Goal: Task Accomplishment & Management: Use online tool/utility

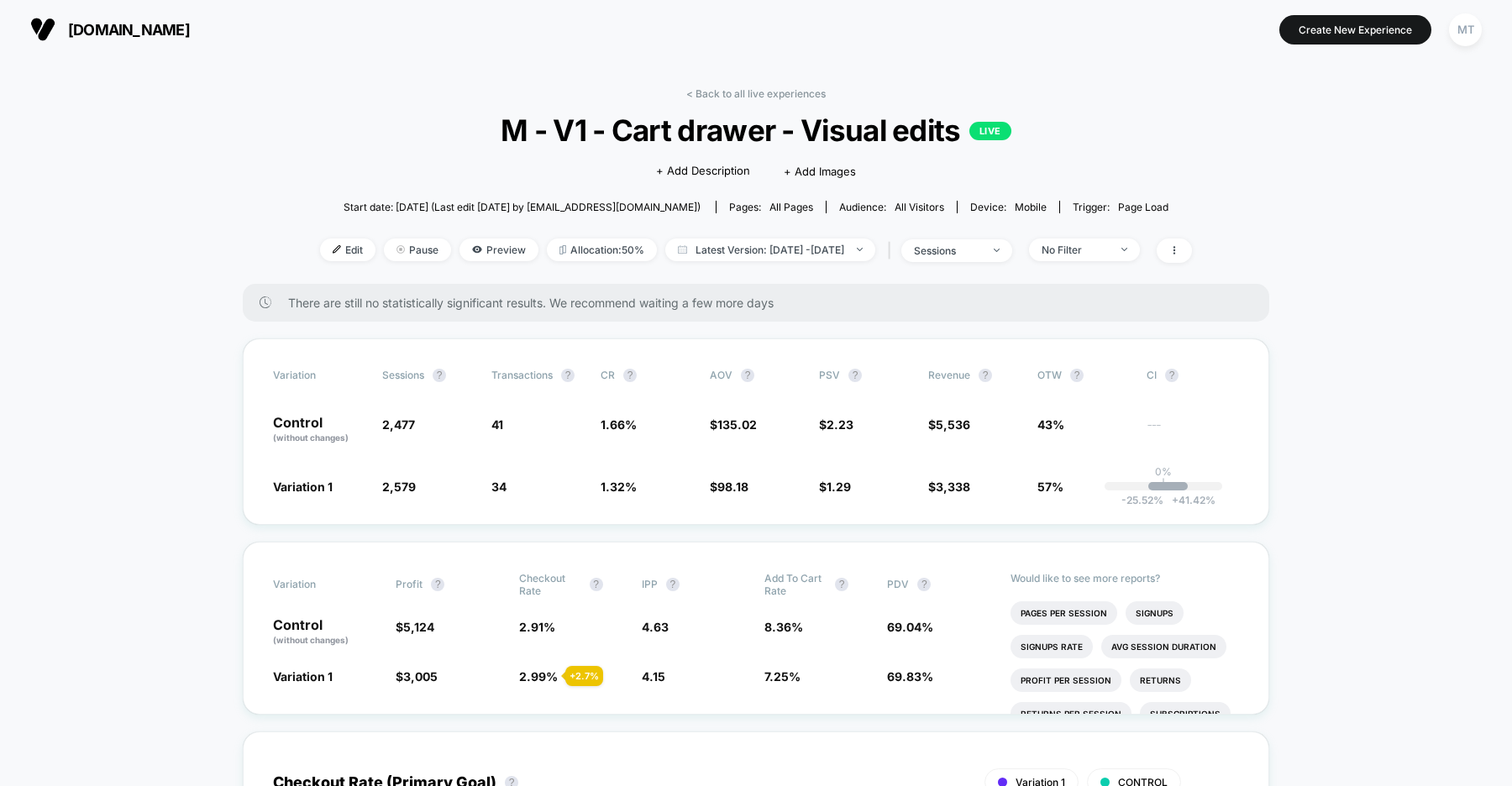
click at [183, 32] on span "us.organicbasics.com" at bounding box center [128, 30] width 122 height 18
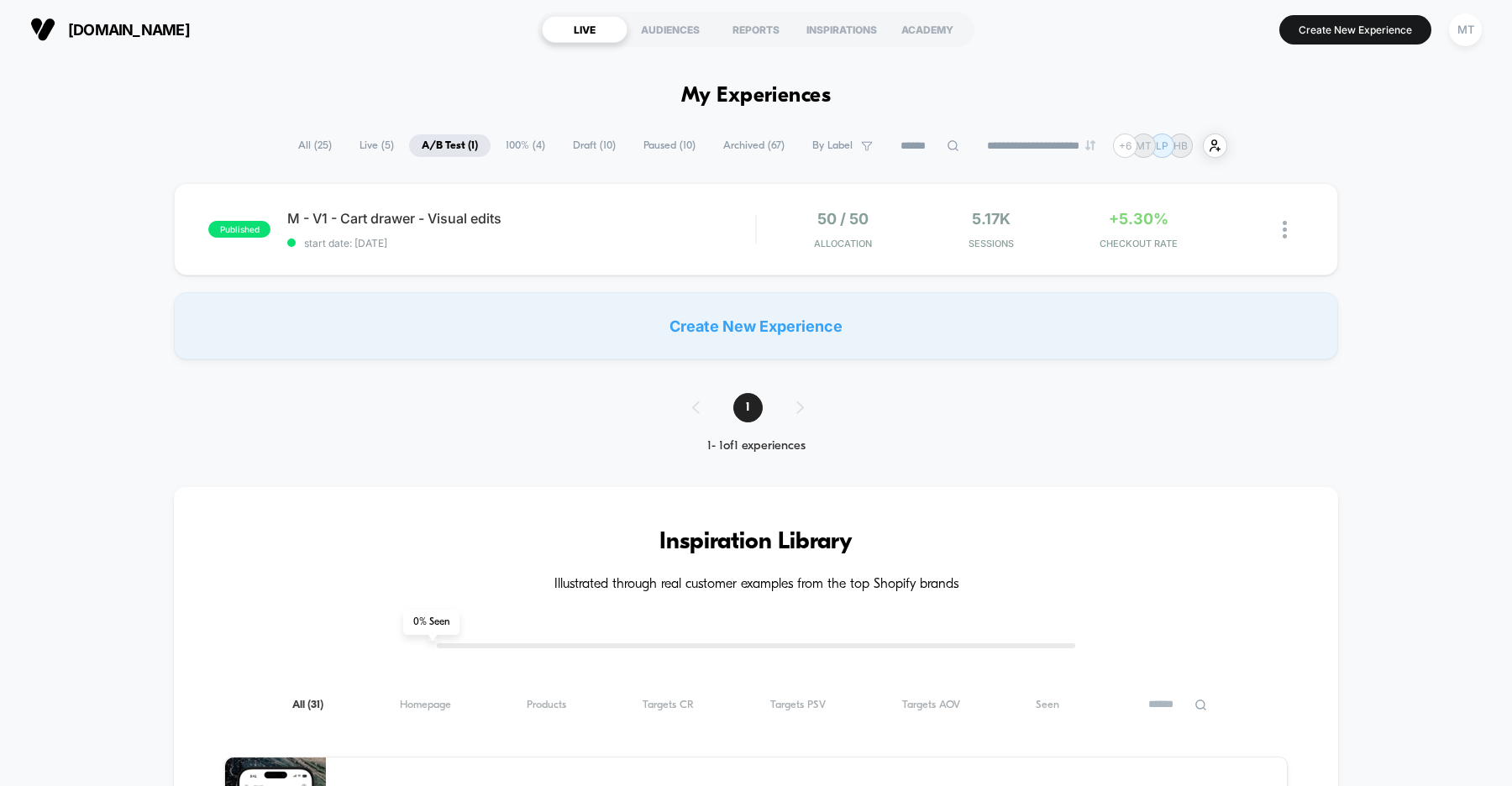
click at [526, 144] on span "100% ( 4 )" at bounding box center [526, 146] width 65 height 23
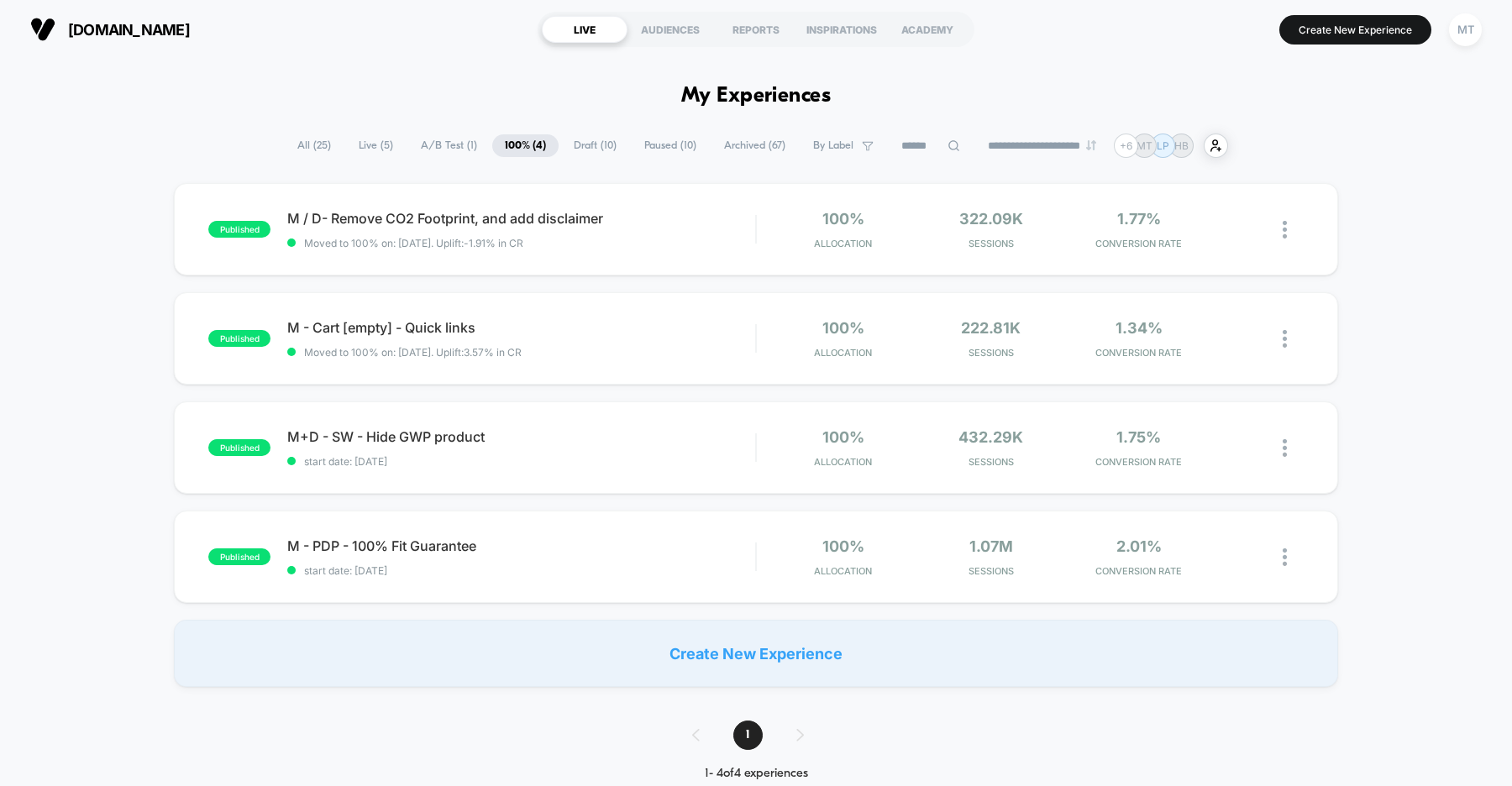
click at [579, 142] on span "Draft ( 10 )" at bounding box center [594, 146] width 68 height 23
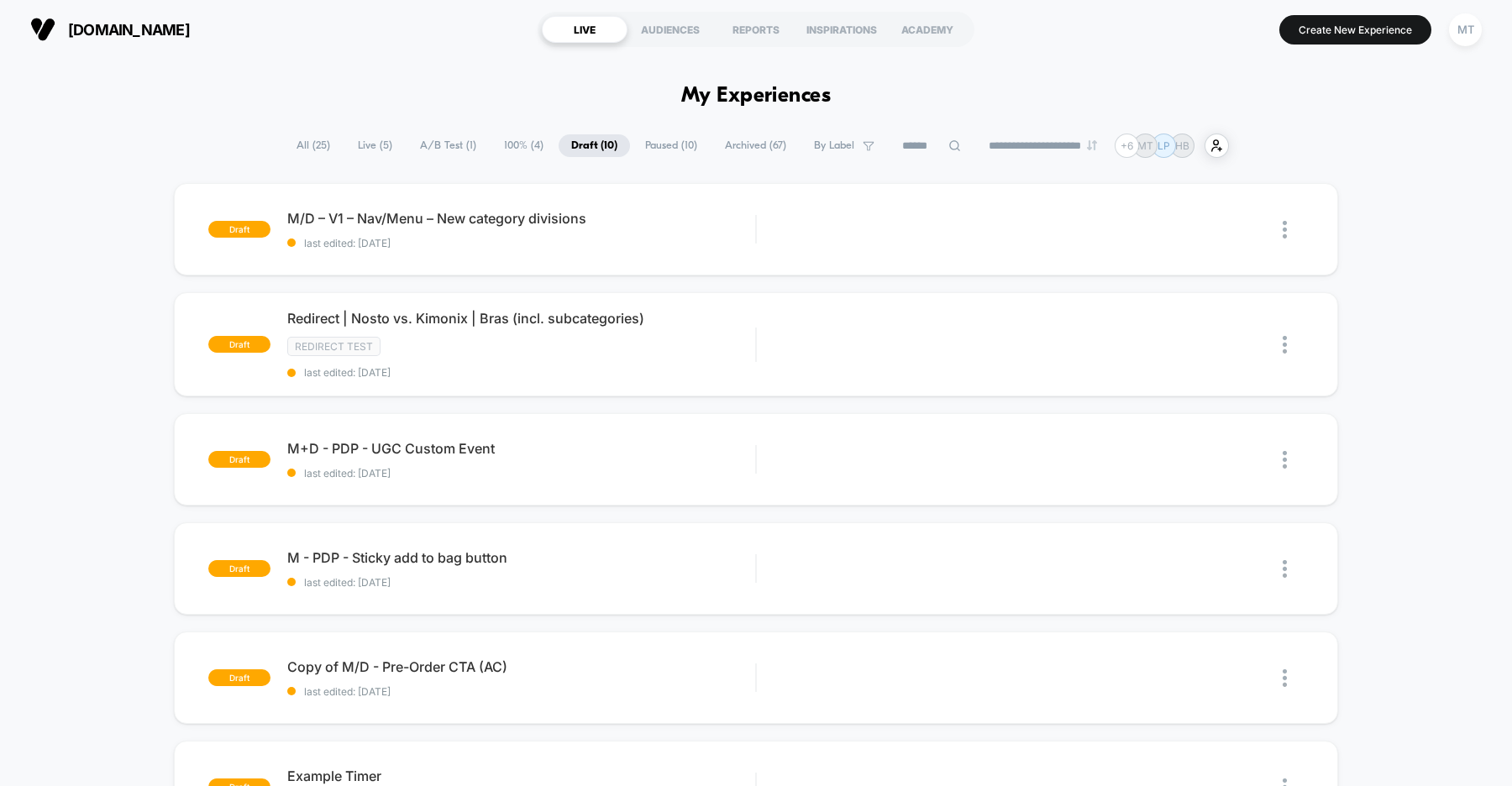
click at [659, 152] on span "Paused ( 10 )" at bounding box center [672, 146] width 77 height 23
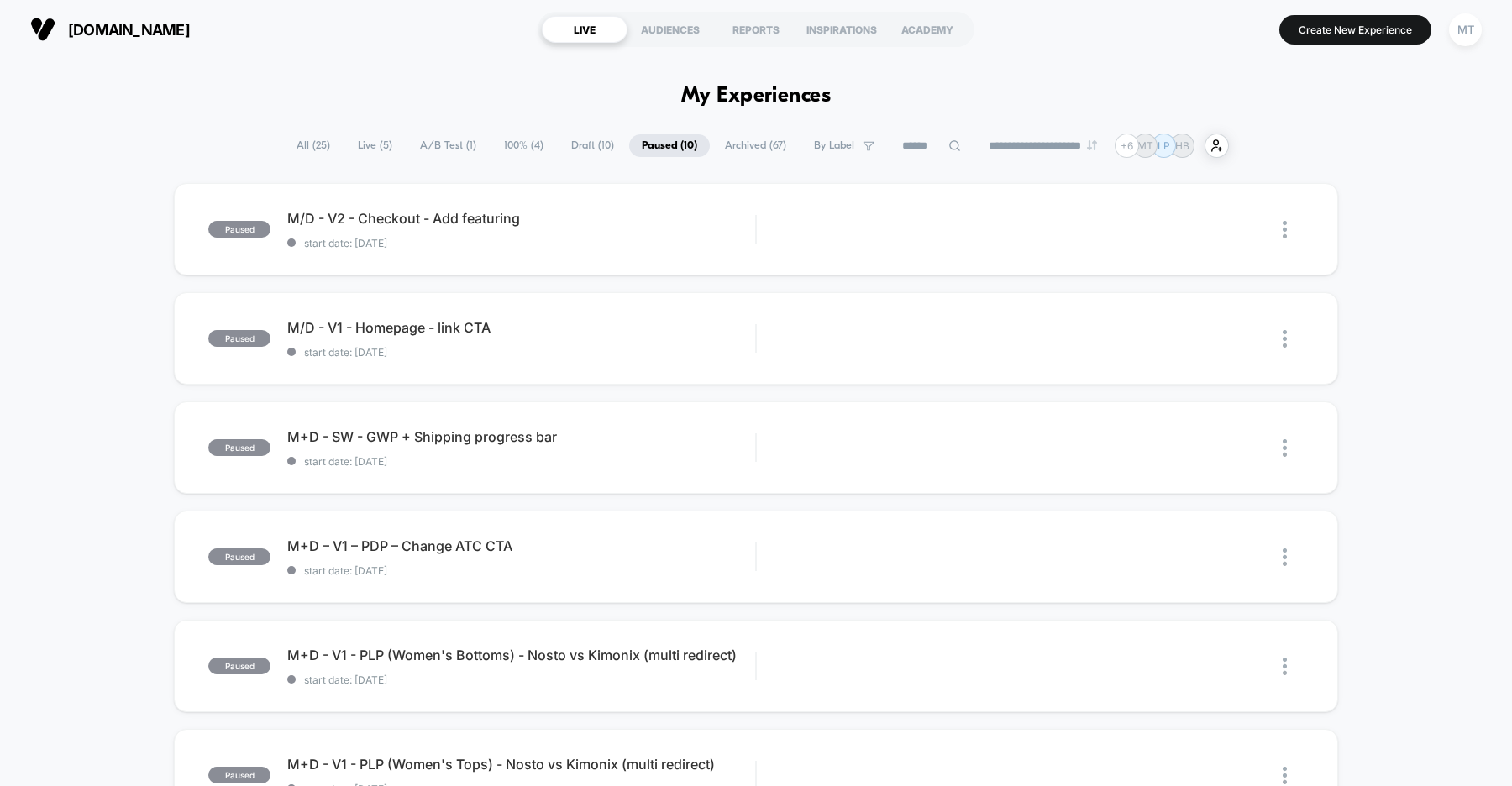
click at [435, 144] on span "A/B Test ( 1 )" at bounding box center [447, 146] width 82 height 23
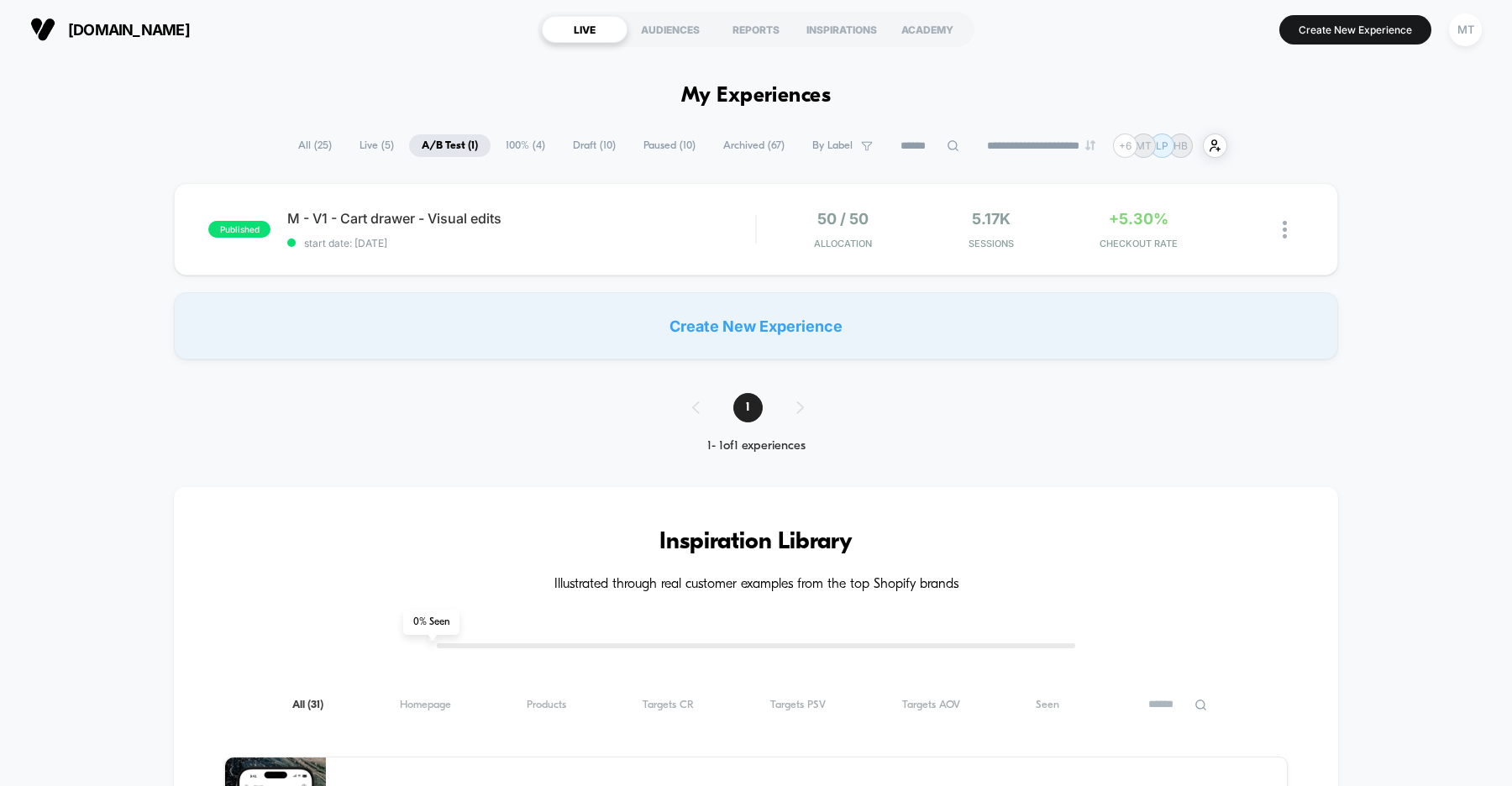
click at [520, 143] on span "100% ( 4 )" at bounding box center [526, 146] width 65 height 23
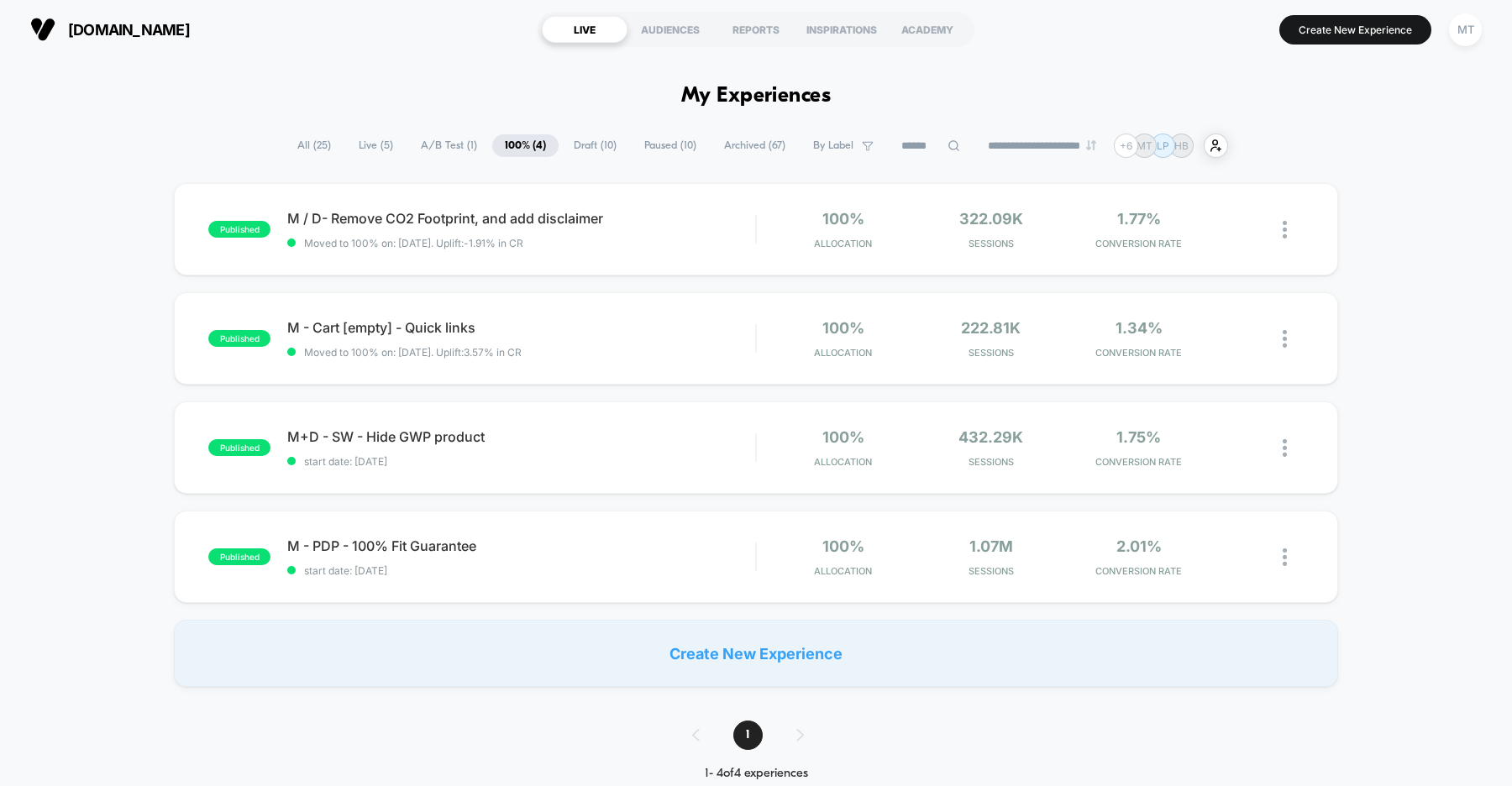
click at [429, 143] on span "A/B Test ( 1 )" at bounding box center [448, 146] width 82 height 23
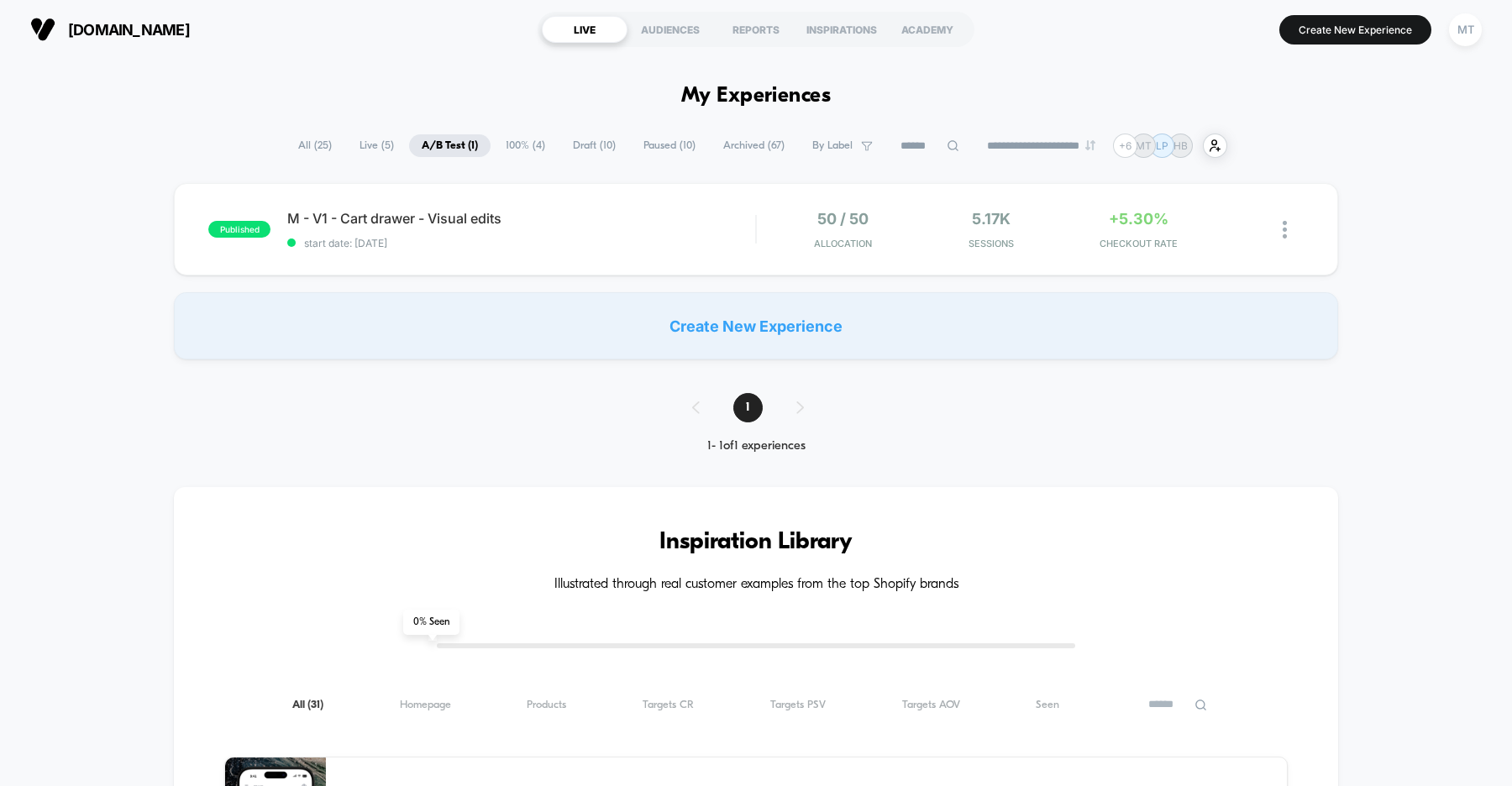
click at [635, 149] on span "Paused ( 10 )" at bounding box center [670, 146] width 77 height 23
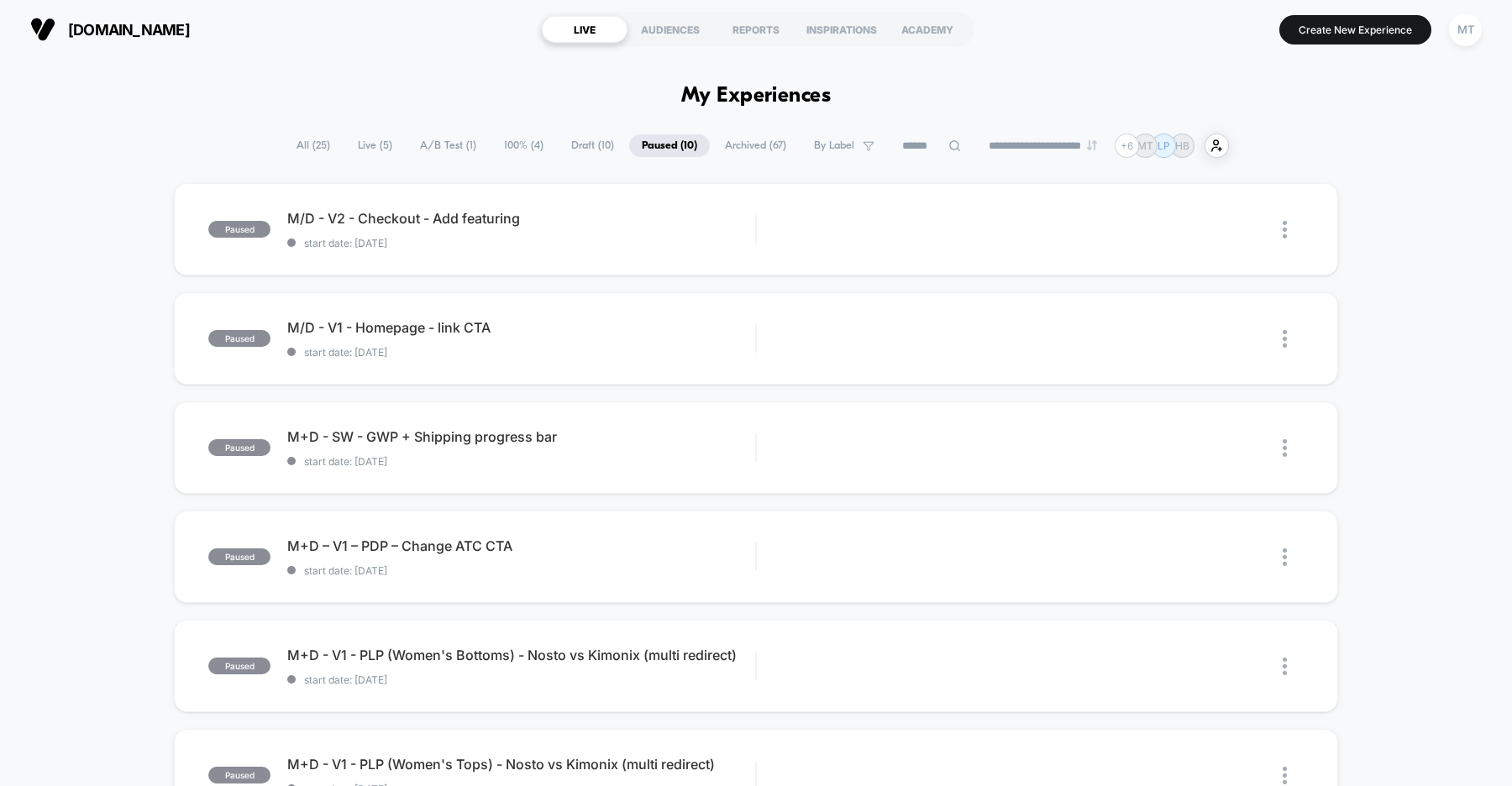
click at [452, 150] on span "A/B Test ( 1 )" at bounding box center [447, 146] width 82 height 23
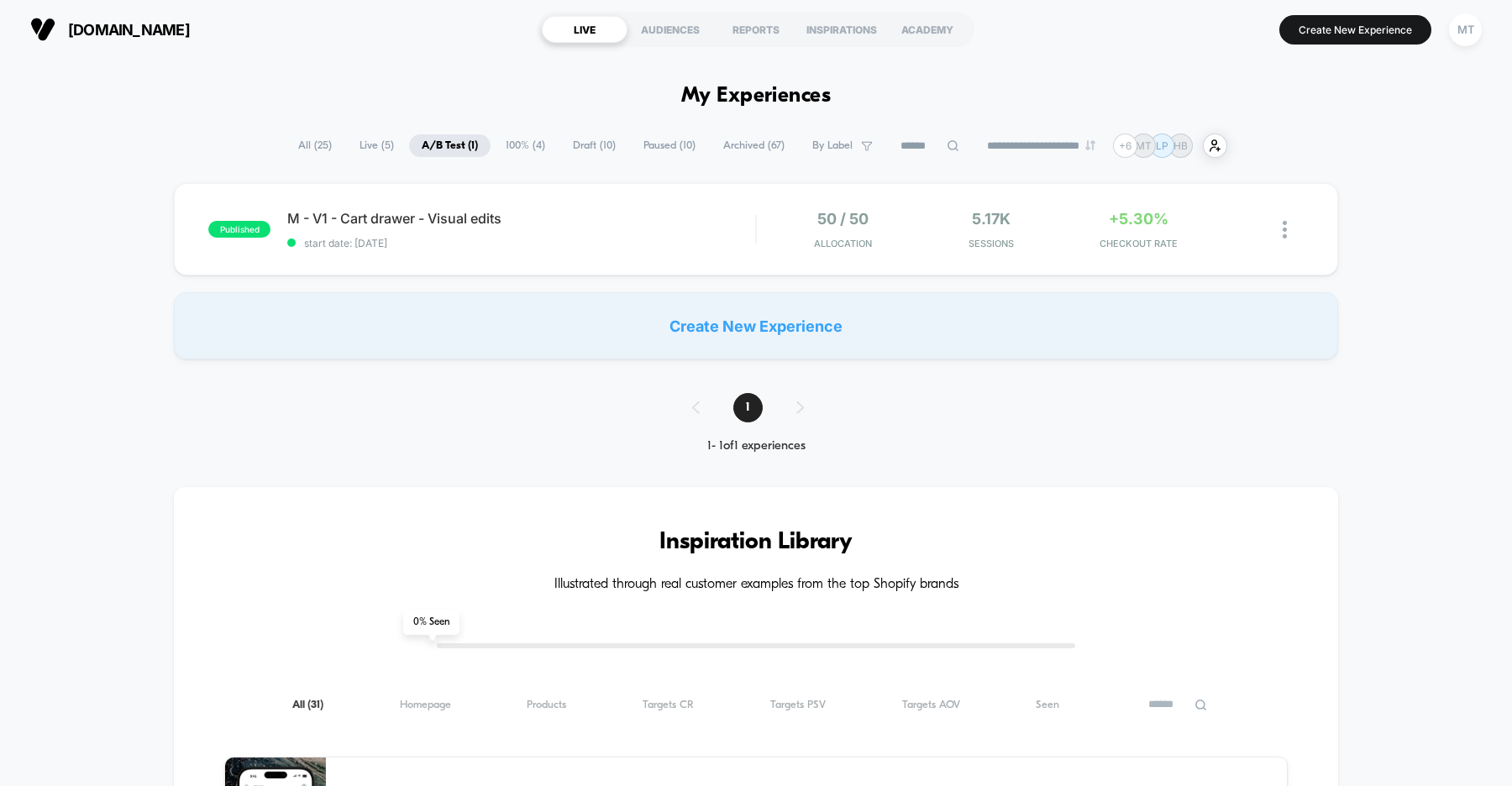
click at [592, 142] on span "Draft ( 10 )" at bounding box center [593, 146] width 68 height 23
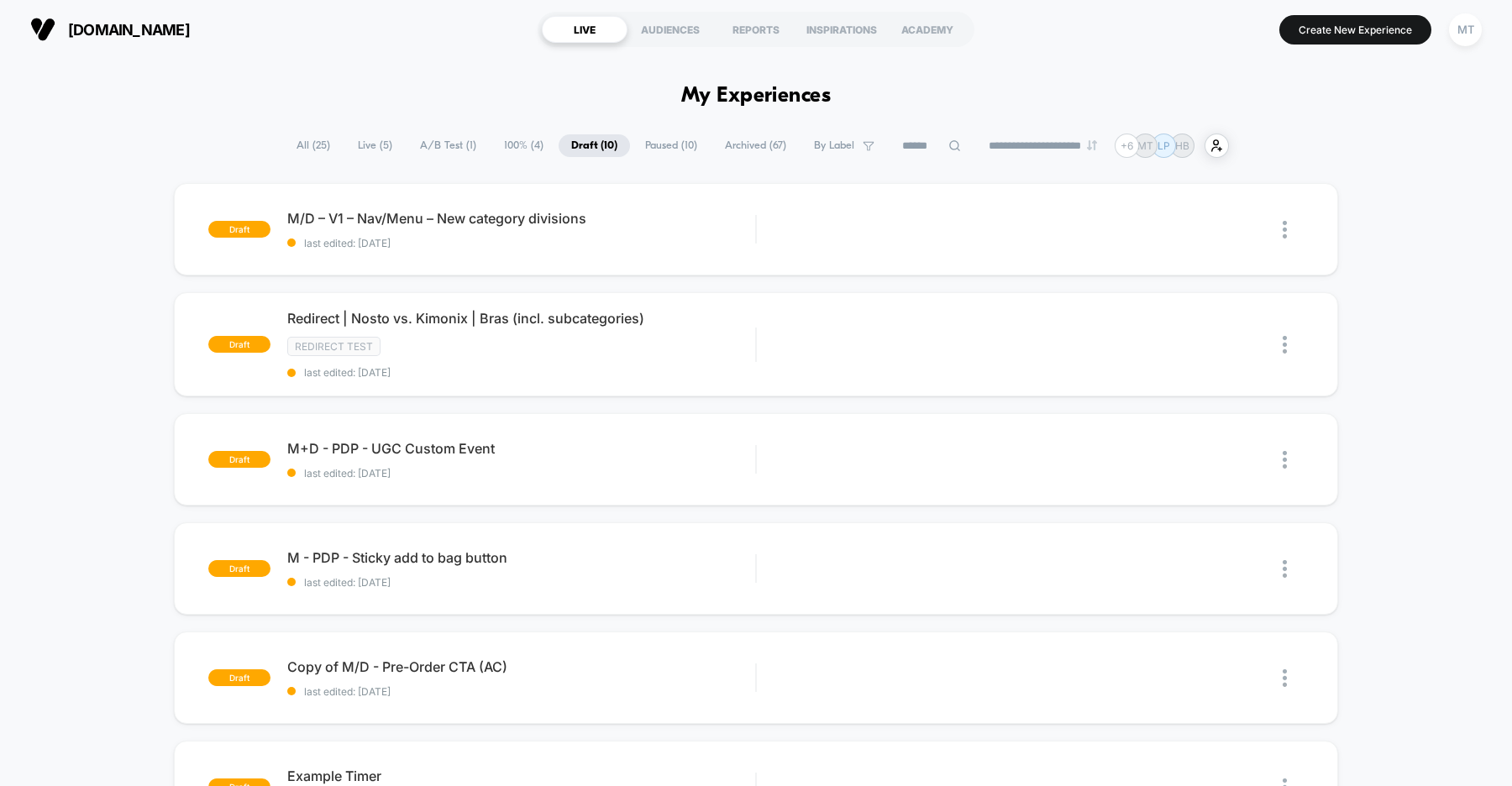
click at [653, 138] on span "Paused ( 10 )" at bounding box center [672, 146] width 77 height 23
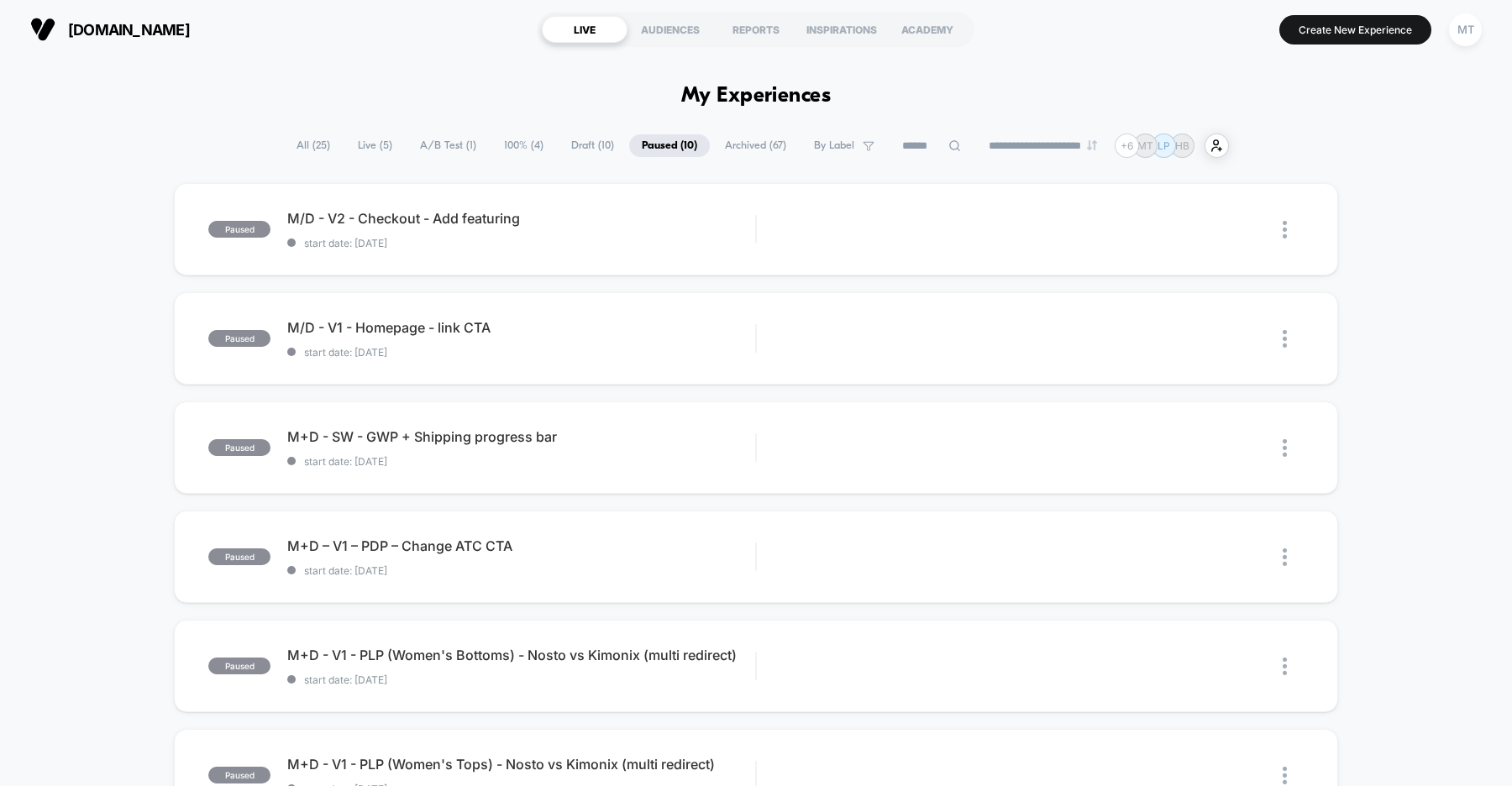
click at [580, 139] on span "Draft ( 10 )" at bounding box center [592, 146] width 68 height 23
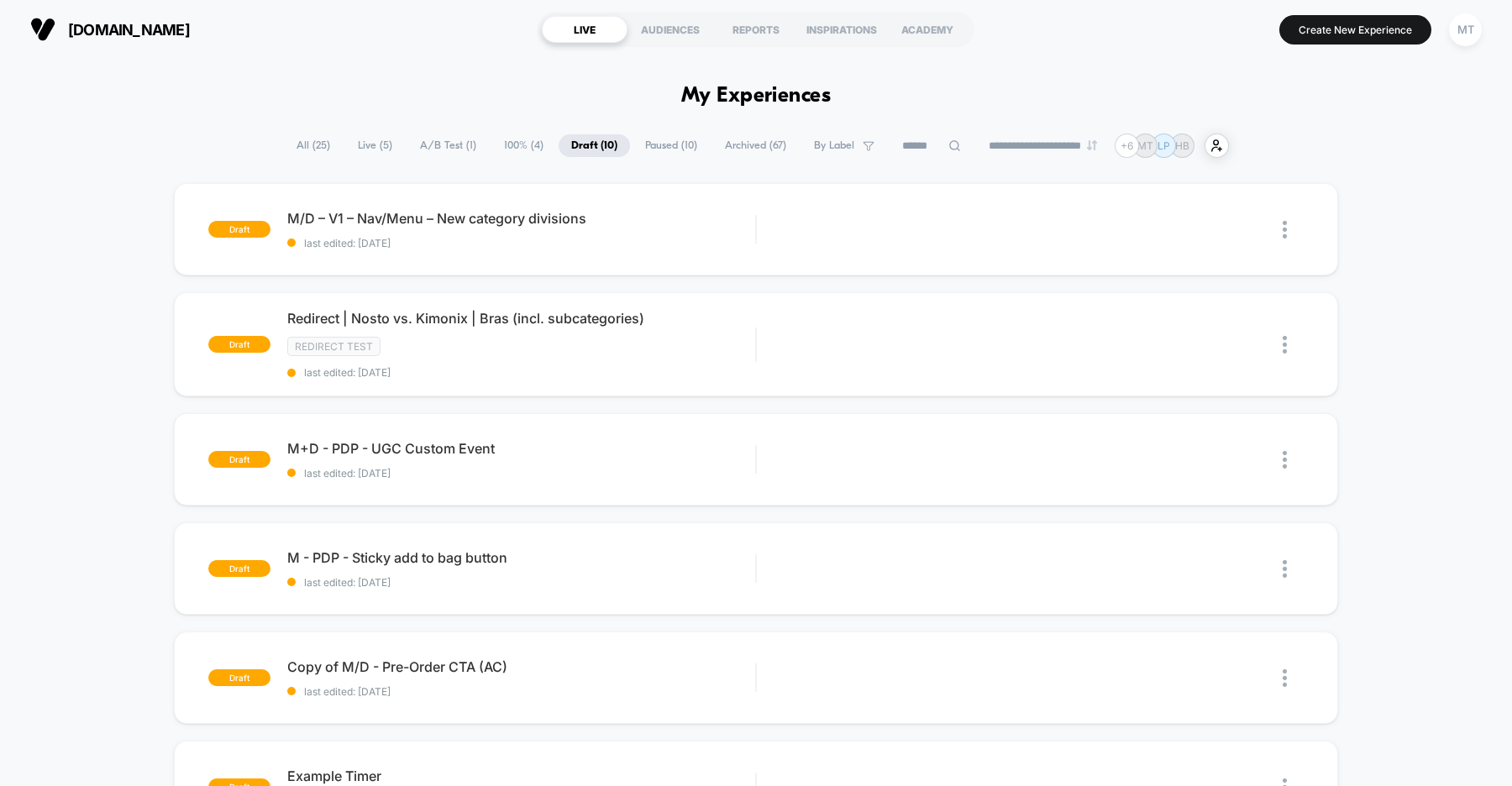
click at [453, 141] on span "A/B Test ( 1 )" at bounding box center [447, 146] width 82 height 23
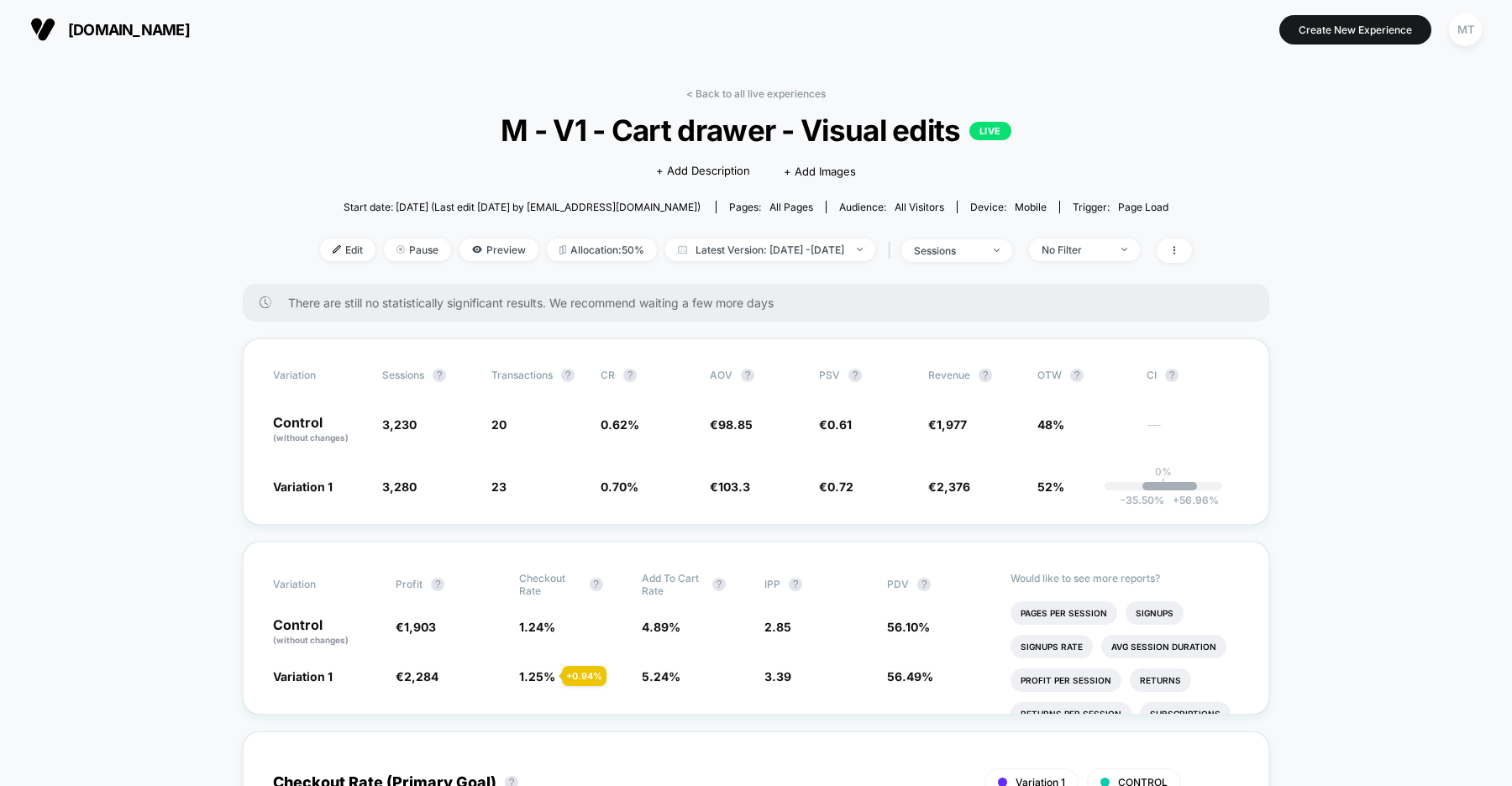
click at [190, 23] on span "[DOMAIN_NAME]" at bounding box center [128, 30] width 122 height 18
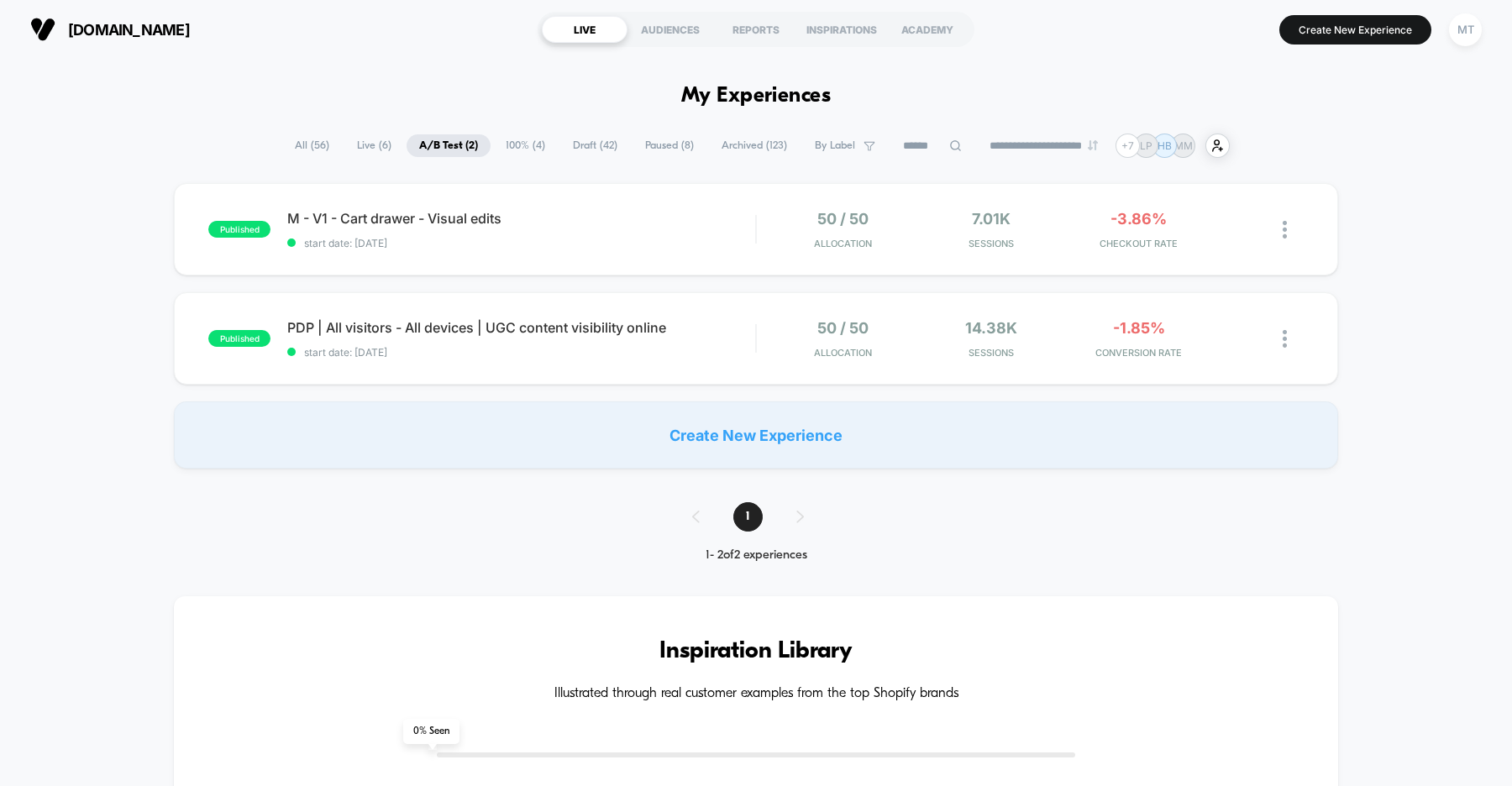
click at [593, 144] on span "Draft ( 42 )" at bounding box center [594, 146] width 69 height 23
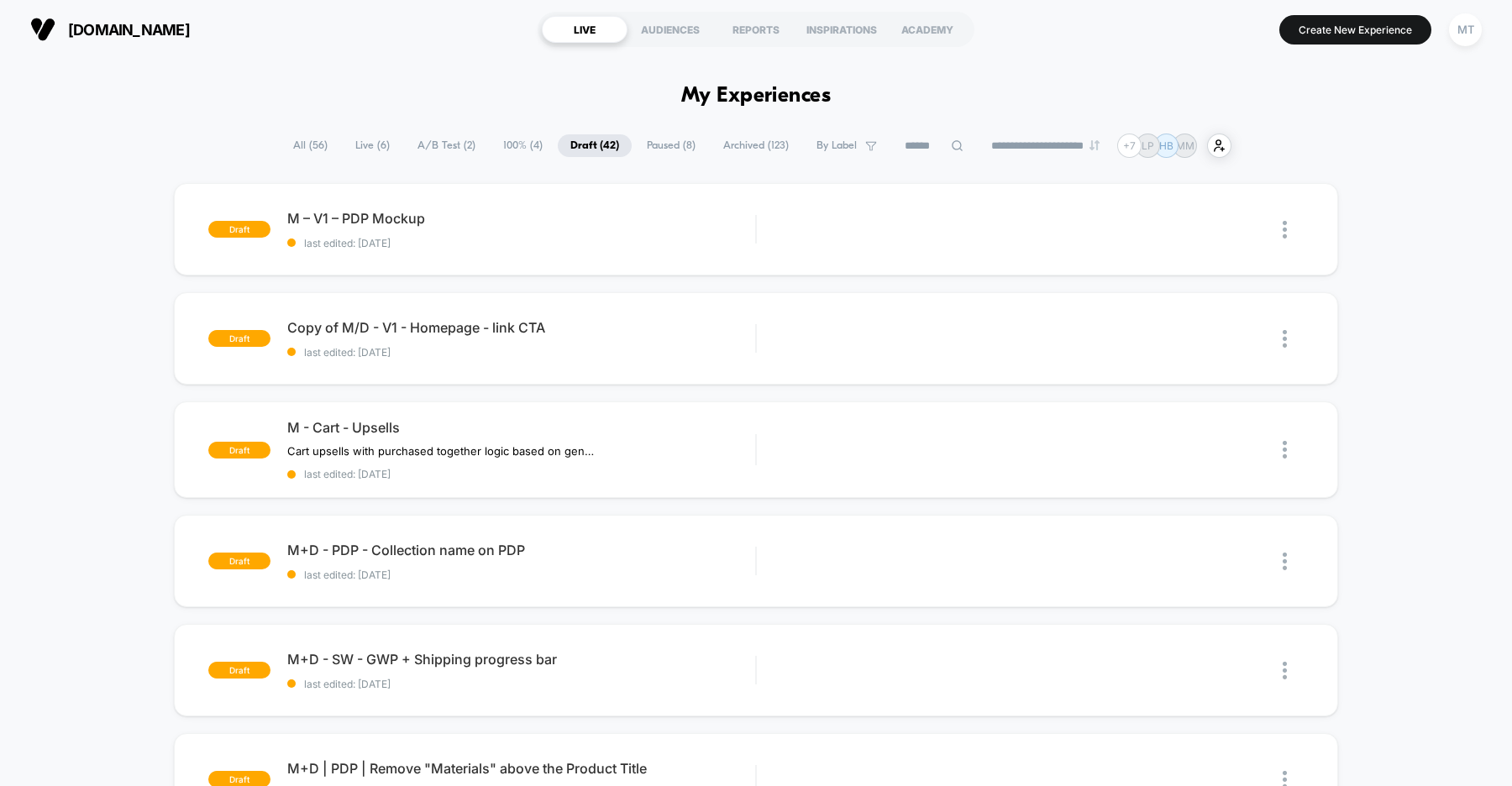
click at [656, 144] on span "Paused ( 8 )" at bounding box center [671, 146] width 74 height 23
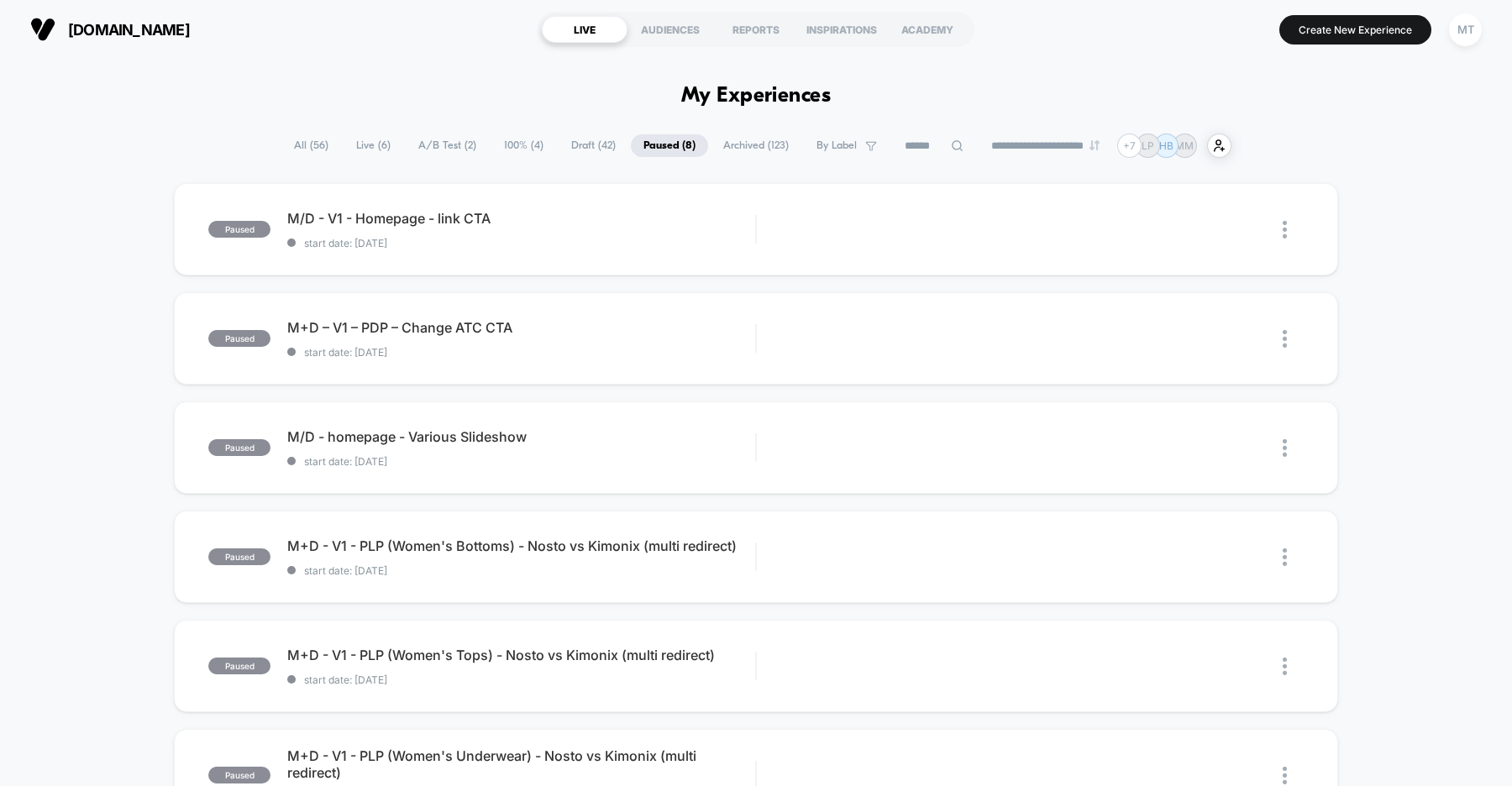
click at [445, 144] on span "A/B Test ( 2 )" at bounding box center [447, 146] width 84 height 23
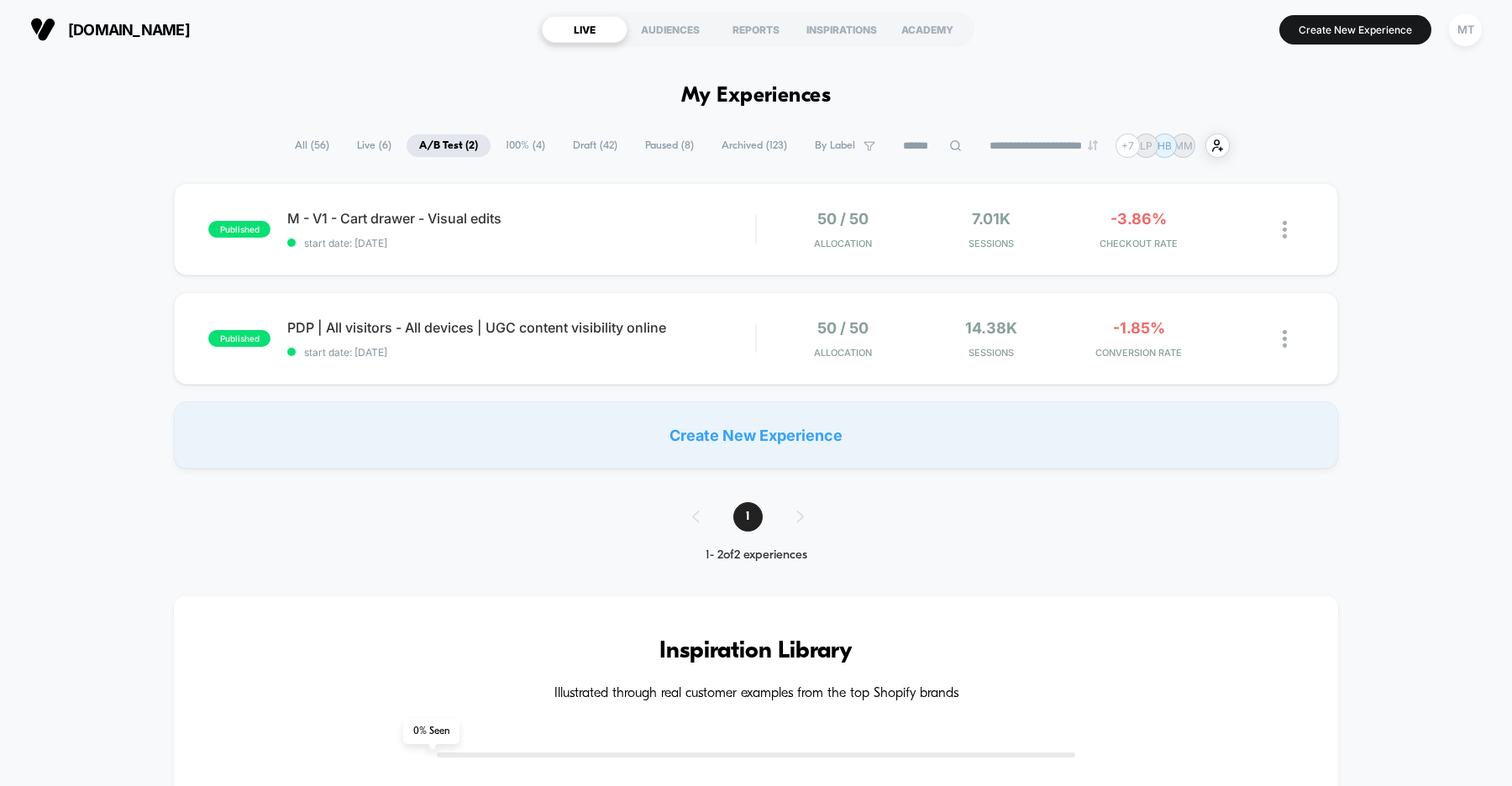
click at [79, 295] on div "published M - V1 - Cart drawer - Visual edits start date: 8/25/2025 50 / 50 All…" at bounding box center [756, 325] width 1512 height 286
click at [76, 318] on div "published M - V1 - Cart drawer - Visual edits start date: 8/25/2025 50 / 50 All…" at bounding box center [756, 325] width 1512 height 286
click at [556, 354] on span "start date: [DATE]" at bounding box center [521, 353] width 468 height 12
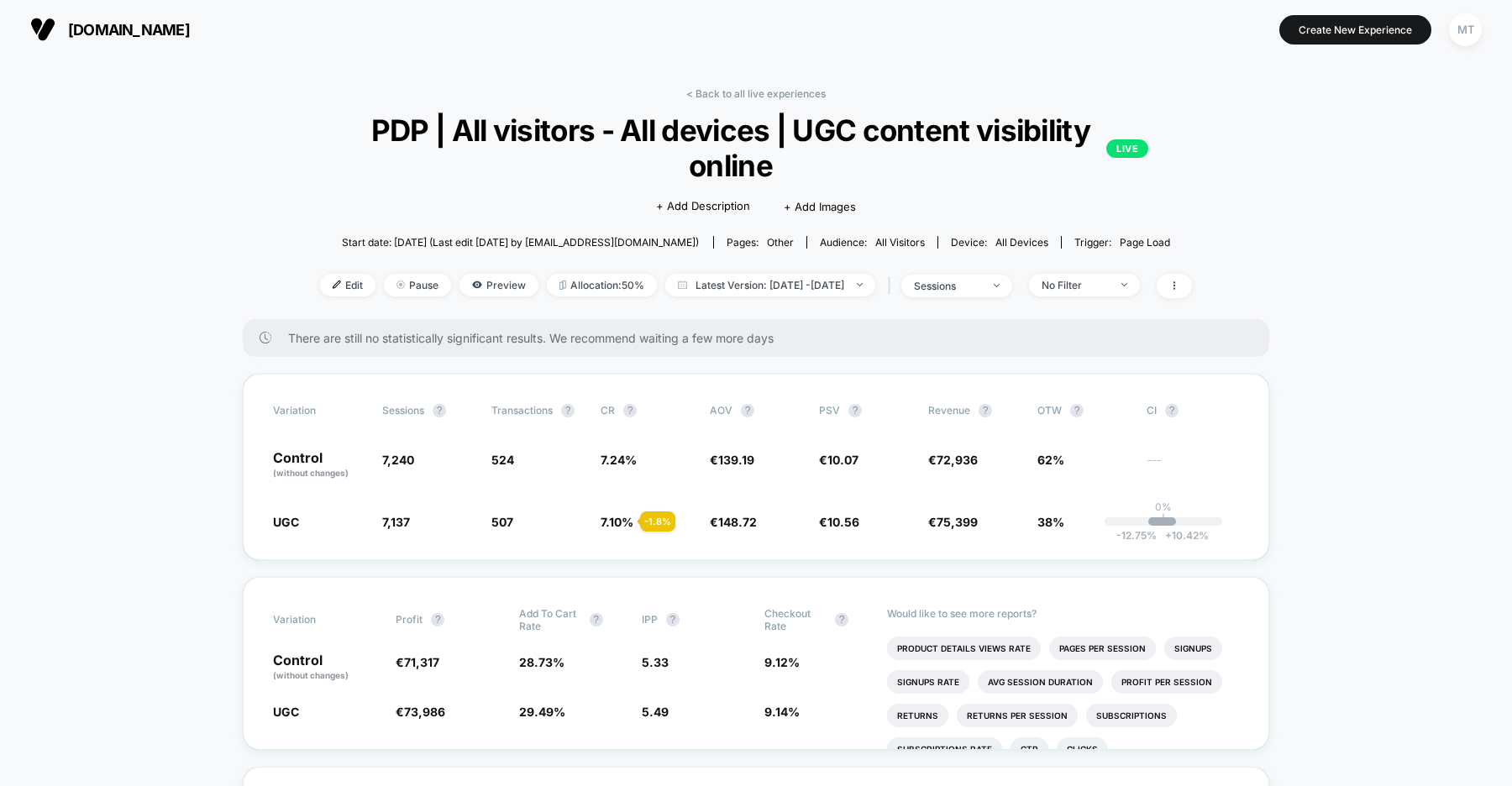
click at [142, 21] on span "[DOMAIN_NAME]" at bounding box center [128, 30] width 122 height 18
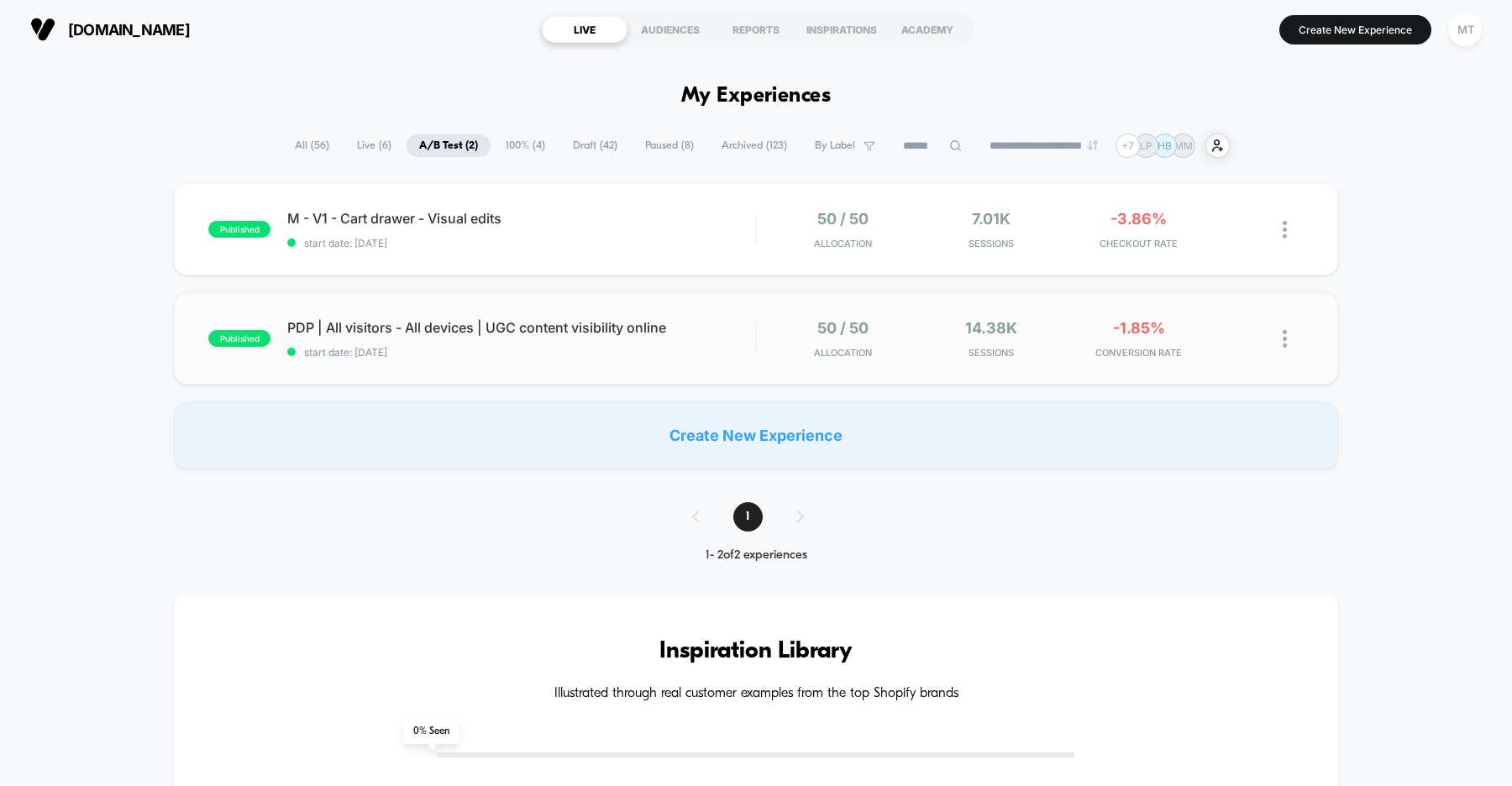
click at [569, 357] on span "start date: [DATE]" at bounding box center [521, 353] width 468 height 12
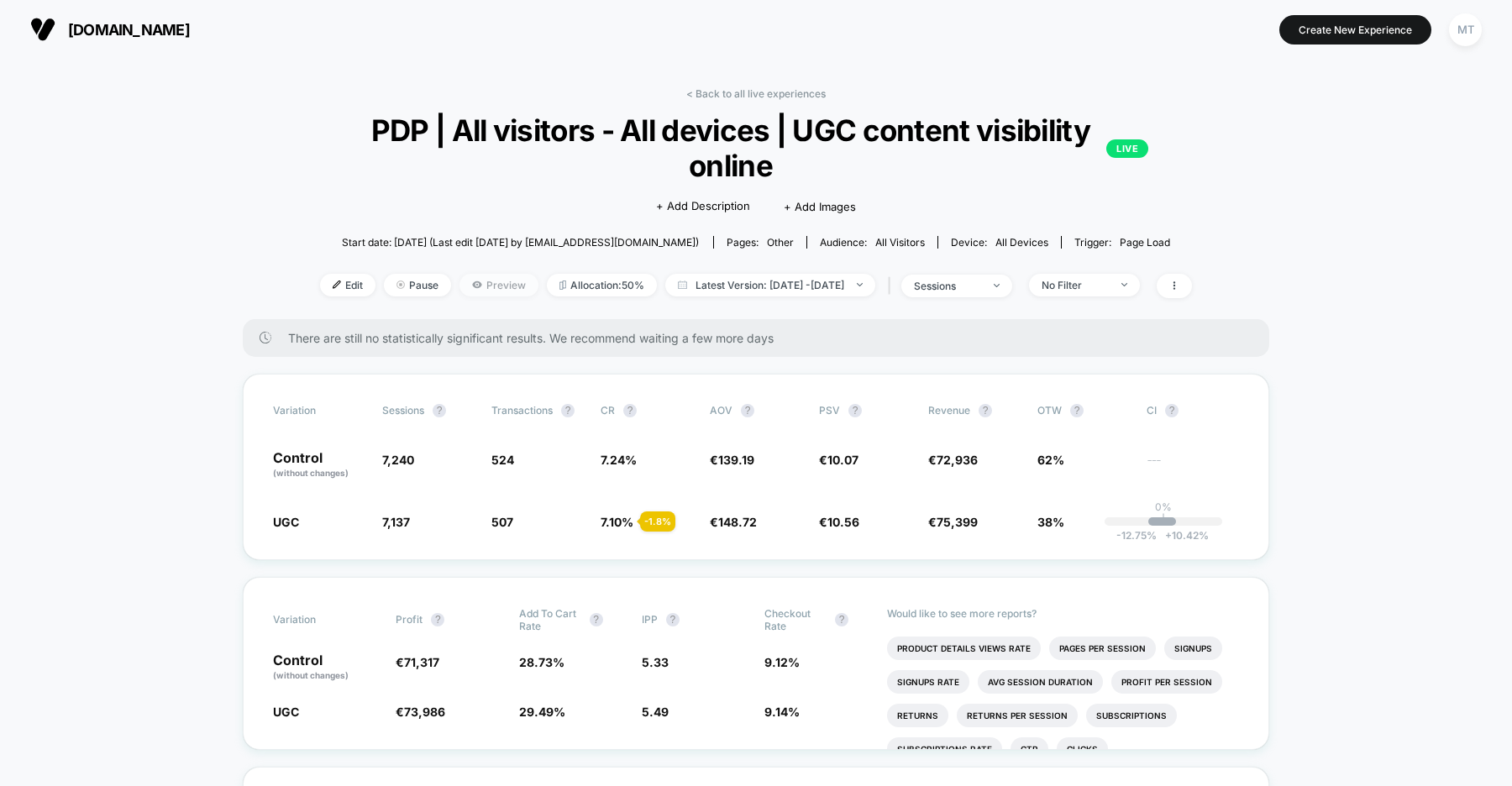
click at [463, 293] on span "Preview" at bounding box center [499, 286] width 79 height 23
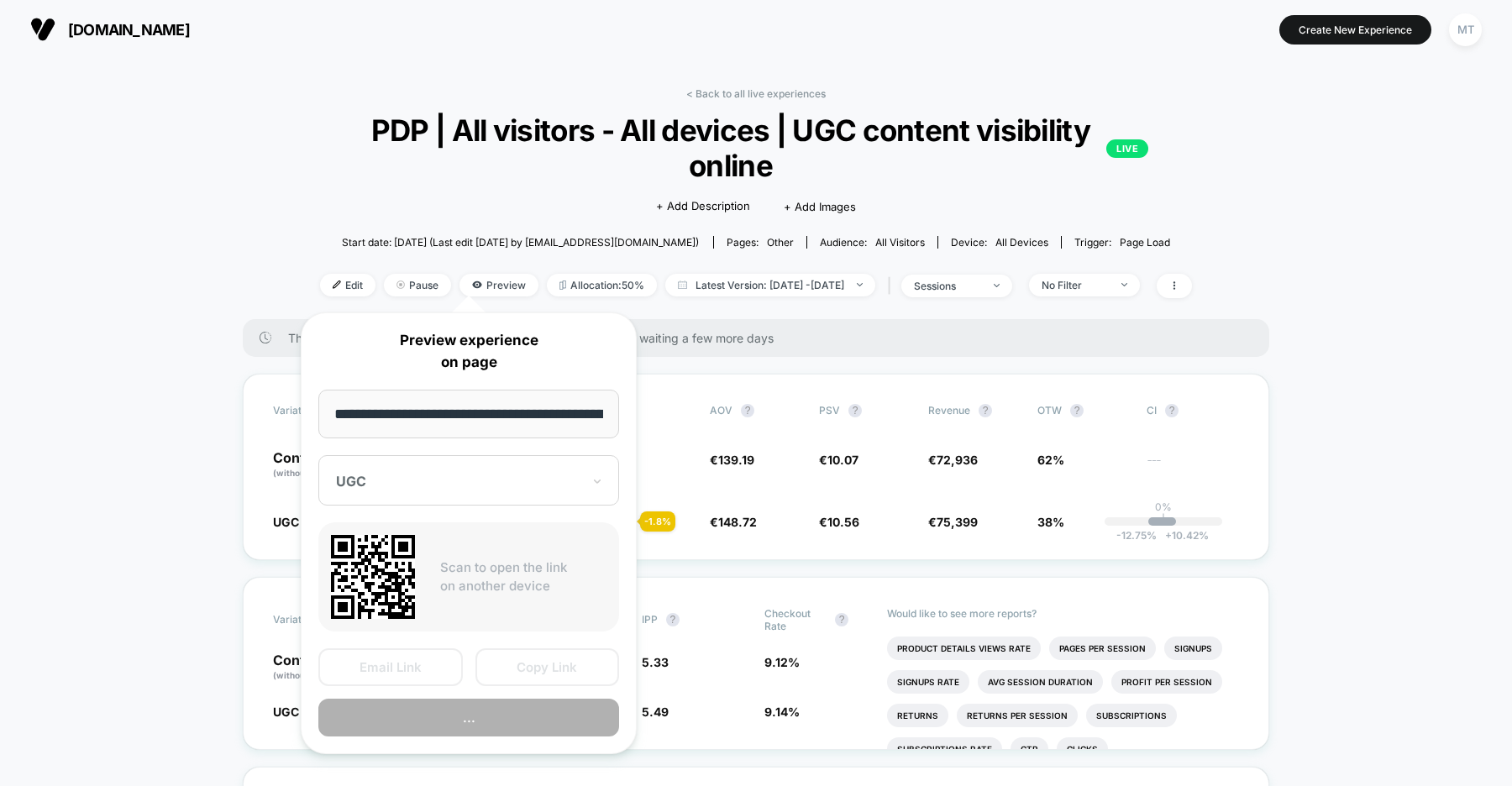
scroll to position [0, 197]
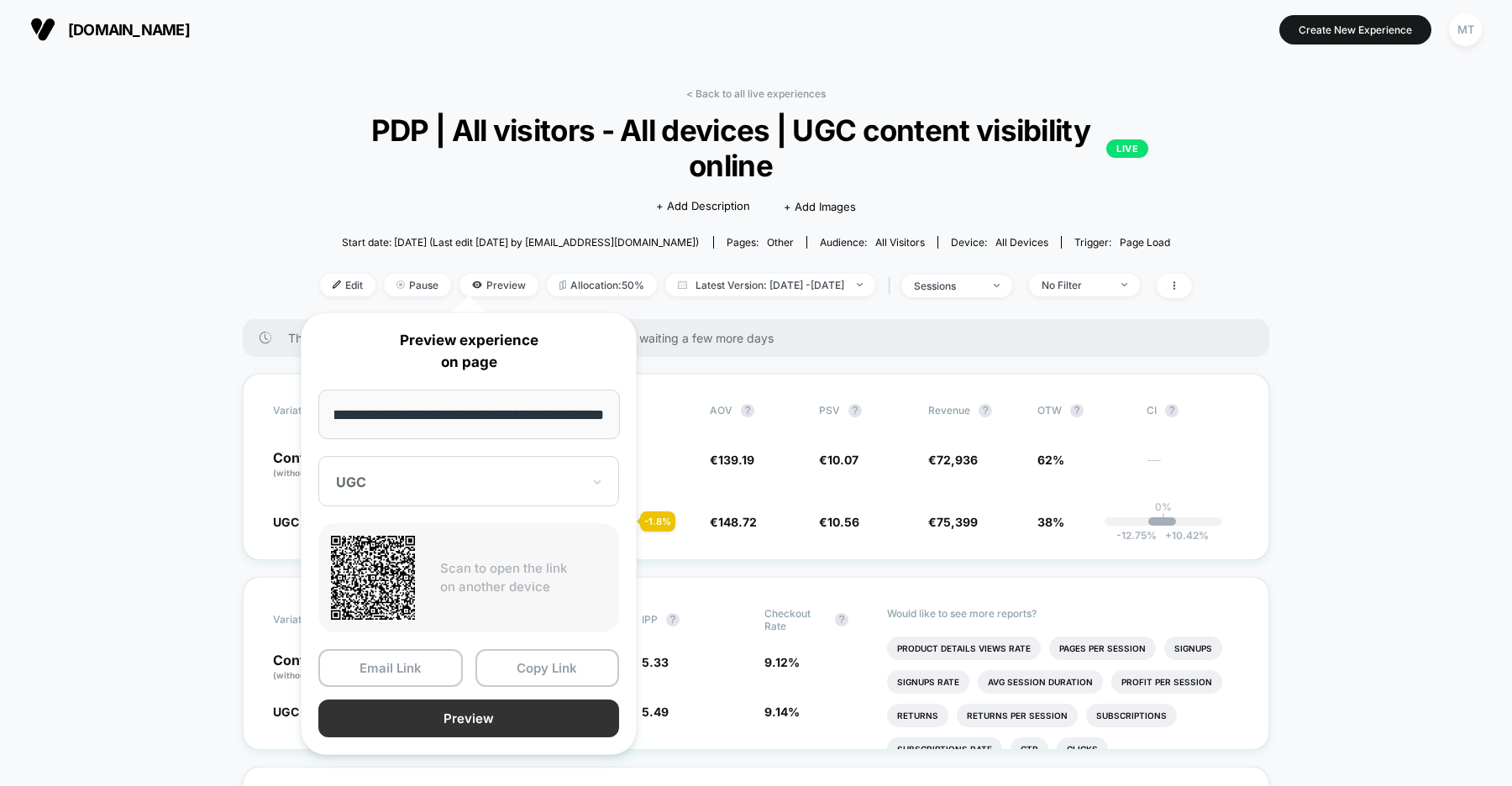
click at [463, 712] on button "Preview" at bounding box center [469, 718] width 301 height 38
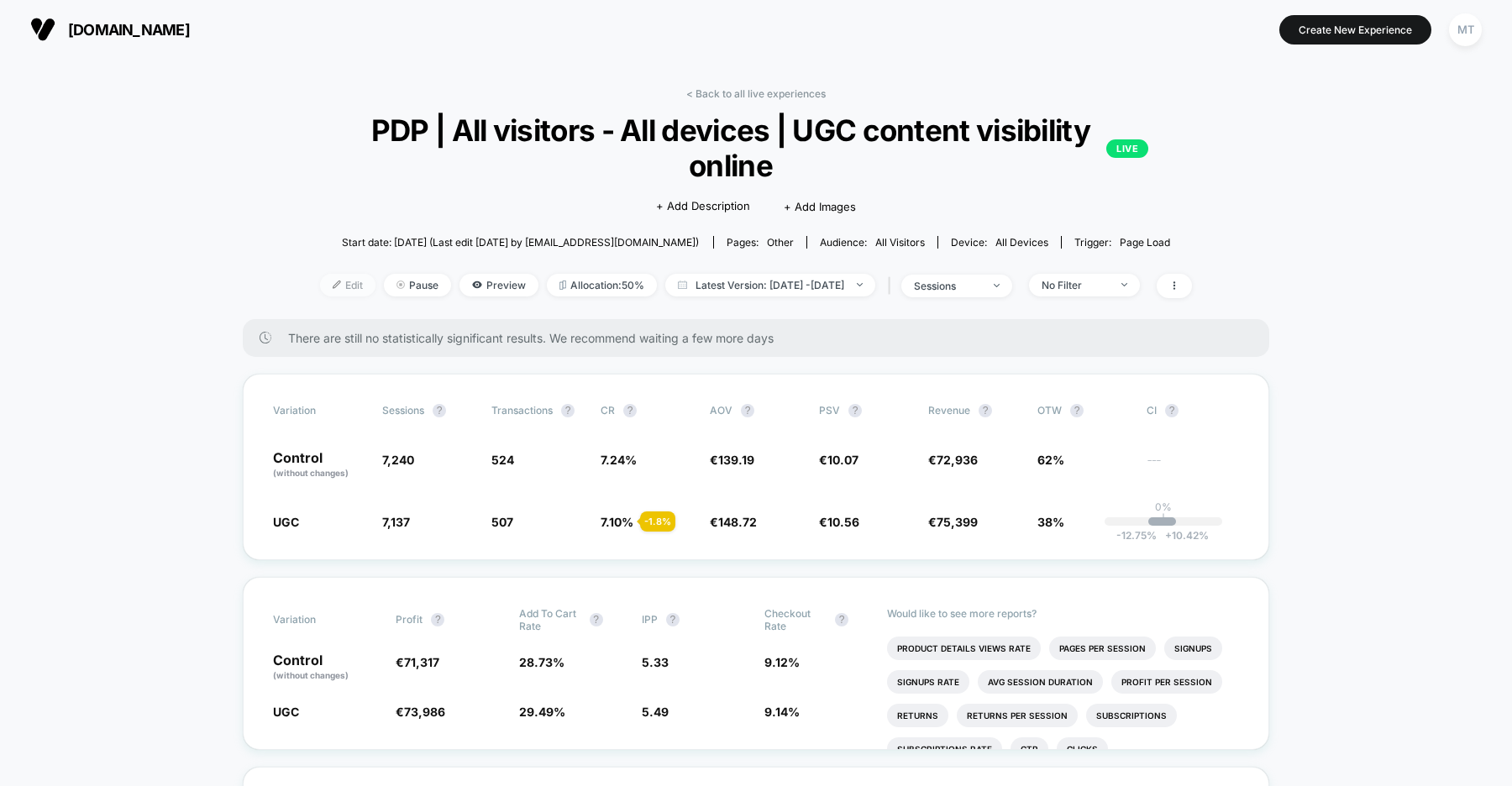
click at [320, 286] on span "Edit" at bounding box center [347, 286] width 55 height 23
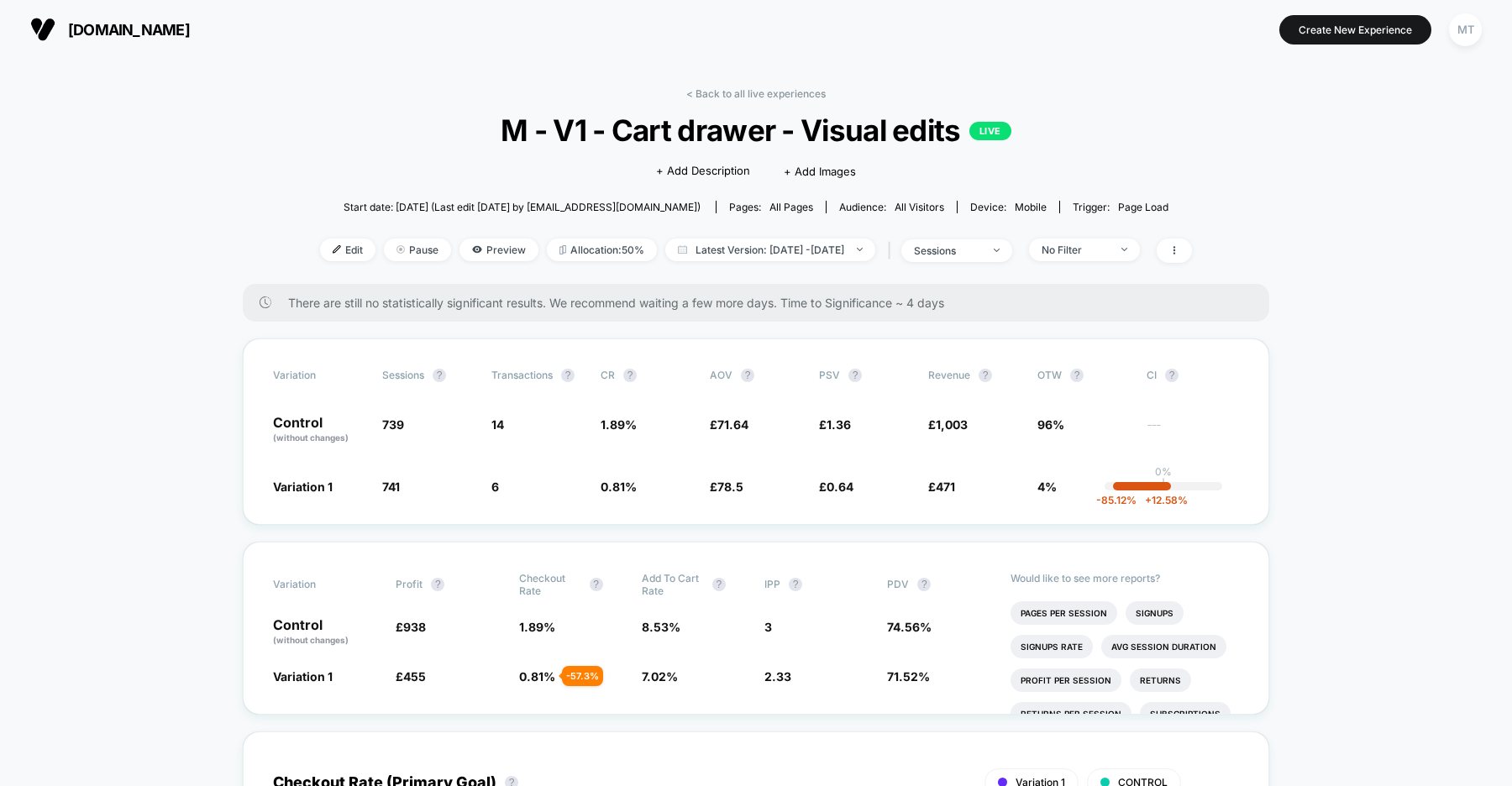
click at [178, 25] on span "uk.organicbasics.com" at bounding box center [128, 30] width 122 height 18
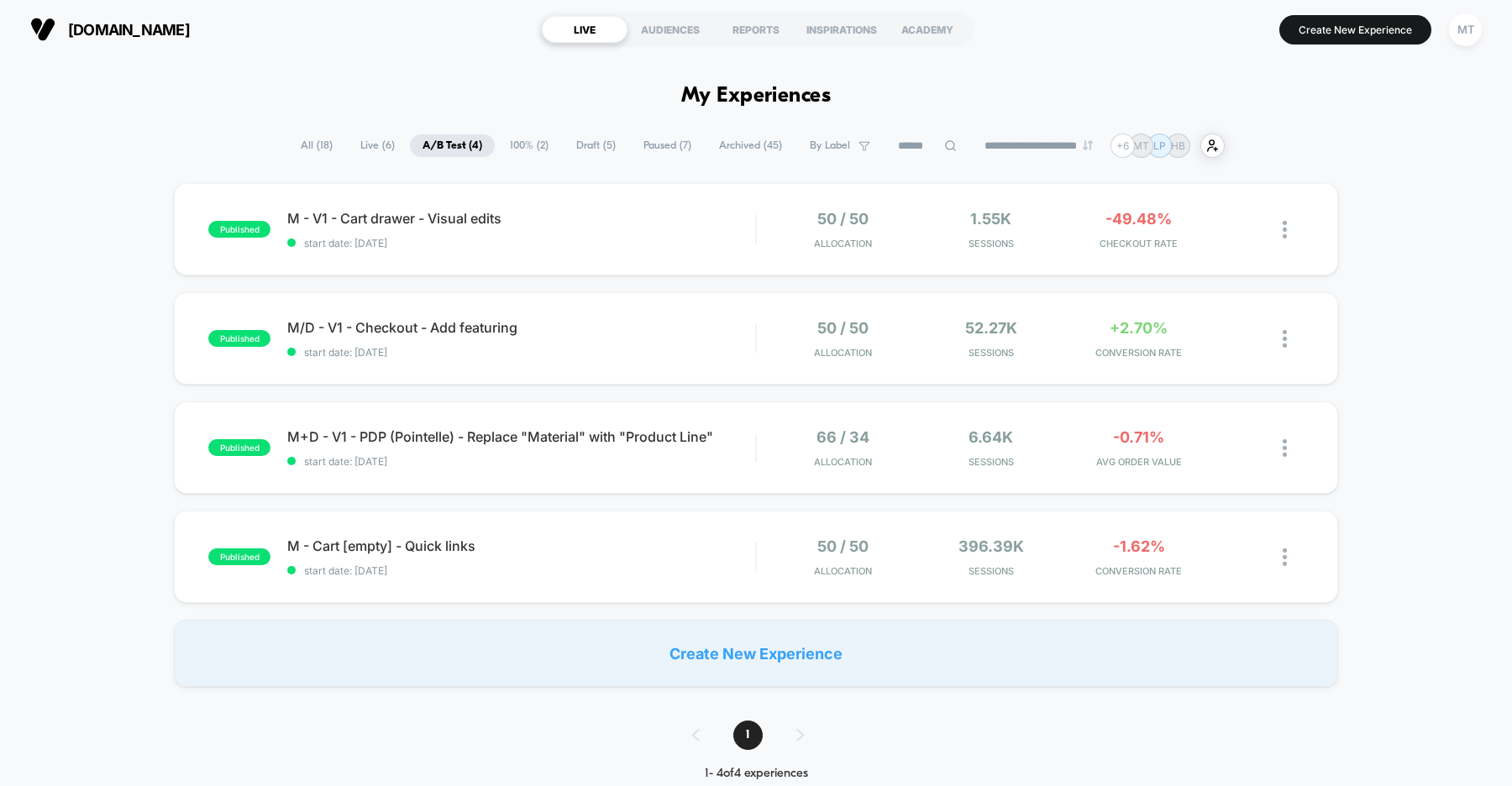
click at [1414, 312] on div "published M - V1 - Cart drawer - Visual edits start date: 8/25/2025 50 / 50 All…" at bounding box center [756, 434] width 1512 height 504
click at [1409, 295] on div "published M - V1 - Cart drawer - Visual edits start date: 8/25/2025 50 / 50 All…" at bounding box center [756, 434] width 1512 height 504
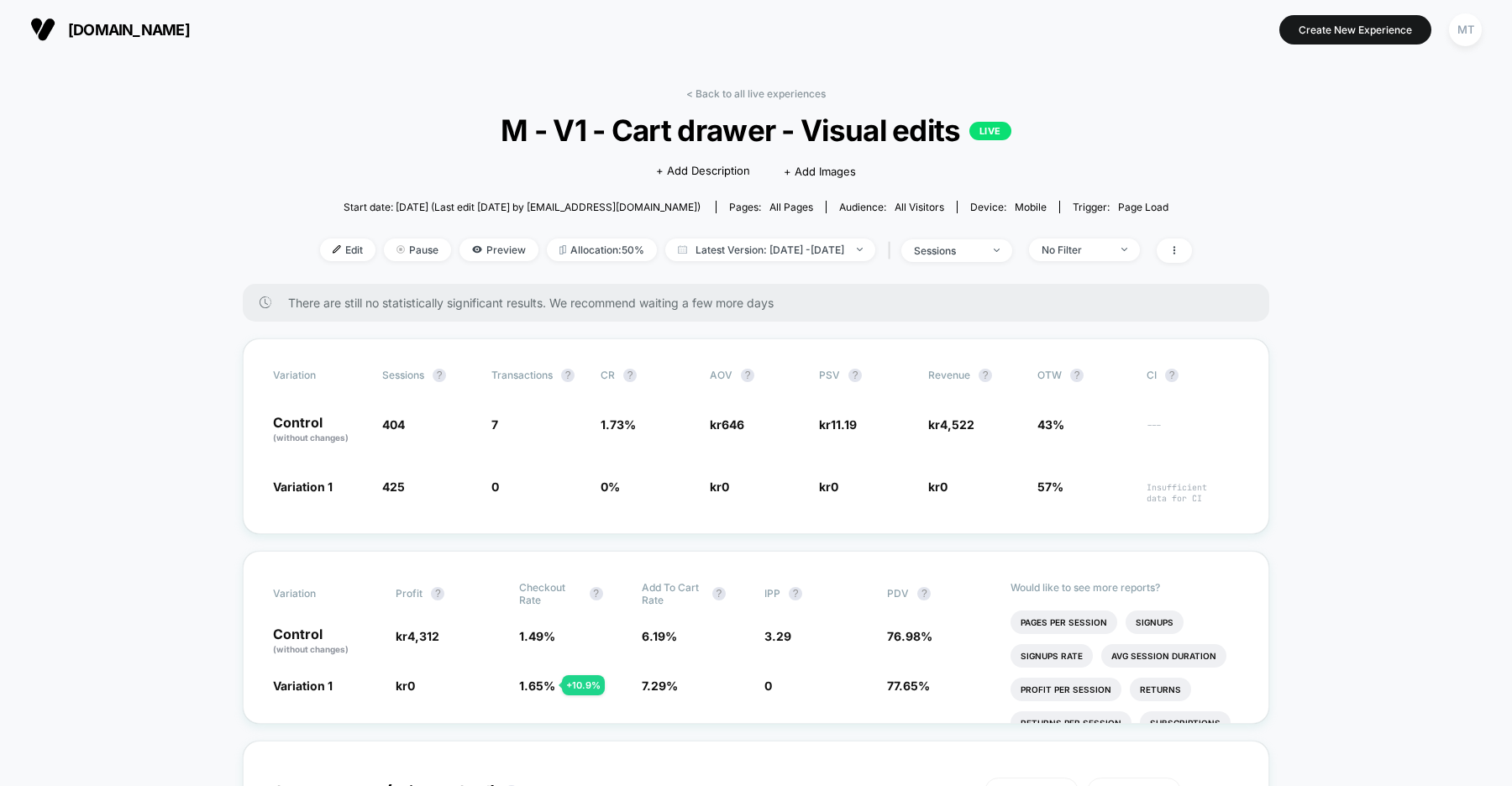
click at [190, 25] on span "[DOMAIN_NAME]" at bounding box center [128, 30] width 122 height 18
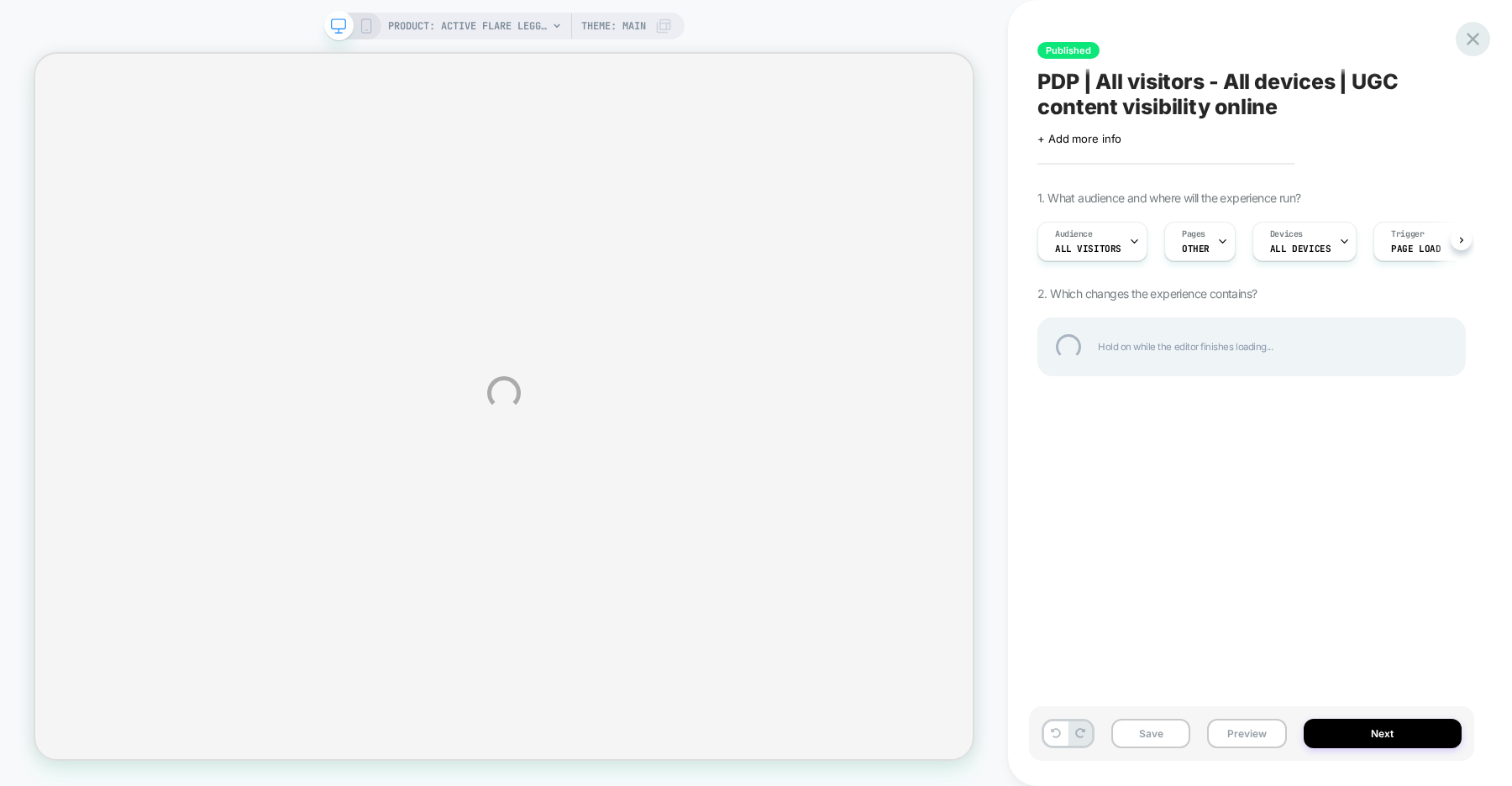
click at [1472, 38] on div at bounding box center [1472, 39] width 34 height 34
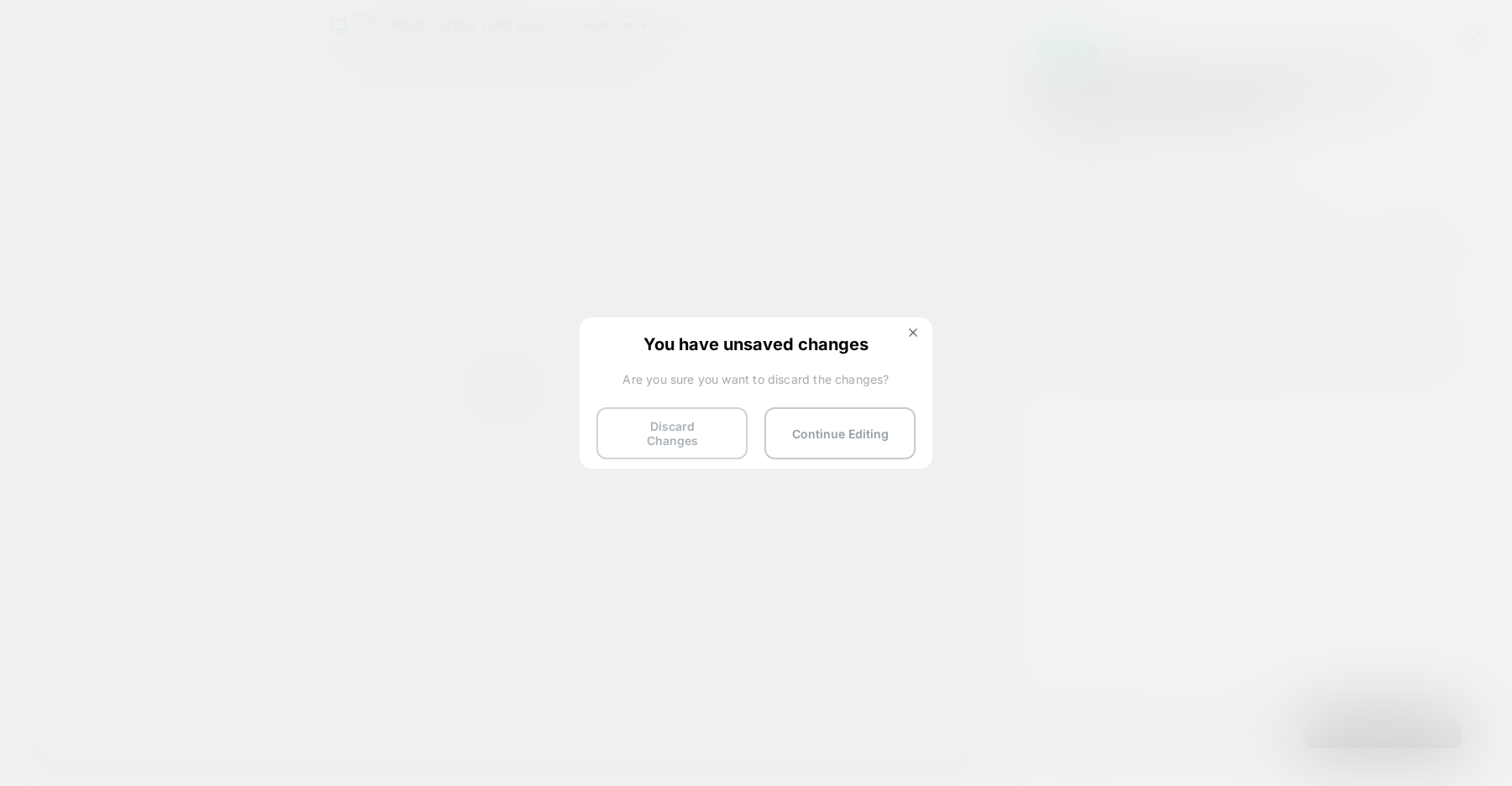
click at [685, 426] on button "Discard Changes" at bounding box center [672, 433] width 151 height 52
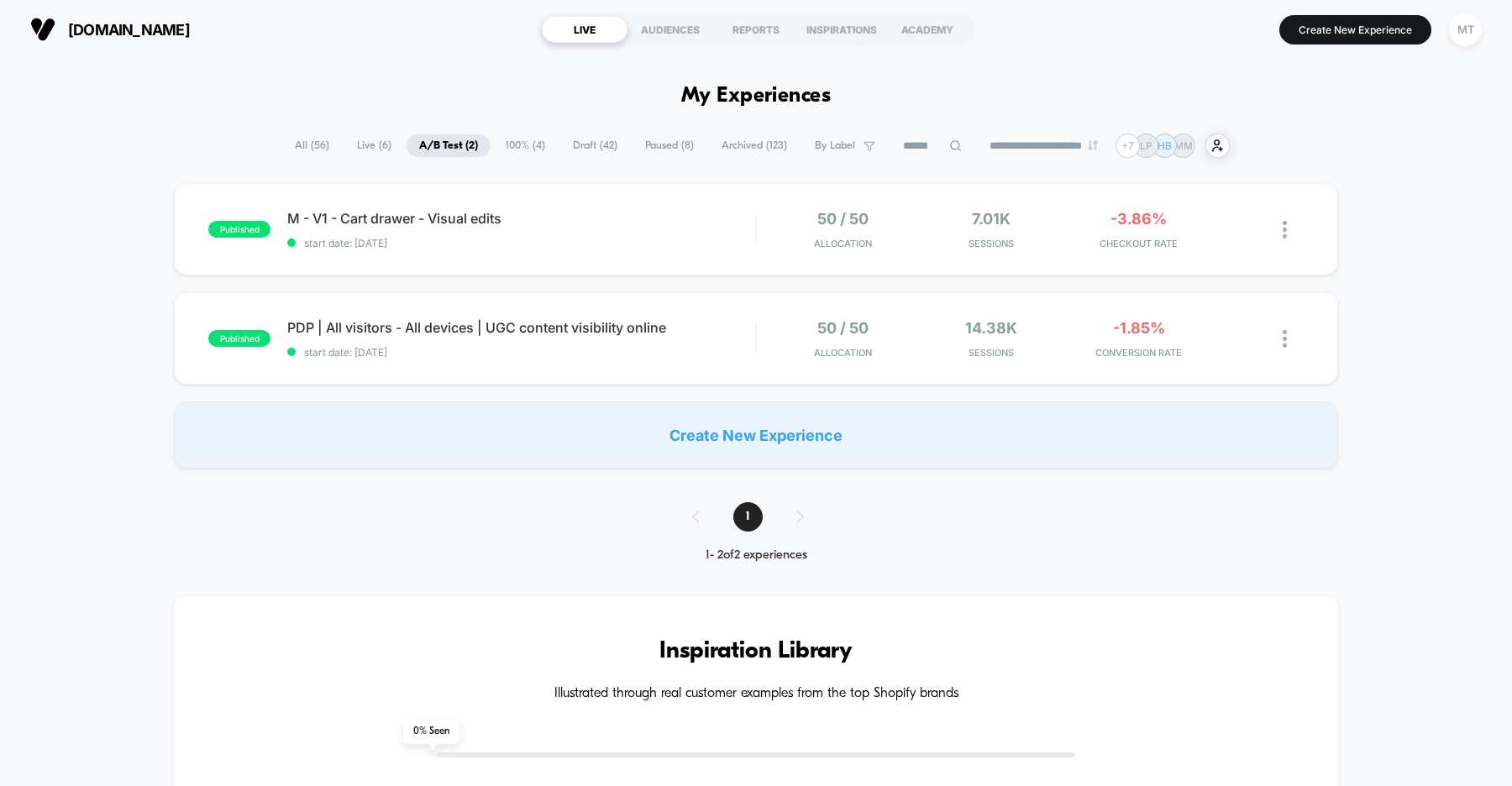
click at [115, 256] on div "published M - V1 - Cart drawer - Visual edits start date: [DATE] 50 / 50 Alloca…" at bounding box center [756, 325] width 1512 height 286
click at [103, 386] on div "published M - V1 - Cart drawer - Visual edits start date: [DATE] 50 / 50 Alloca…" at bounding box center [756, 325] width 1512 height 286
click at [68, 328] on div "published M - V1 - Cart drawer - Visual edits start date: [DATE] 50 / 50 Alloca…" at bounding box center [756, 325] width 1512 height 286
click at [94, 324] on div "published M - V1 - Cart drawer - Visual edits start date: [DATE] 50 / 50 Alloca…" at bounding box center [756, 325] width 1512 height 286
click at [72, 343] on div "published M - V1 - Cart drawer - Visual edits start date: [DATE] 50 / 50 Alloca…" at bounding box center [756, 325] width 1512 height 286
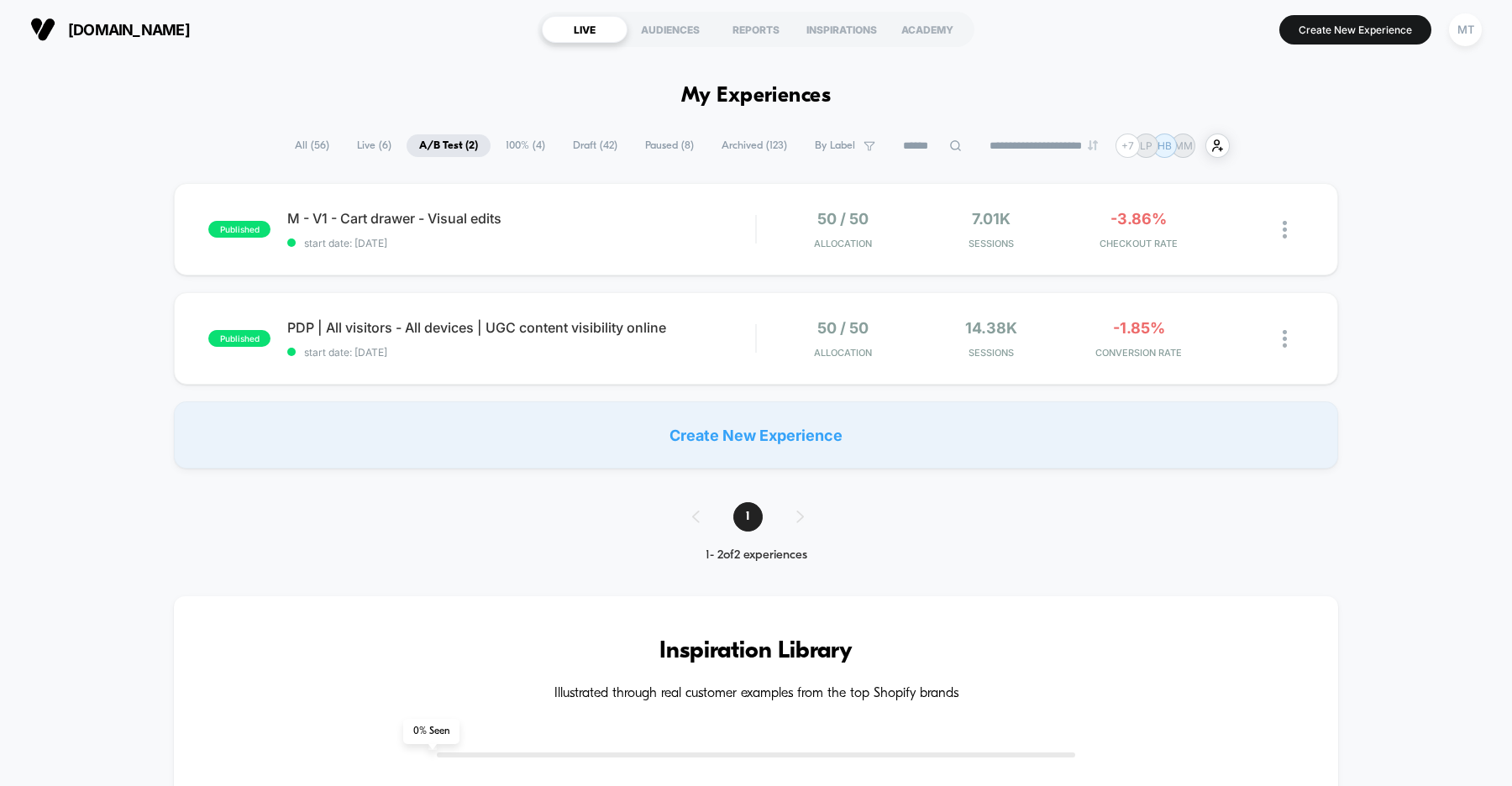
click at [100, 306] on div "published M - V1 - Cart drawer - Visual edits start date: [DATE] 50 / 50 Alloca…" at bounding box center [756, 325] width 1512 height 286
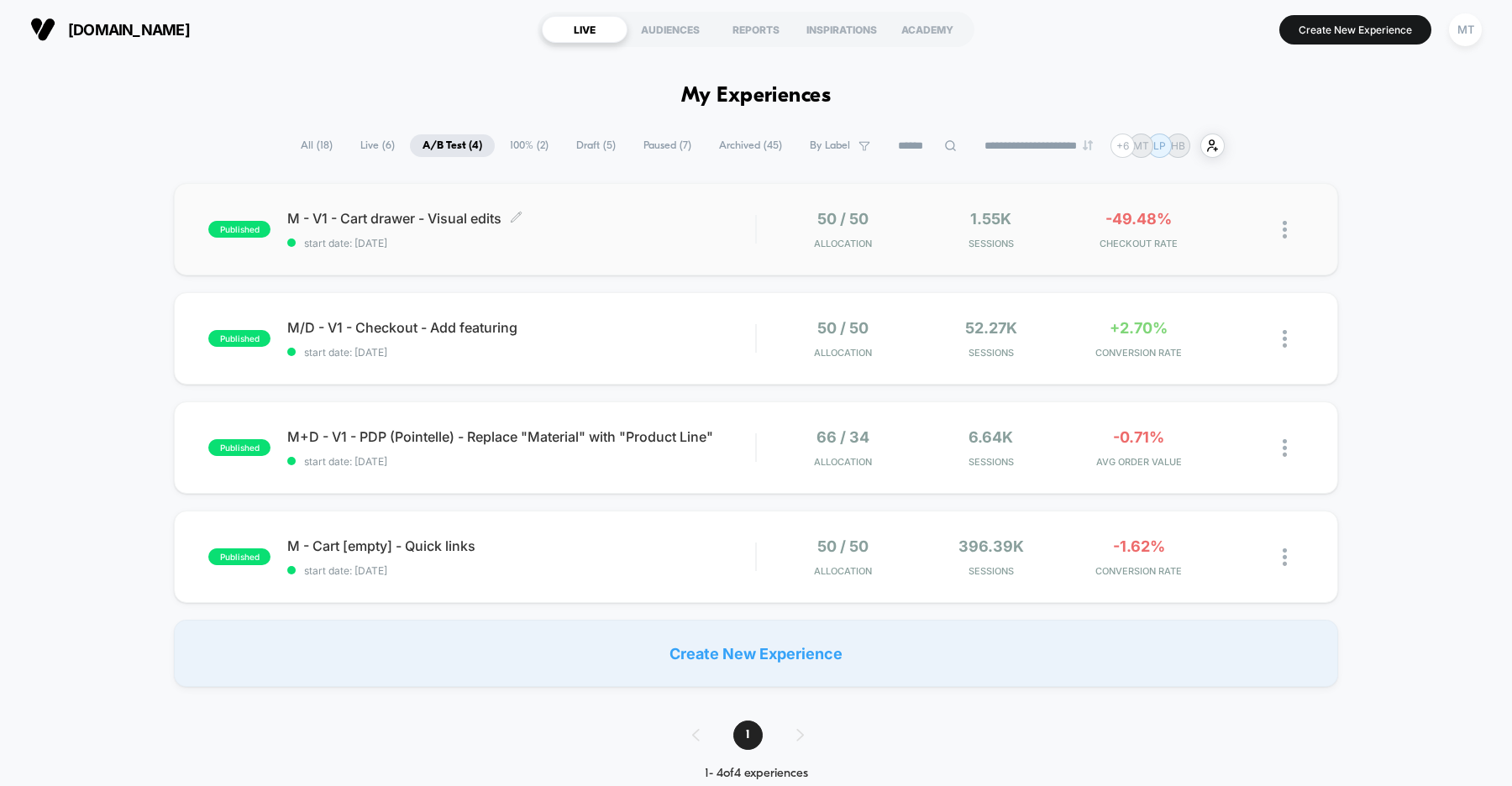
click at [561, 230] on div "M - V1 - Cart drawer - Visual edits Click to edit experience details Click to e…" at bounding box center [521, 229] width 468 height 40
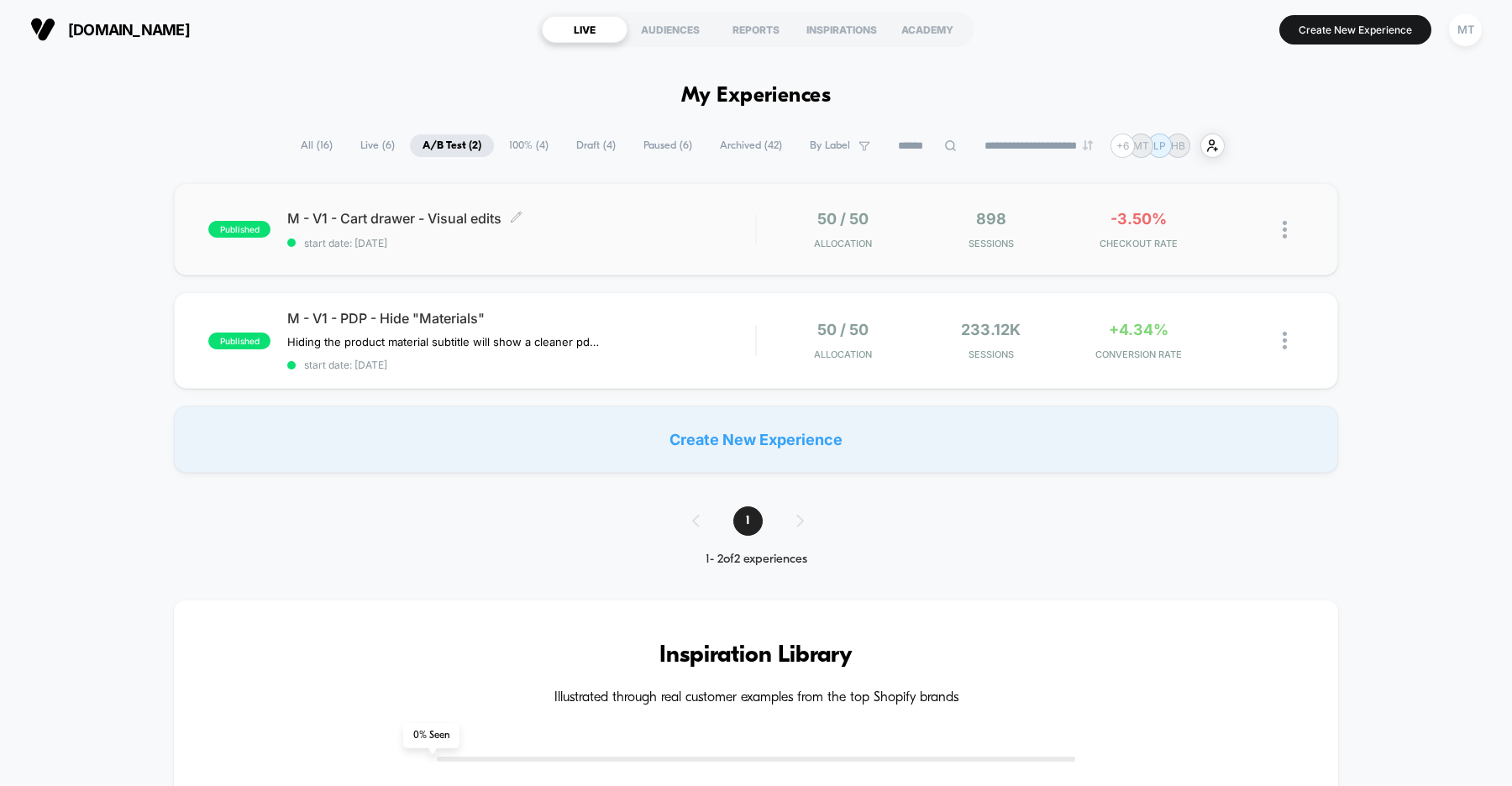
click at [599, 230] on div "M - V1 - Cart drawer - Visual edits Click to edit experience details Click to e…" at bounding box center [521, 229] width 468 height 40
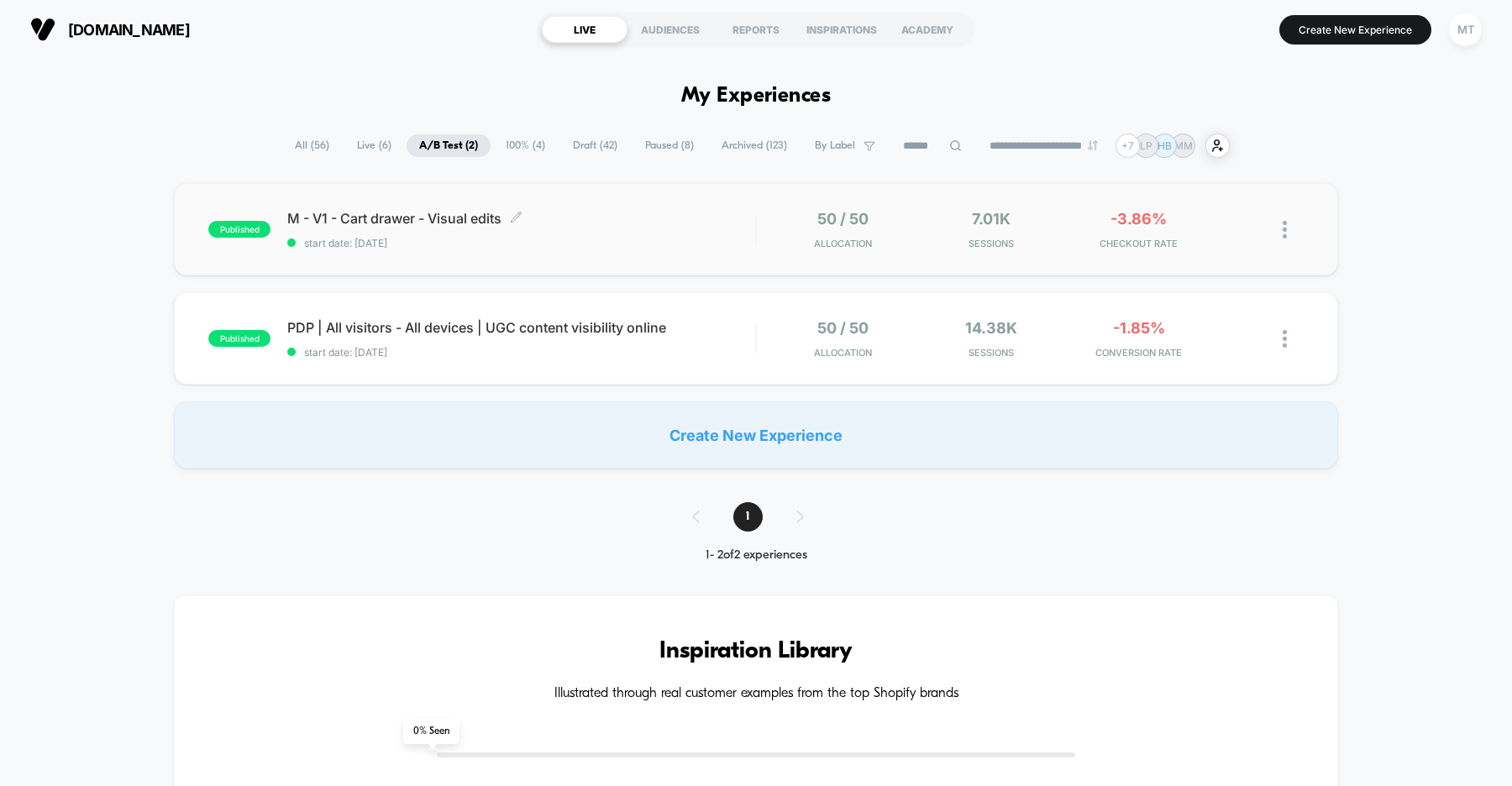
click at [597, 235] on div "M - V1 - Cart drawer - Visual edits Click to edit experience details Click to e…" at bounding box center [521, 229] width 468 height 40
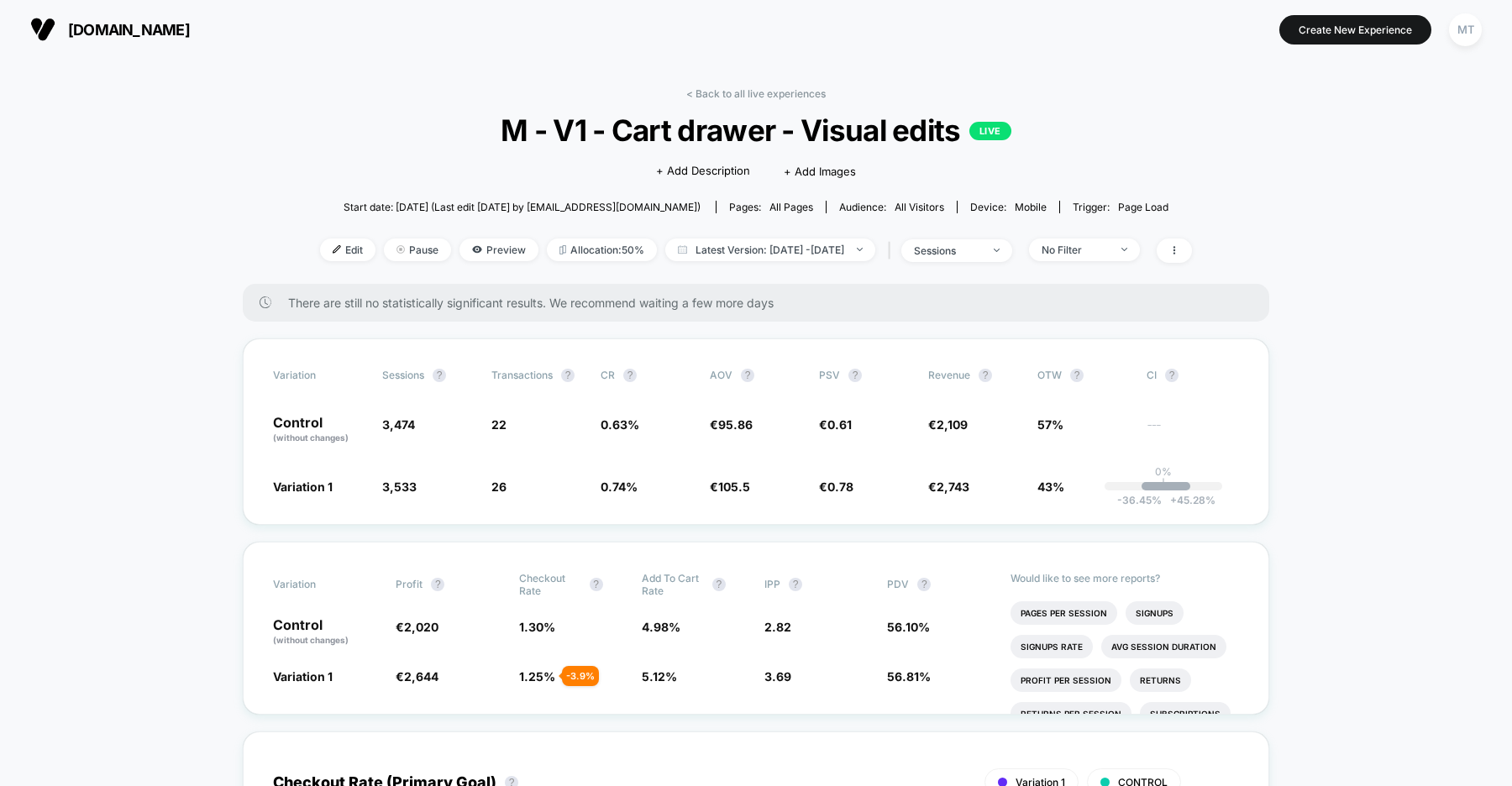
click at [164, 33] on span "organicbasics.com" at bounding box center [128, 30] width 122 height 18
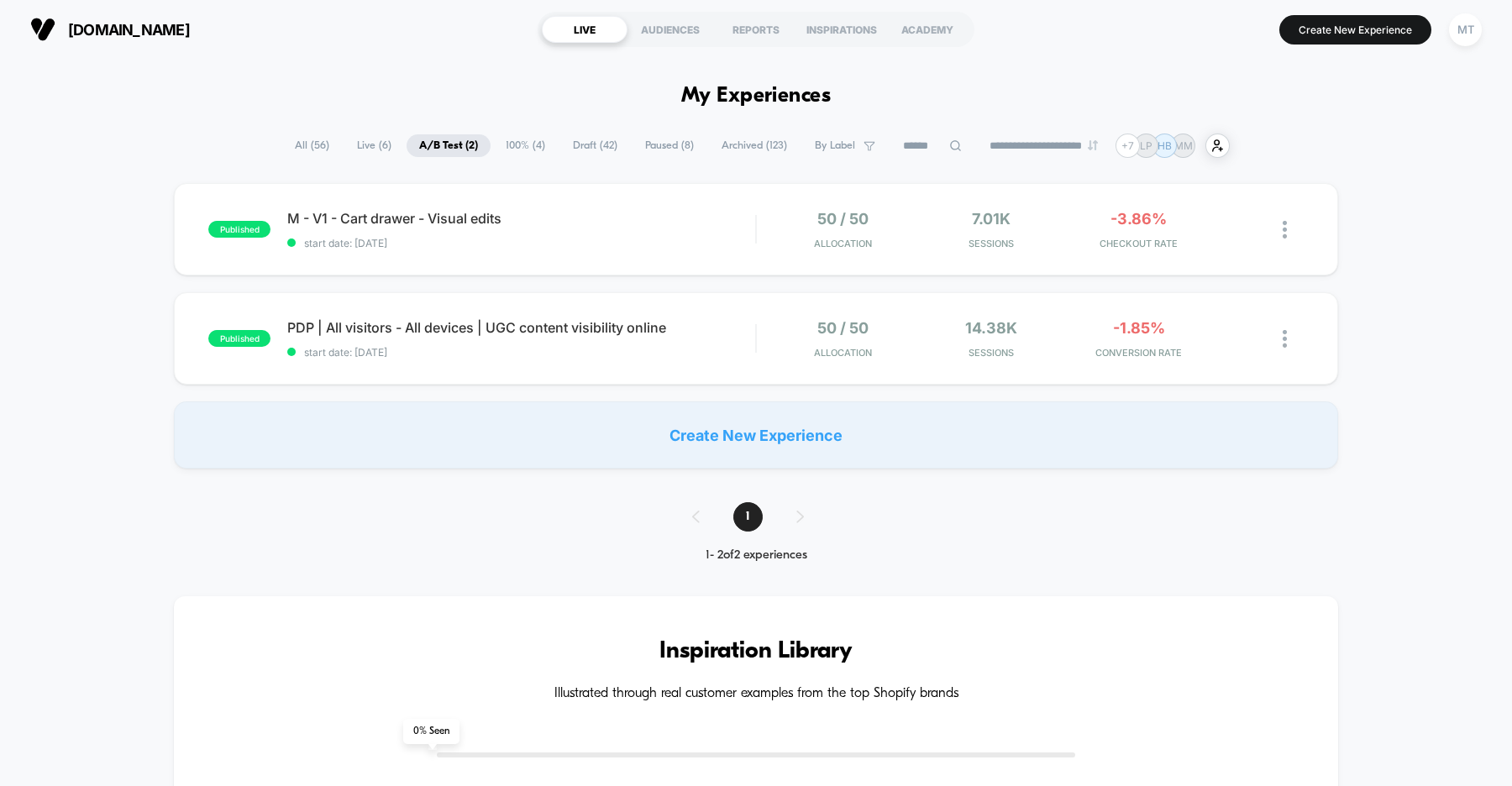
click at [560, 149] on span "Draft ( 42 )" at bounding box center [594, 146] width 69 height 23
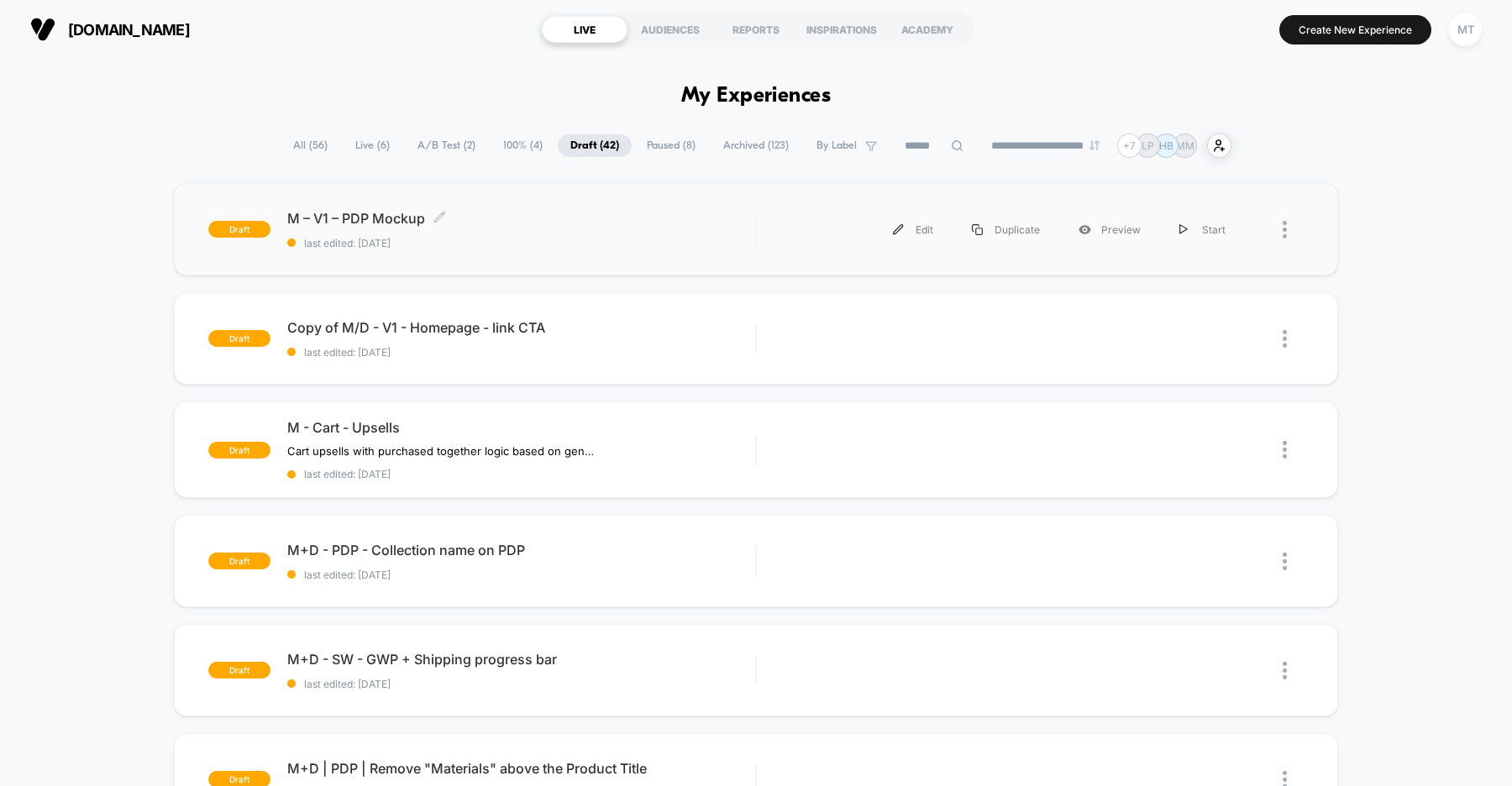
click at [694, 235] on div "M – V1 – PDP Mockup Click to edit experience details Click to edit experience d…" at bounding box center [521, 229] width 468 height 40
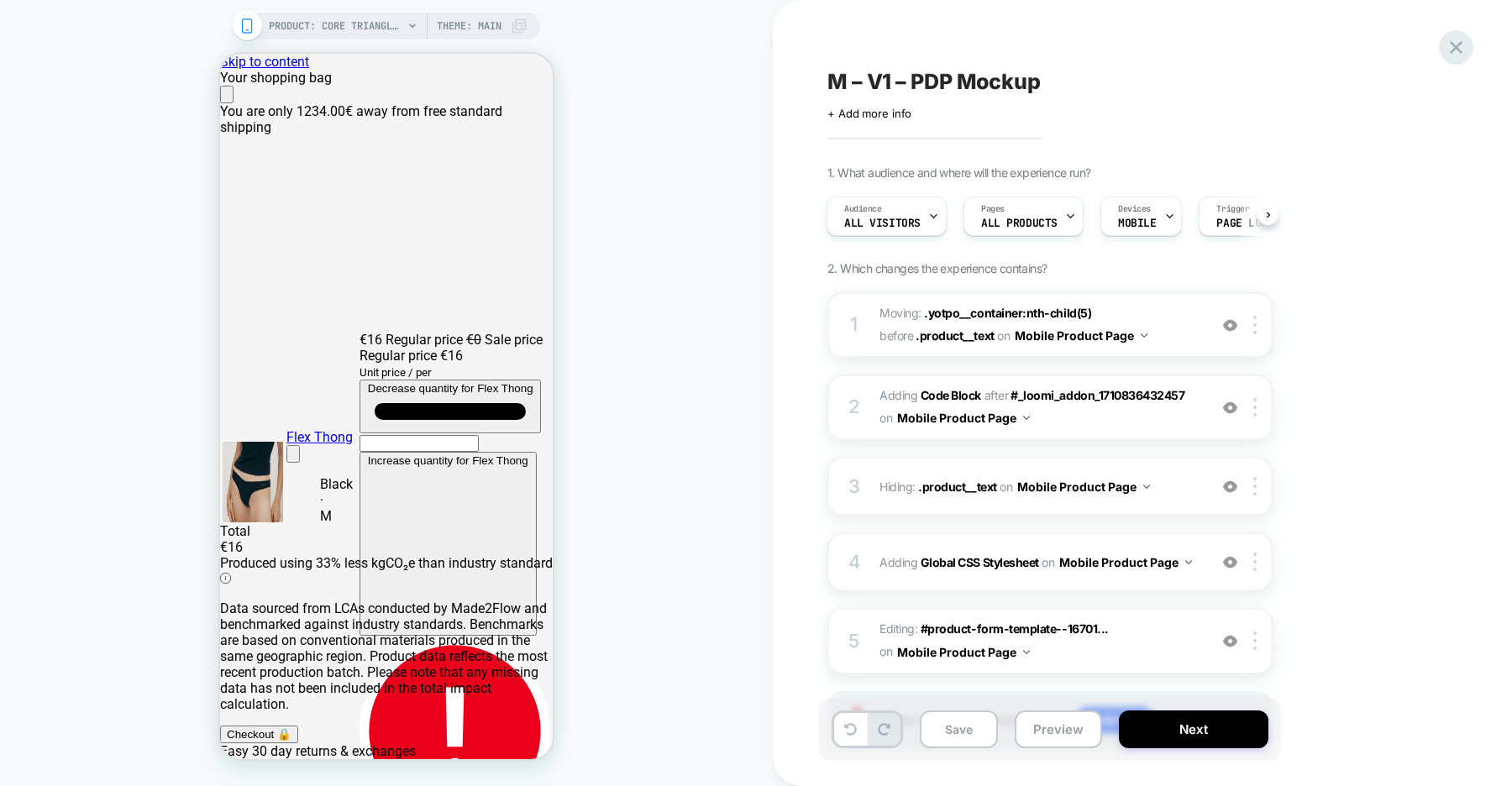
click at [1448, 55] on icon at bounding box center [1457, 47] width 23 height 23
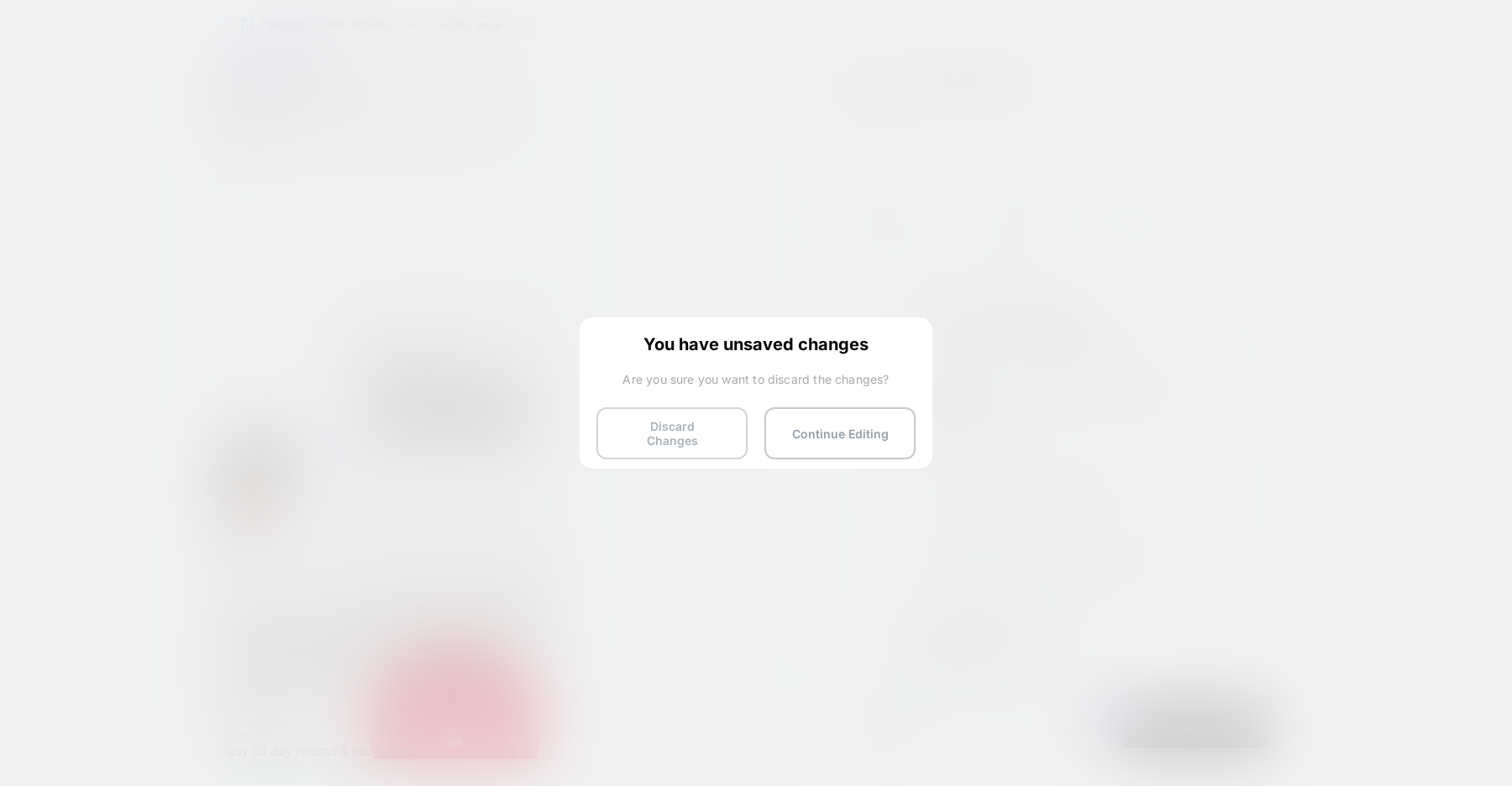
click at [0, 0] on button "Discard Changes" at bounding box center [0, 0] width 0 height 0
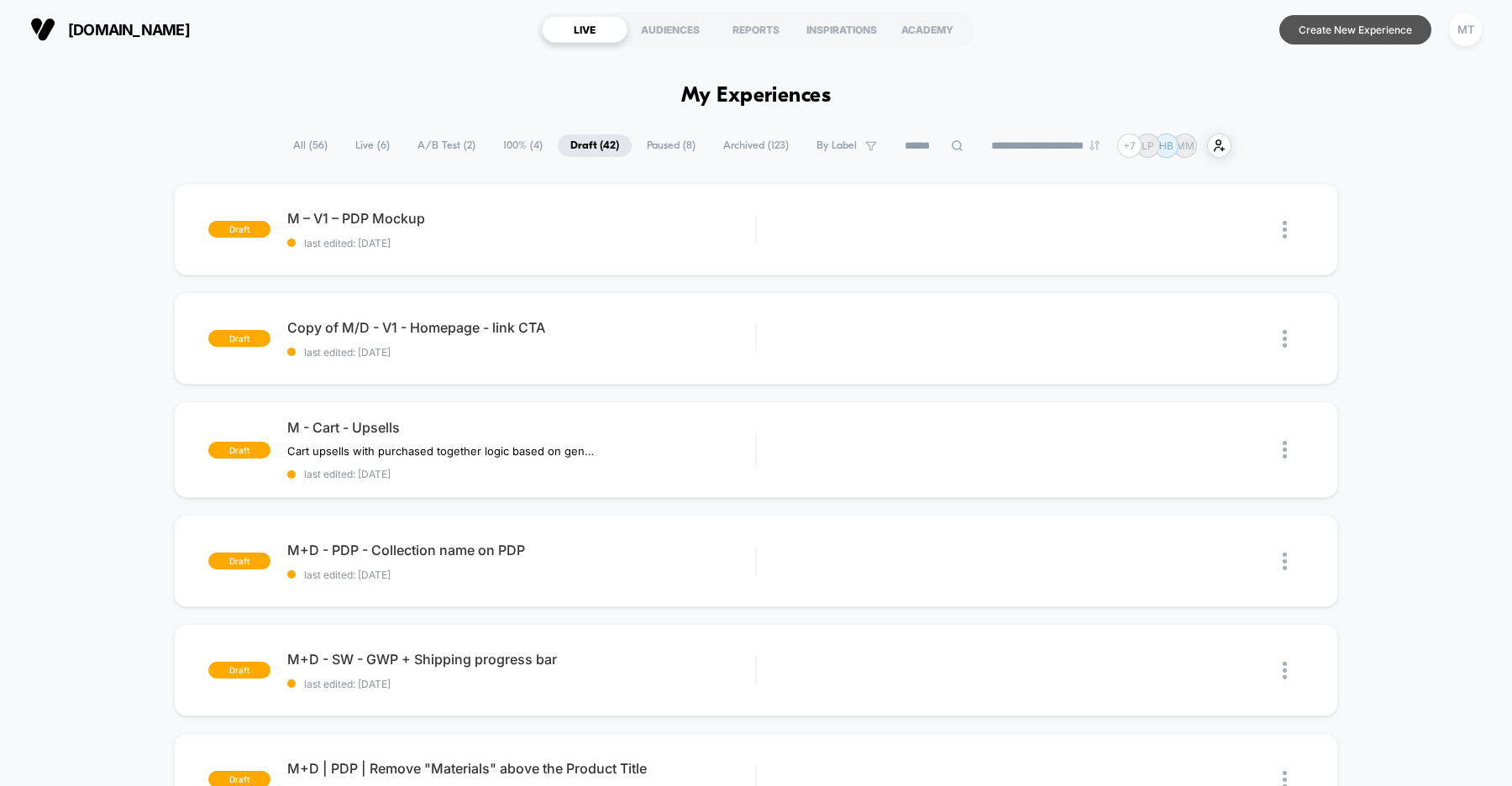
click at [1363, 37] on button "Create New Experience" at bounding box center [1355, 29] width 152 height 29
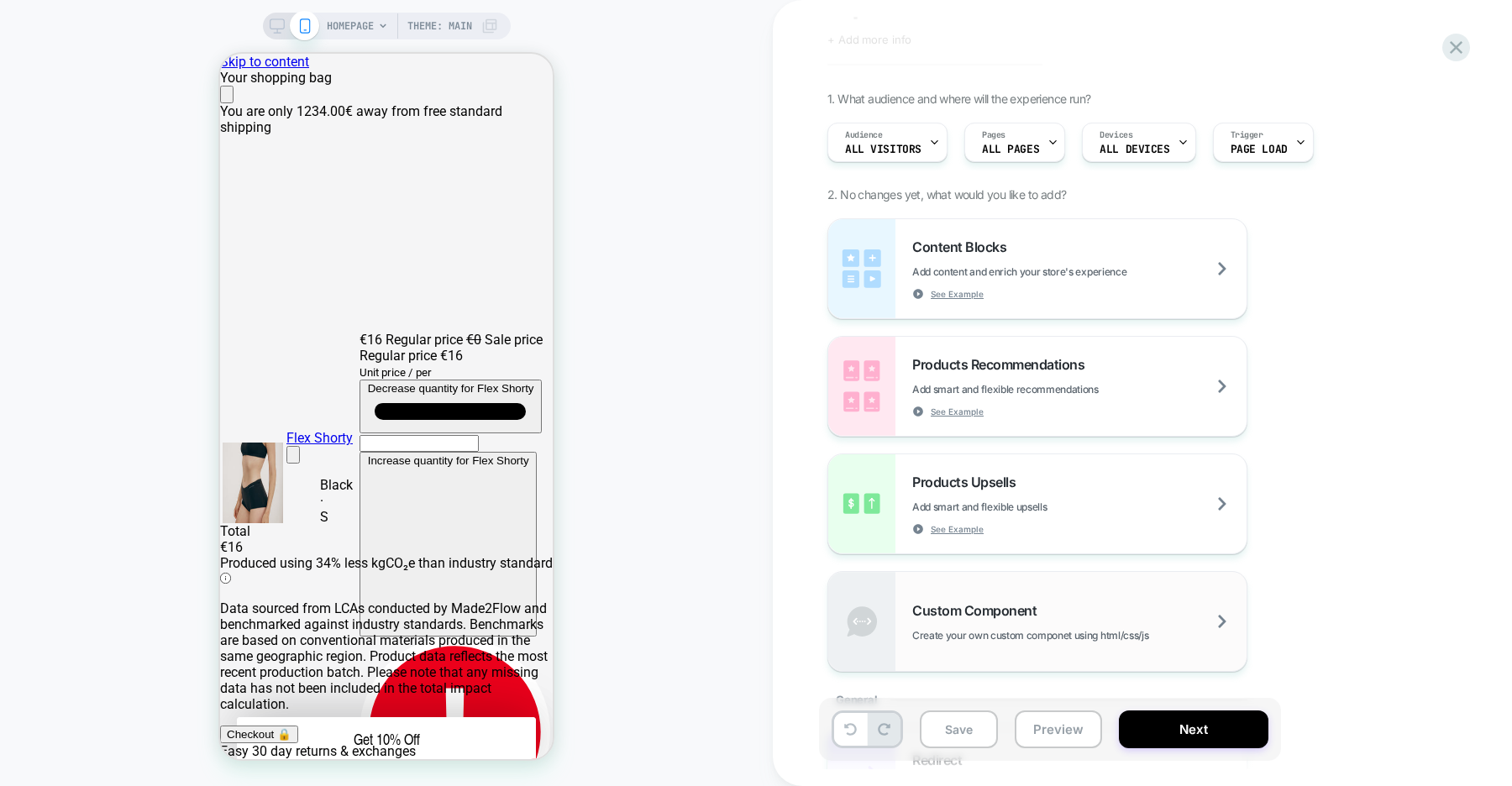
scroll to position [67, 0]
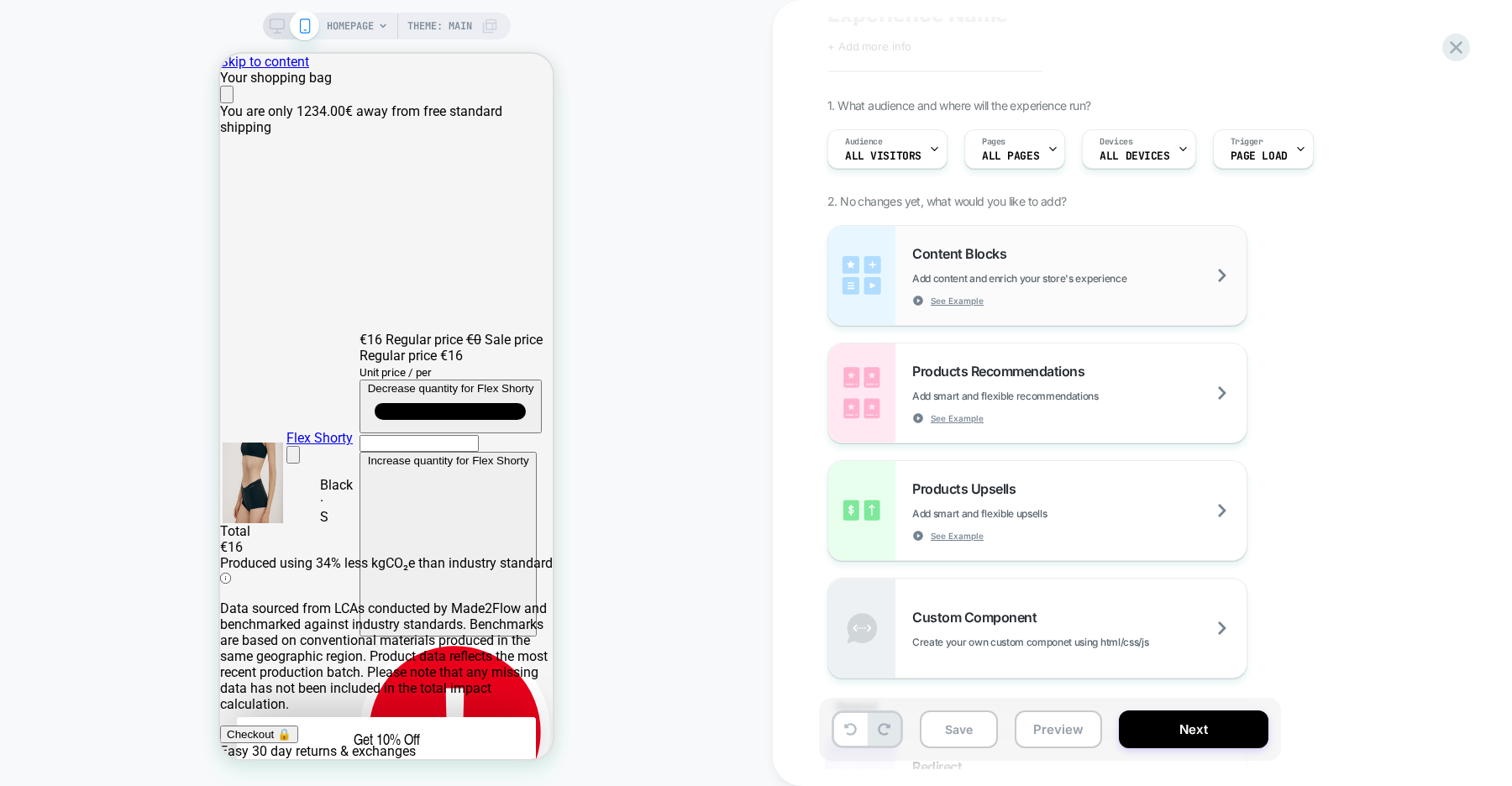
click at [1030, 279] on span "Add content and enrich your store's experience" at bounding box center [1061, 279] width 298 height 12
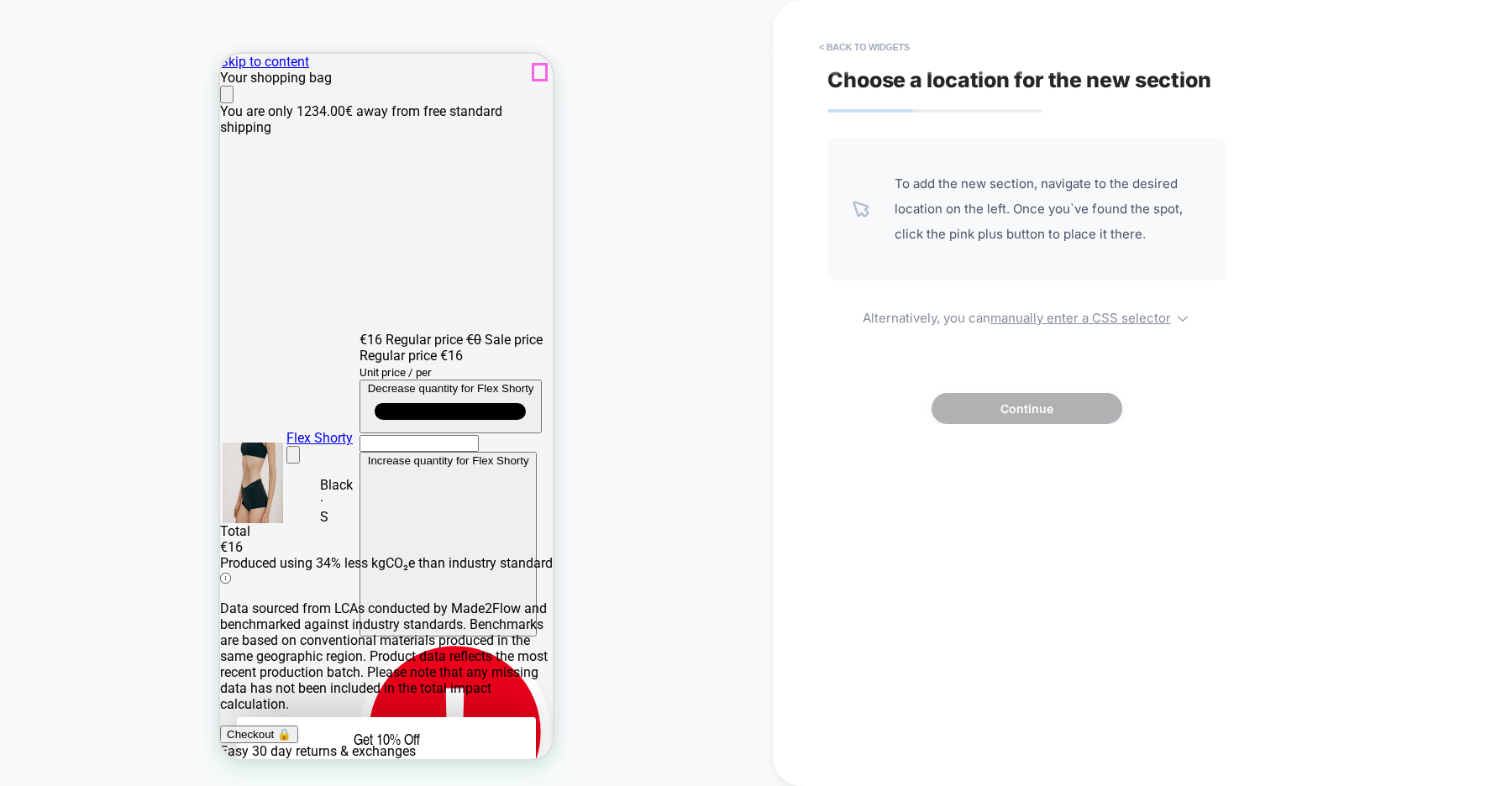
click at [227, 98] on icon "Close" at bounding box center [227, 98] width 0 height 0
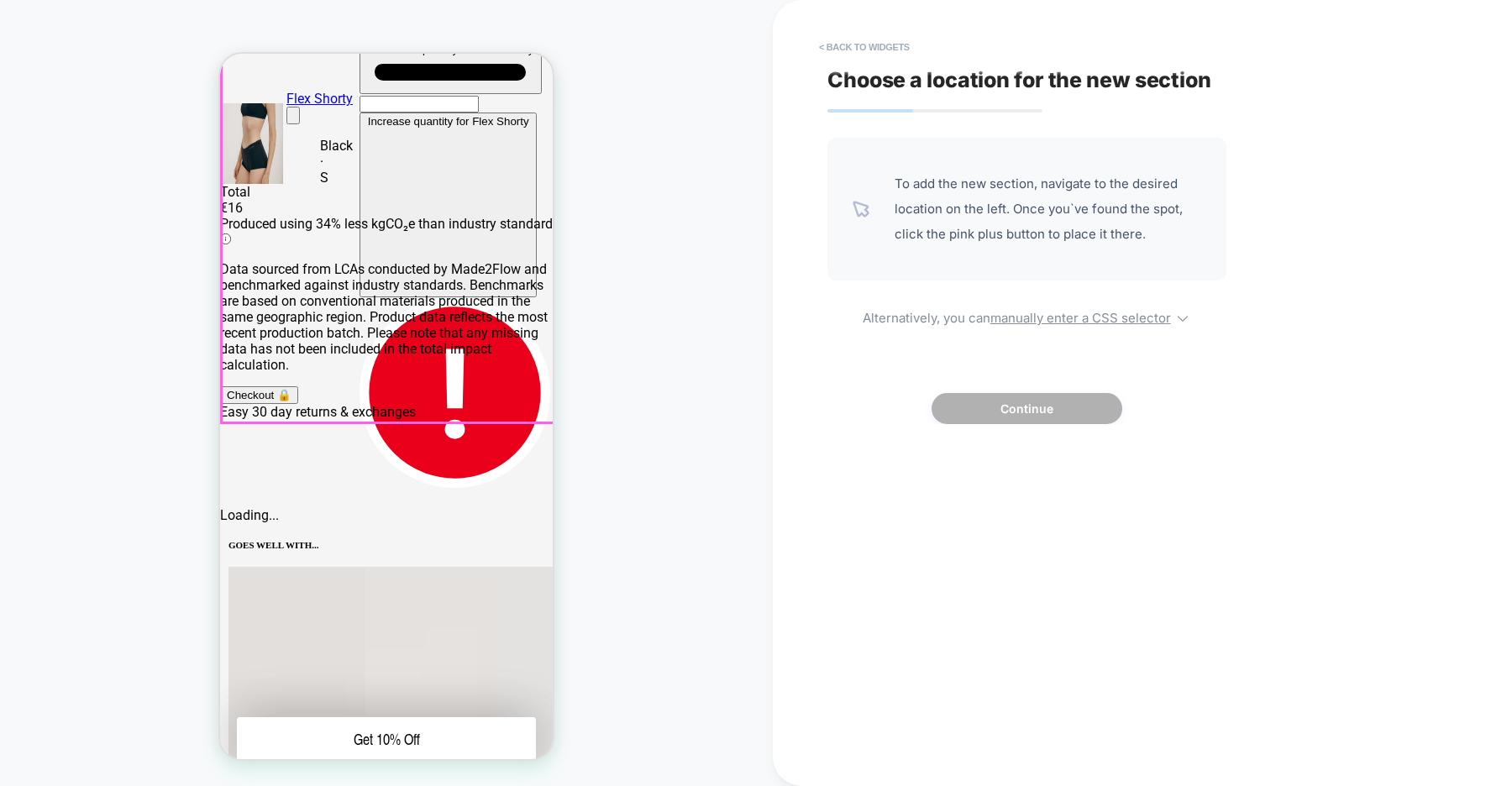
scroll to position [615, 0]
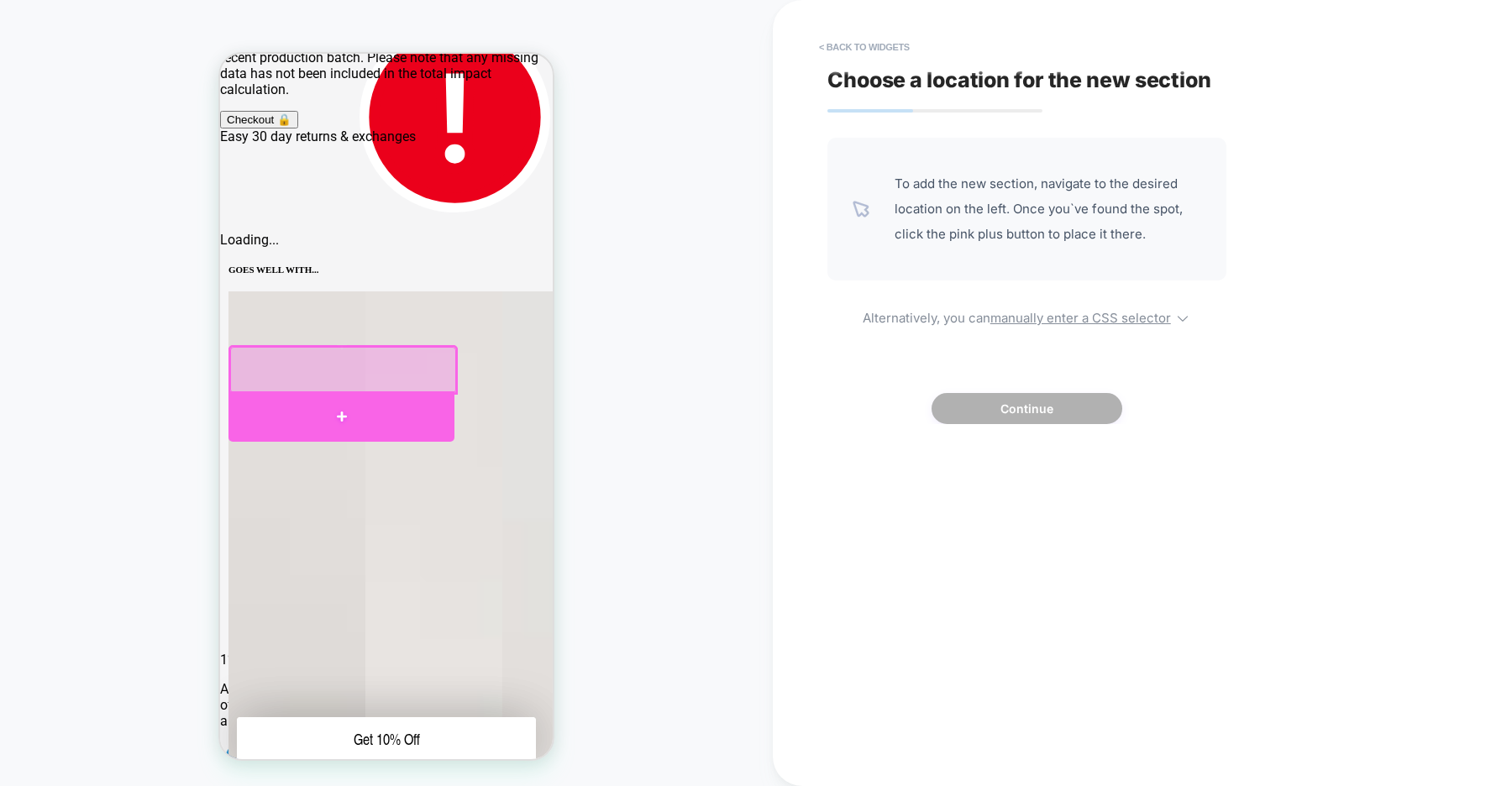
click at [344, 409] on div at bounding box center [341, 416] width 226 height 50
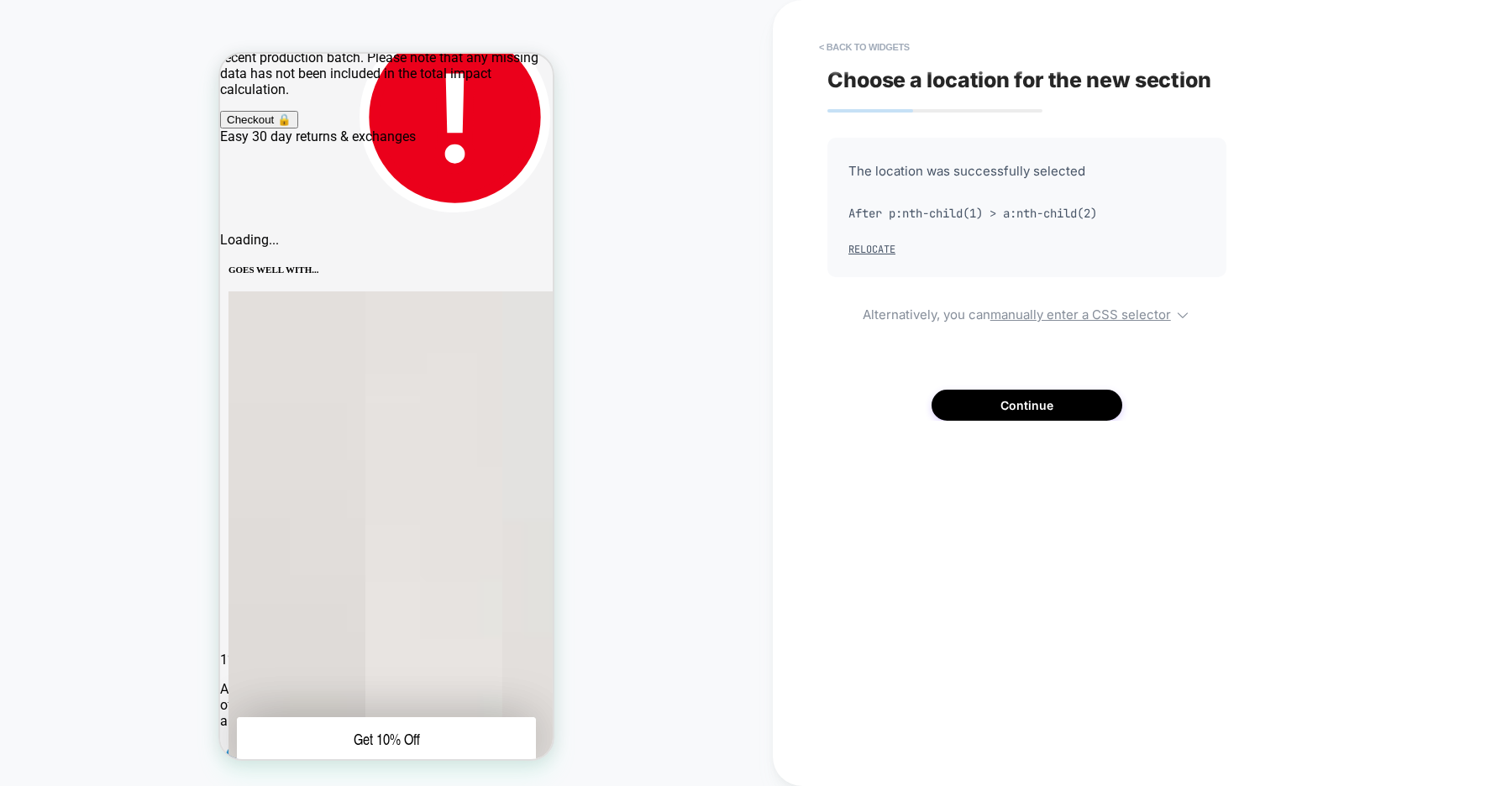
scroll to position [622, 0]
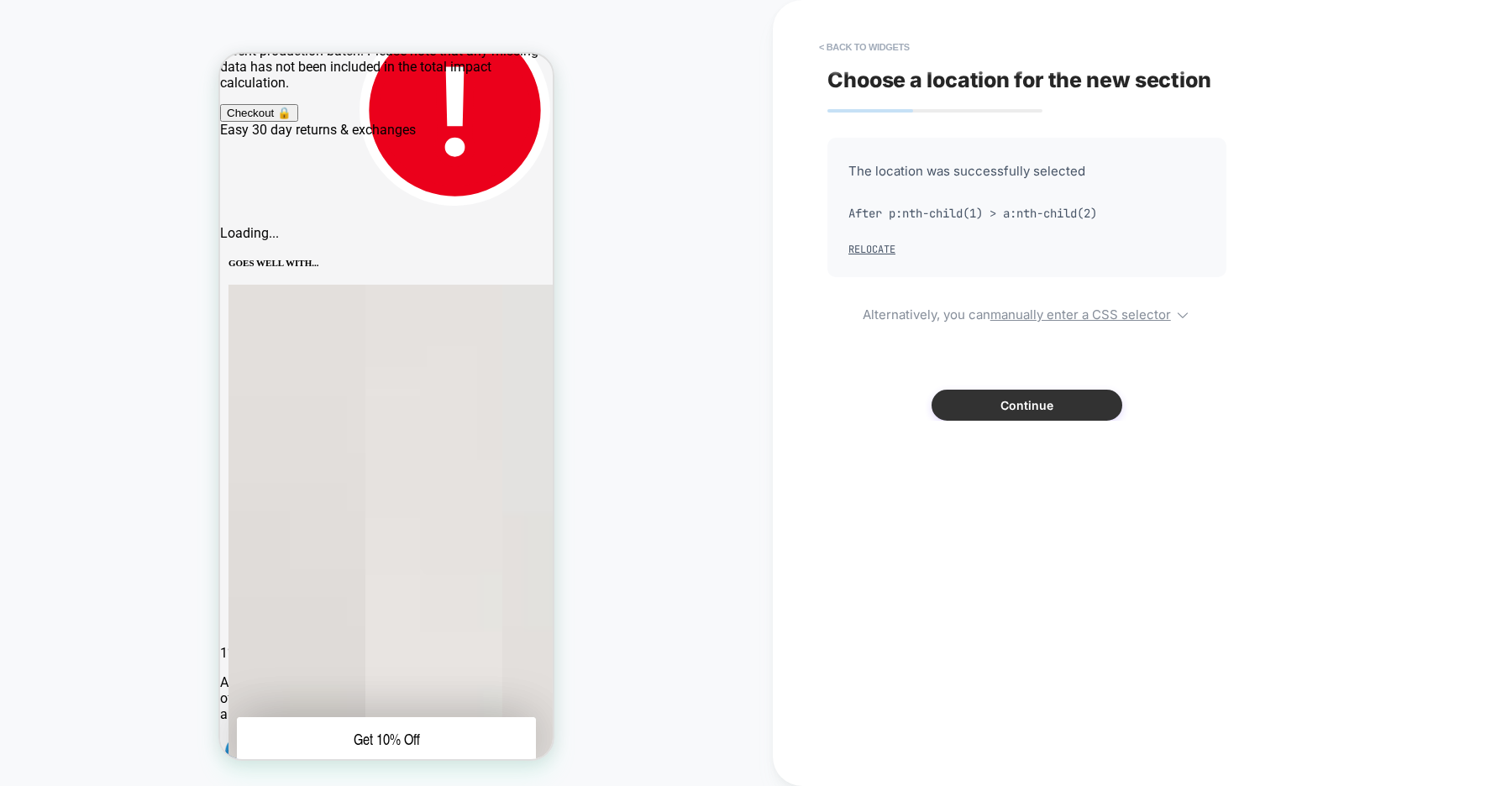
click at [1025, 406] on button "Continue" at bounding box center [1027, 404] width 191 height 31
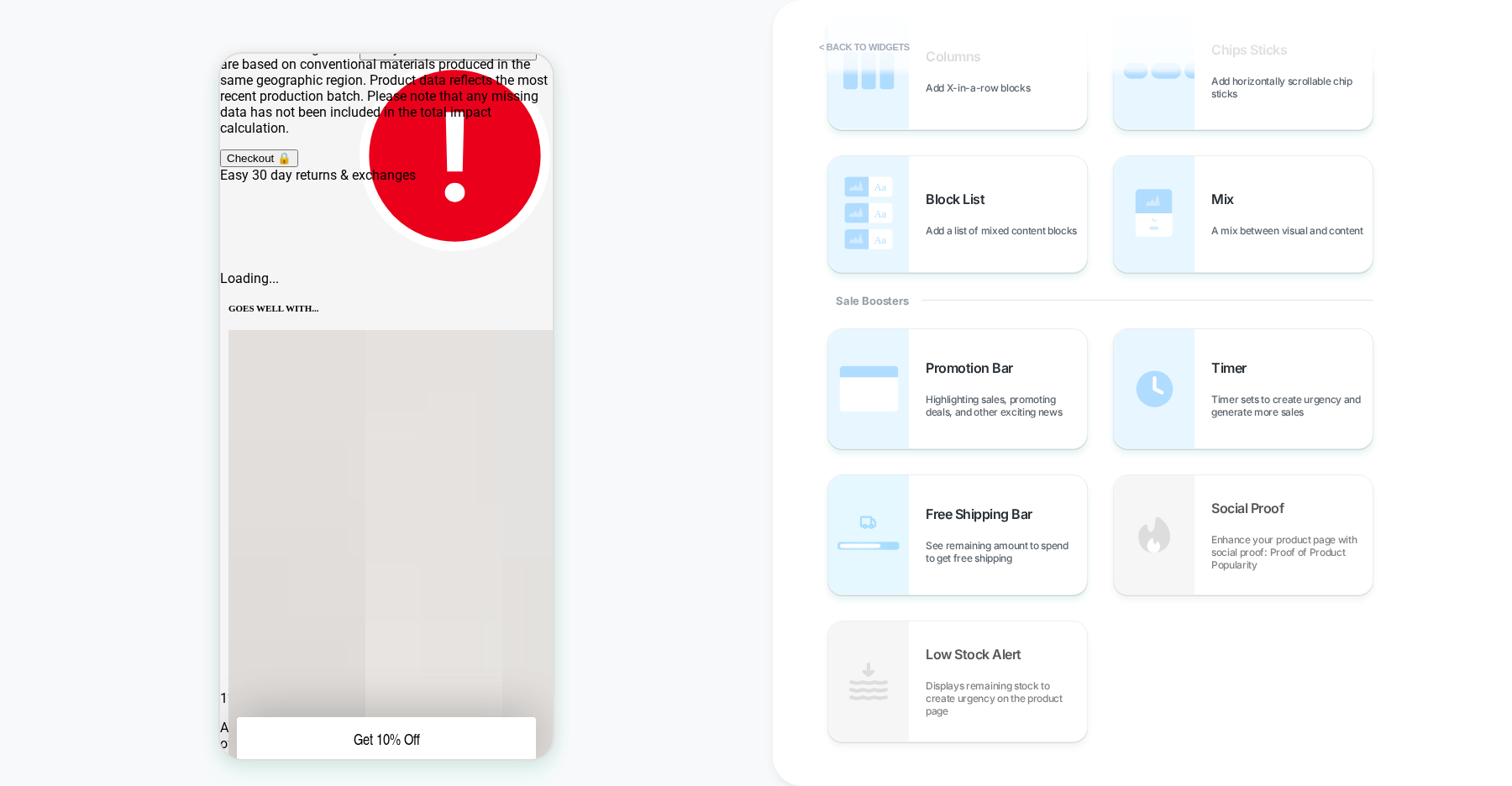
scroll to position [0, 0]
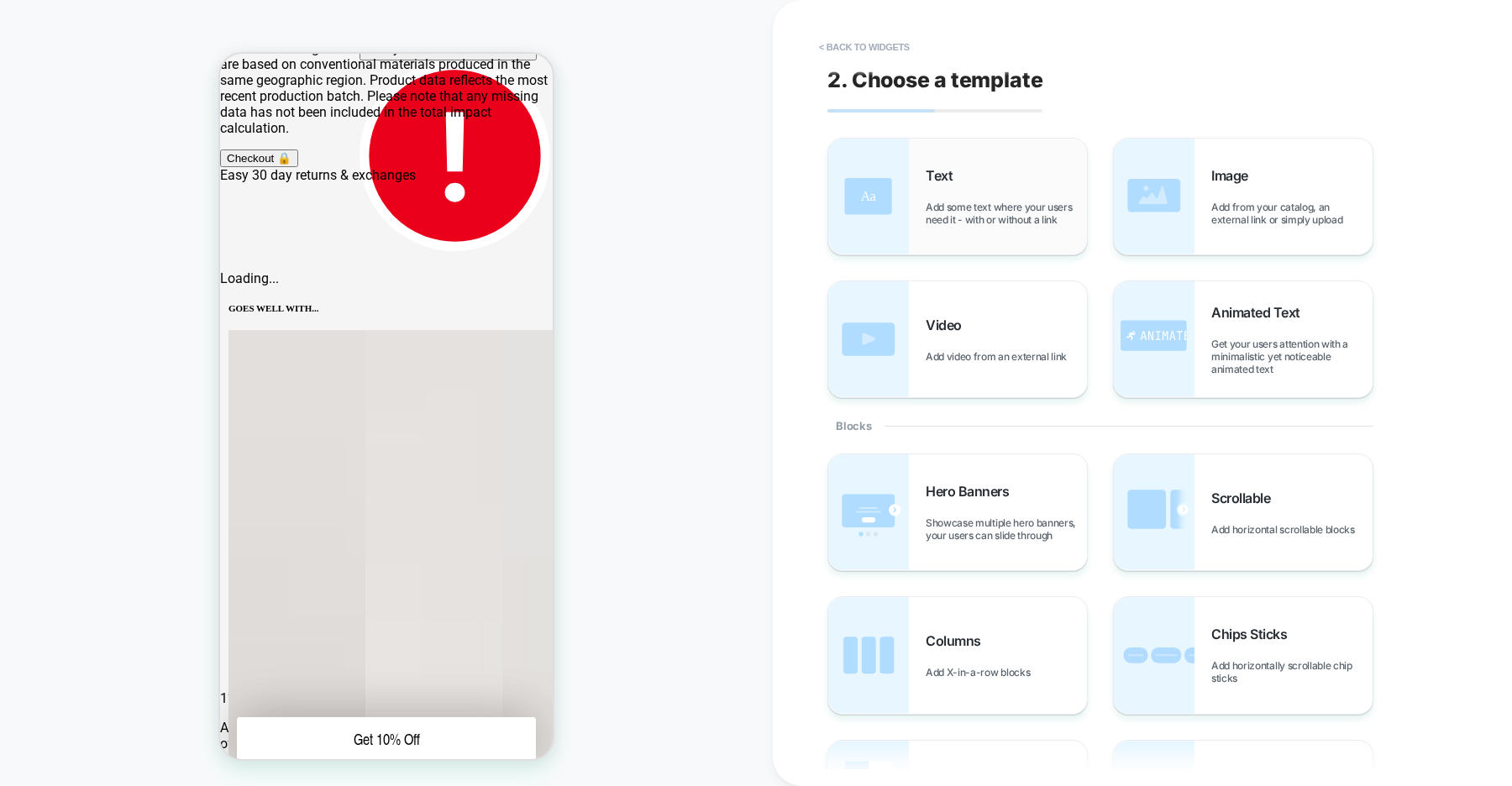
click at [892, 186] on img at bounding box center [869, 197] width 81 height 116
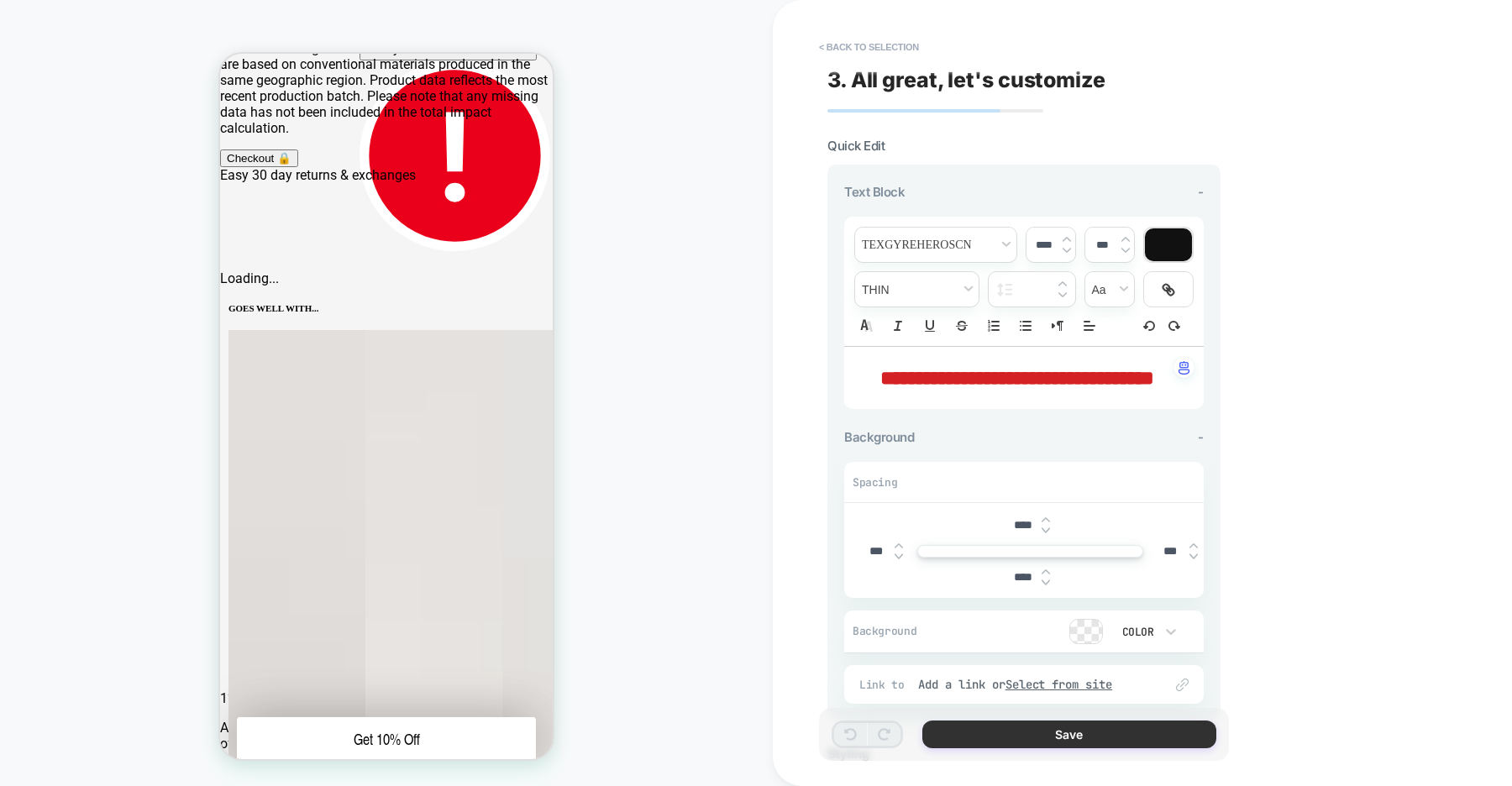
click at [1065, 738] on button "Save" at bounding box center [1069, 735] width 294 height 28
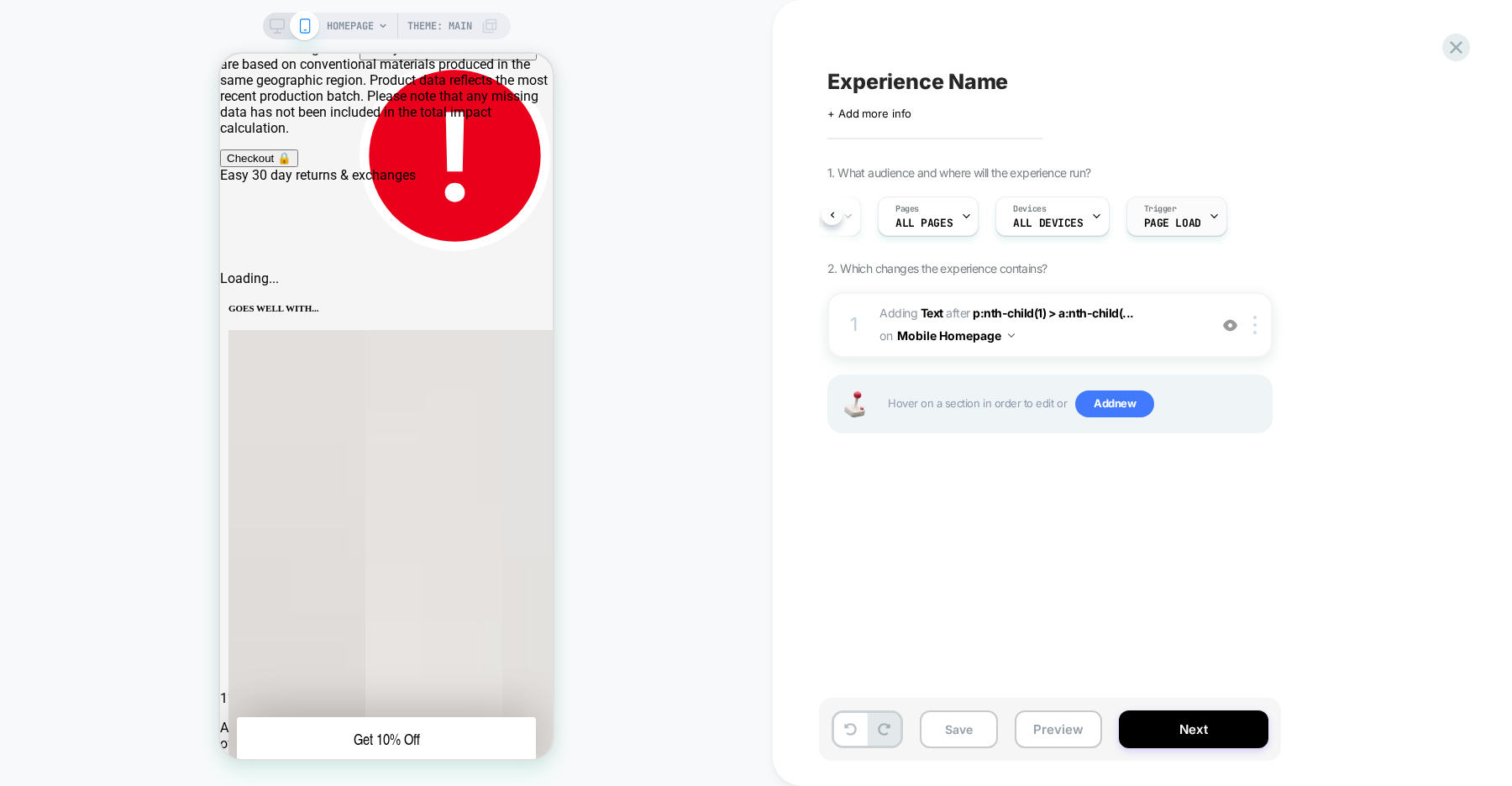
click at [0, 0] on span "Page Load" at bounding box center [0, 0] width 0 height 0
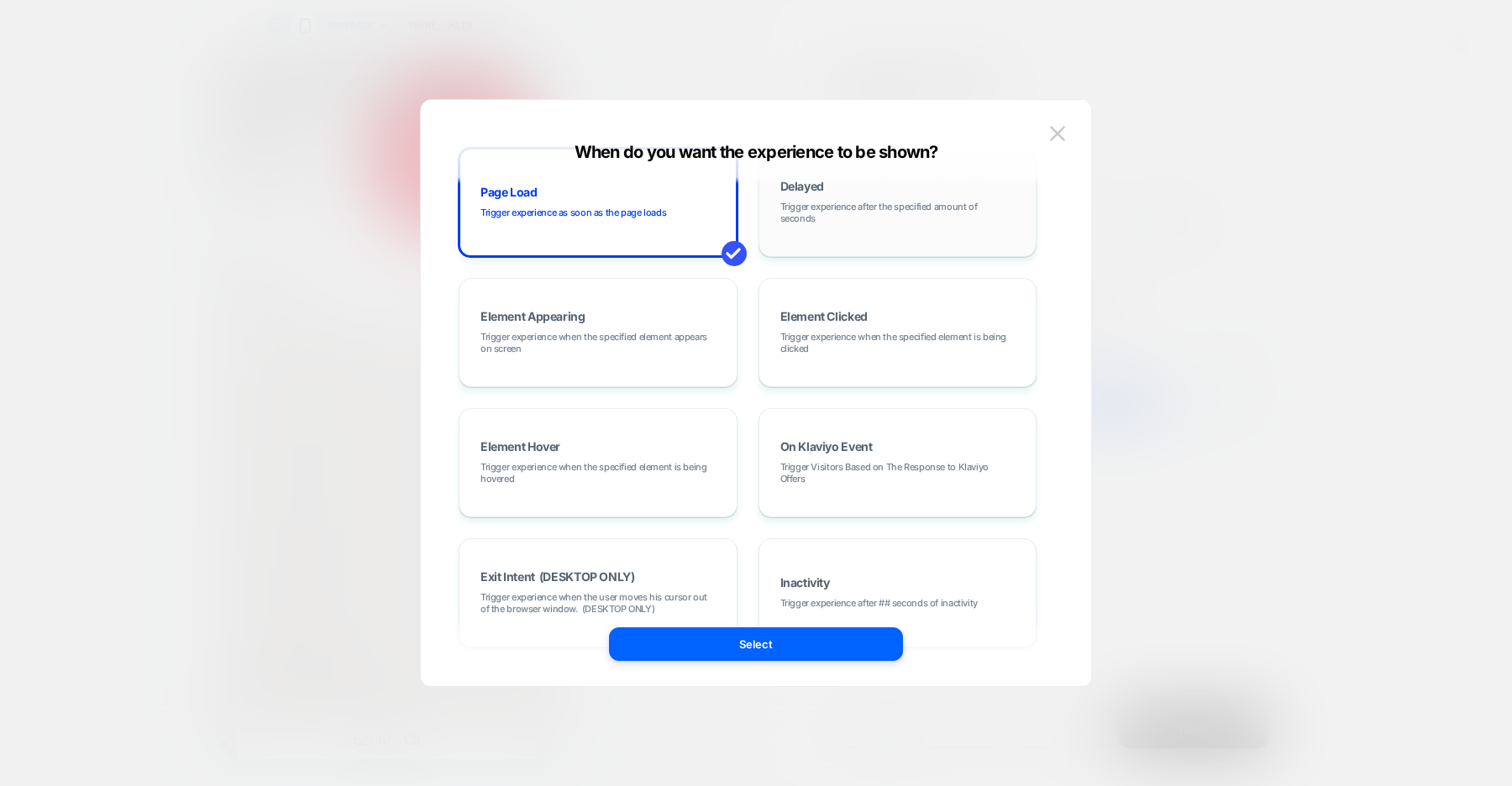
click at [0, 0] on div "Delayed Trigger experience after the specified amount of seconds" at bounding box center [0, 0] width 0 height 0
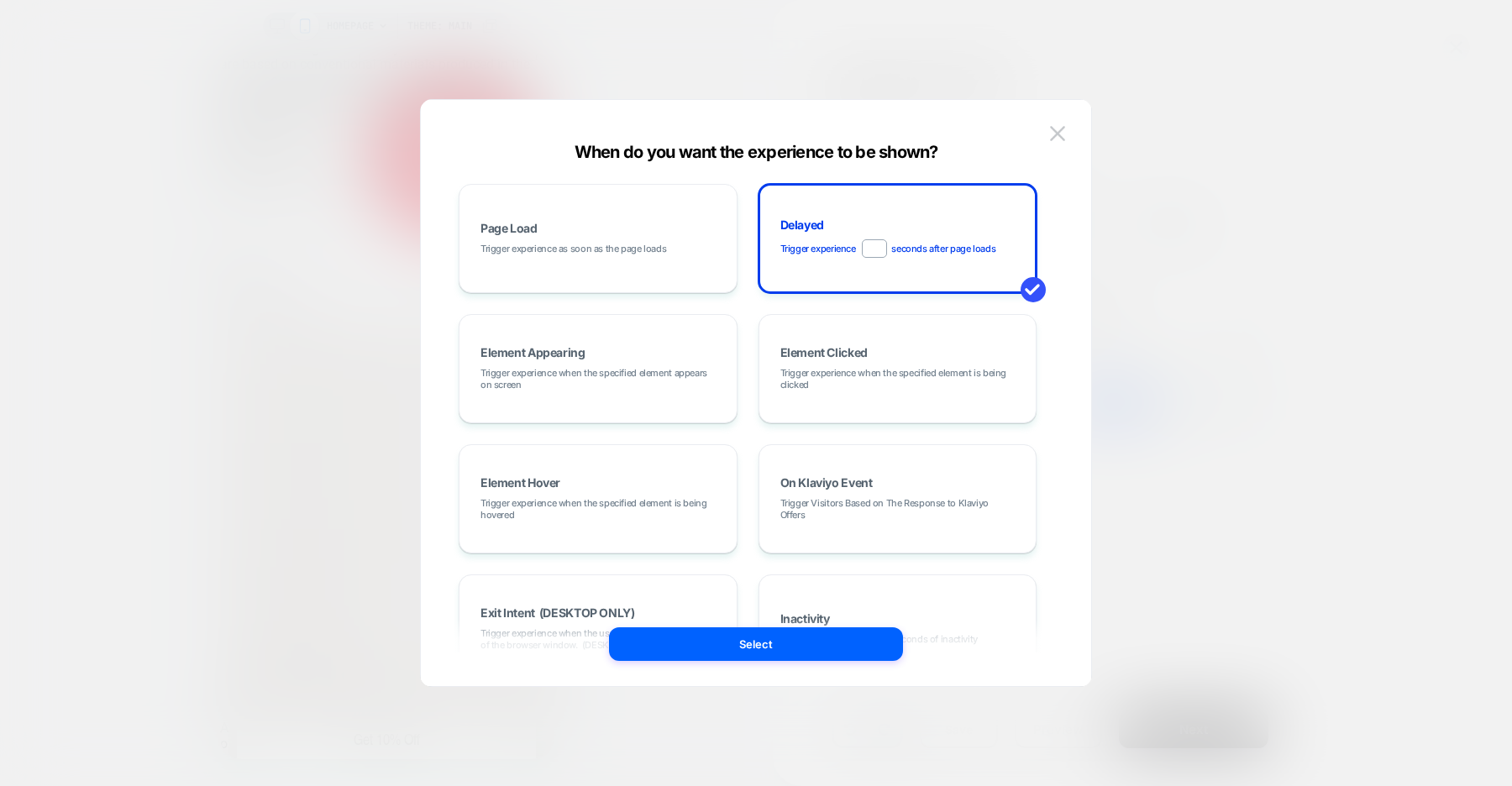
type input "*"
click at [745, 368] on div "Page Load Trigger experience as soon as the page loads Delayed Trigger experien…" at bounding box center [747, 499] width 578 height 630
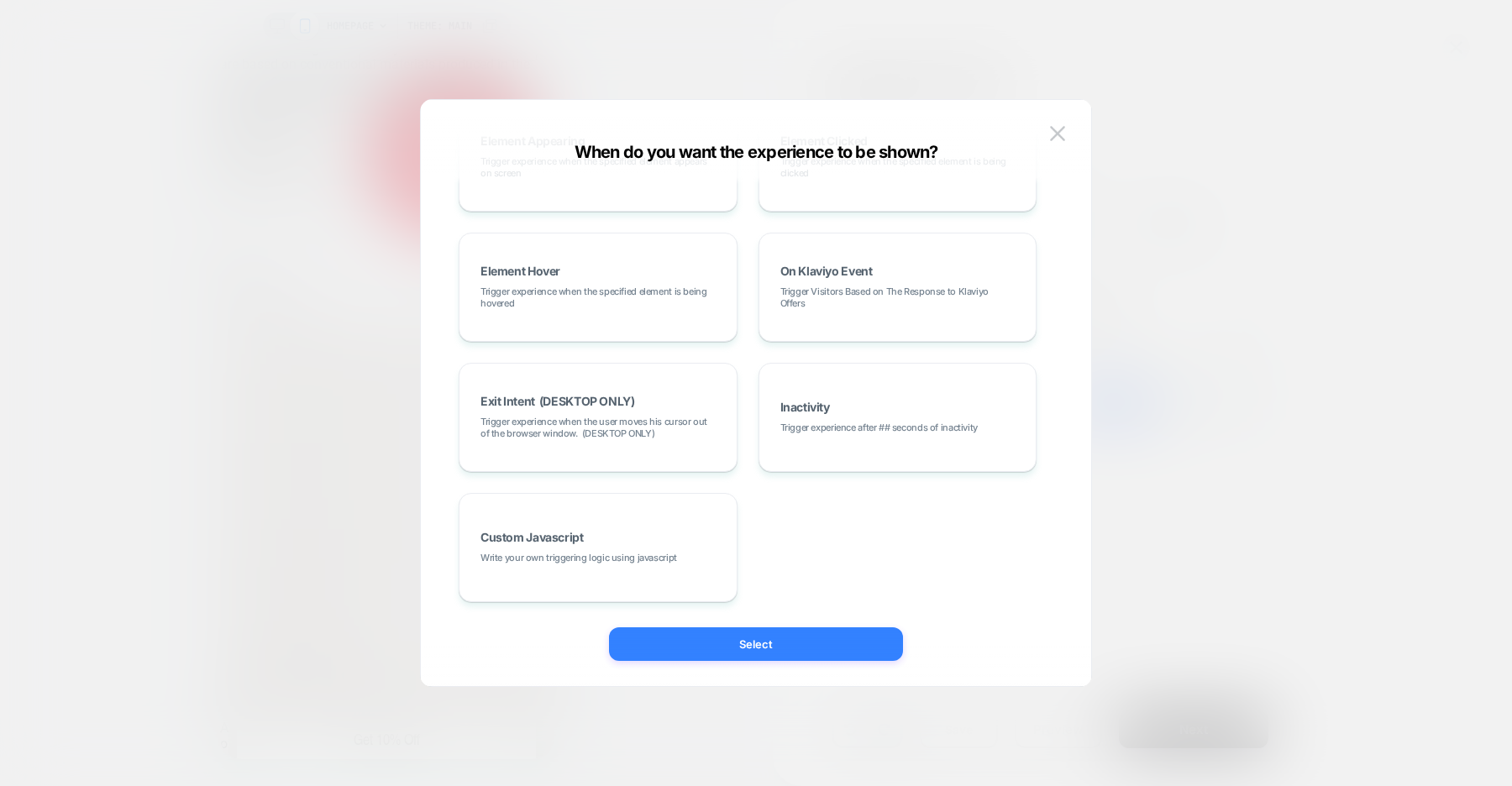
click at [0, 0] on button "Select" at bounding box center [0, 0] width 0 height 0
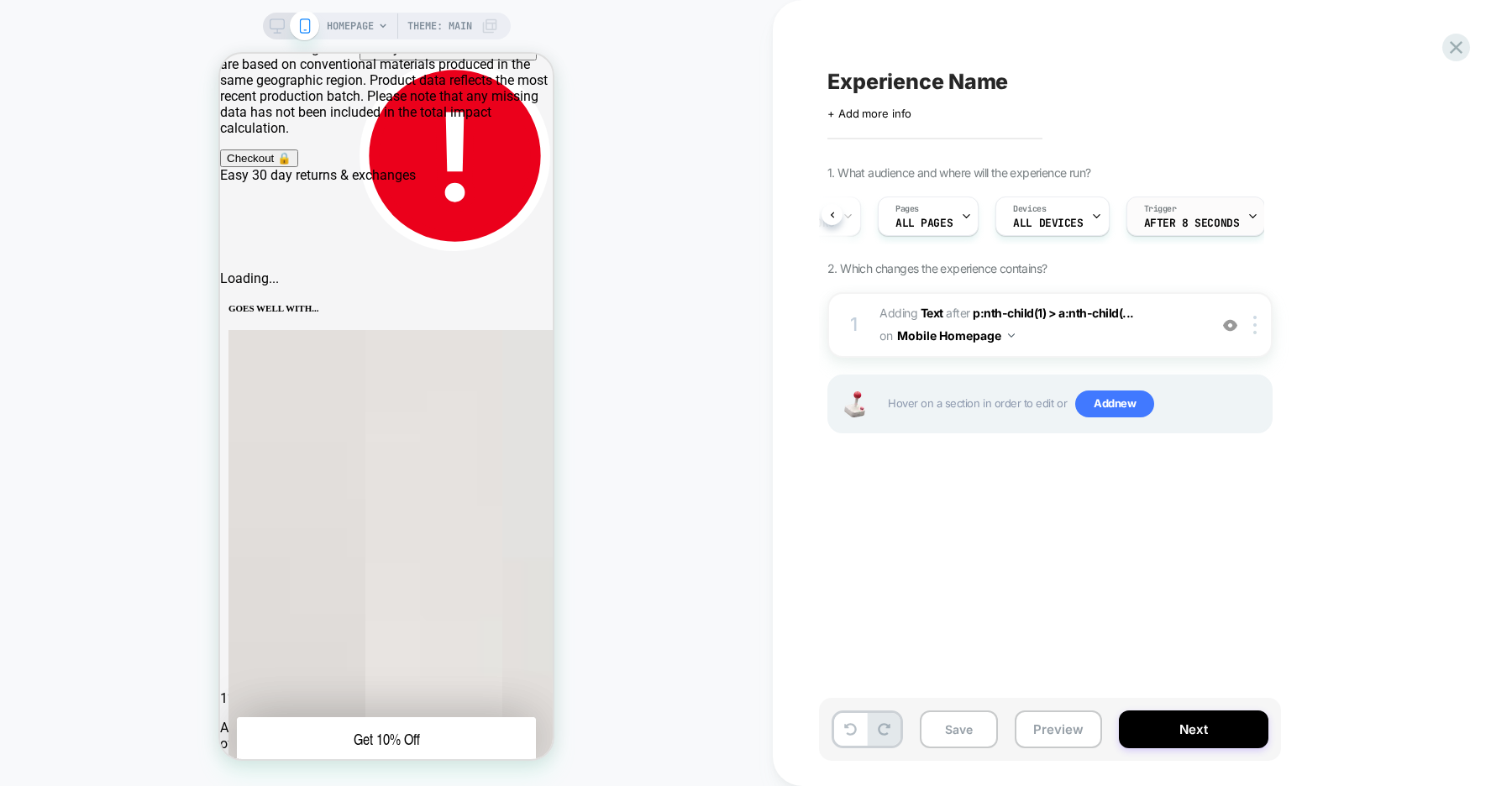
click at [1233, 217] on div "Trigger After 8 Seconds" at bounding box center [1191, 216] width 129 height 38
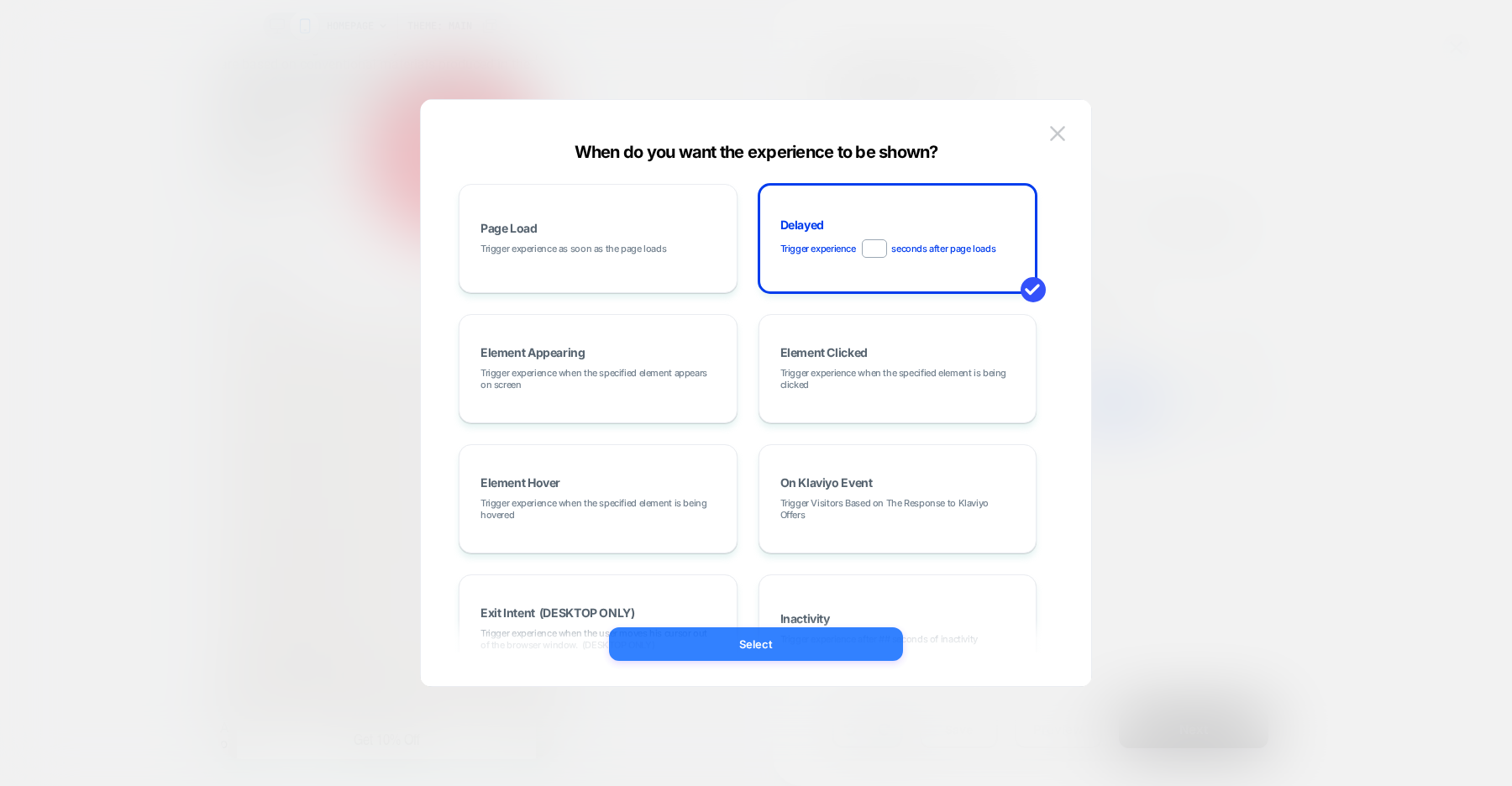
click at [750, 642] on button "Select" at bounding box center [756, 644] width 294 height 33
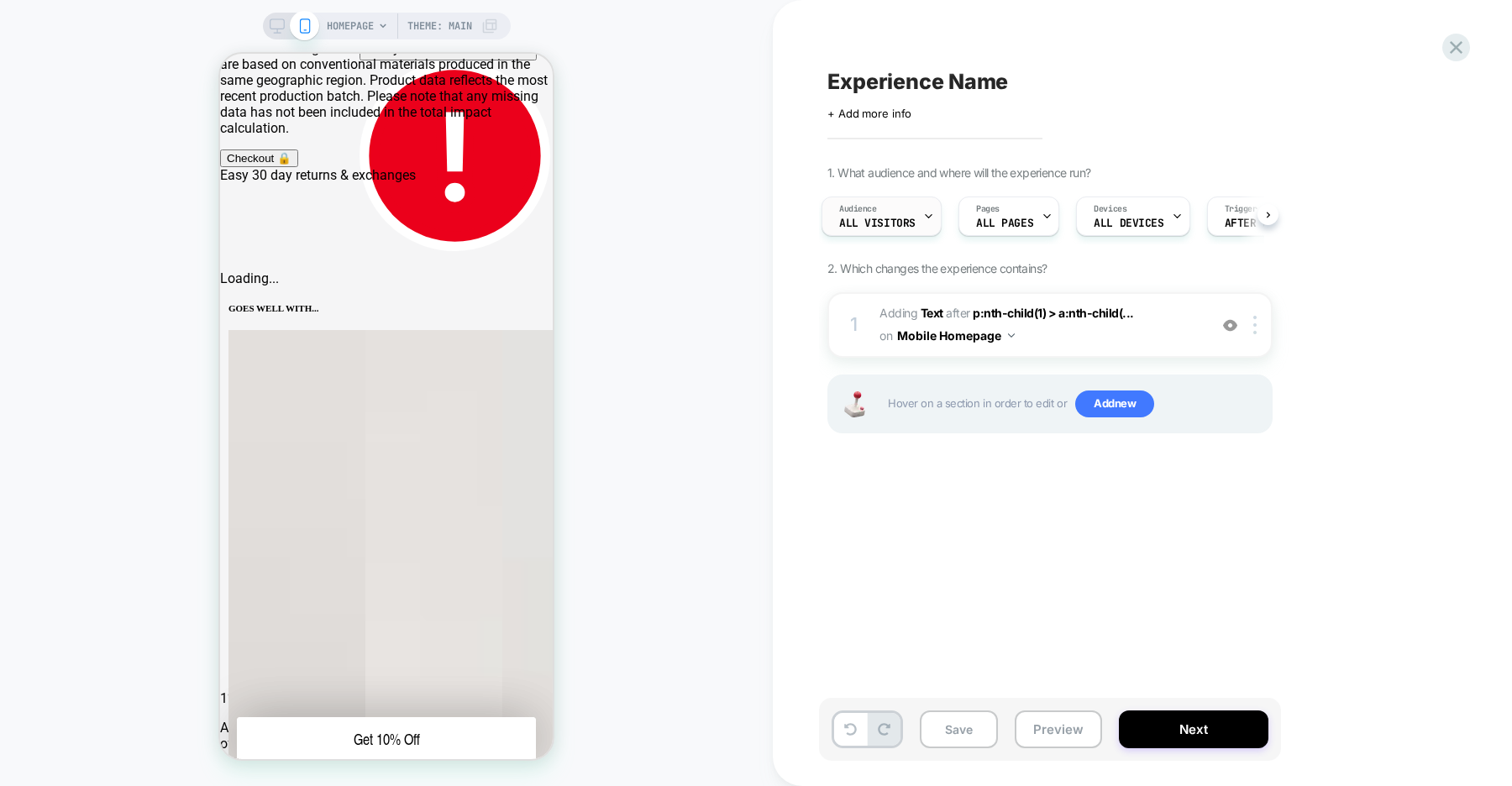
click at [923, 218] on icon at bounding box center [928, 216] width 11 height 11
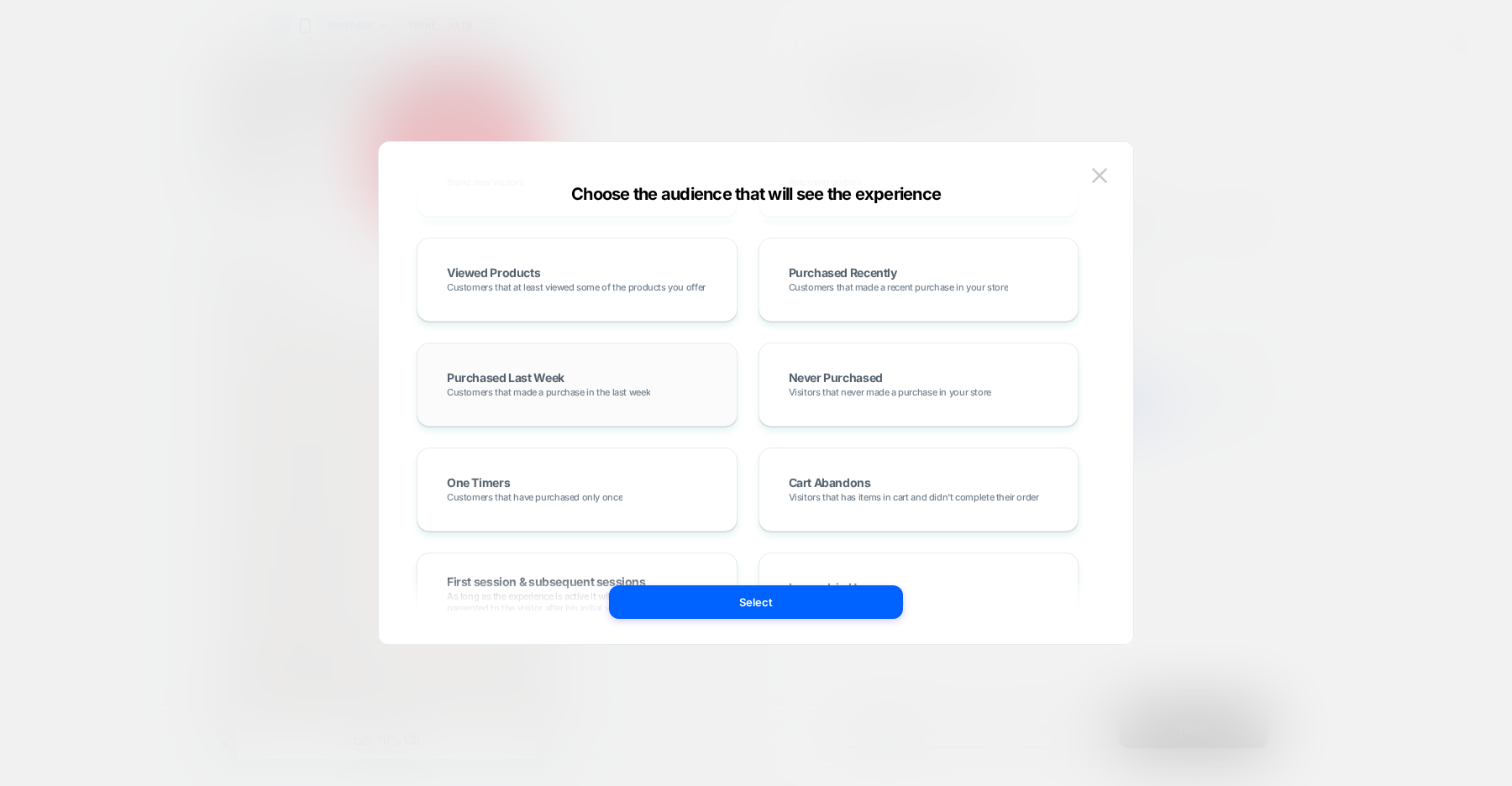
click at [700, 394] on div "Purchased Last Week Customers that made a purchase in the last week" at bounding box center [577, 384] width 286 height 48
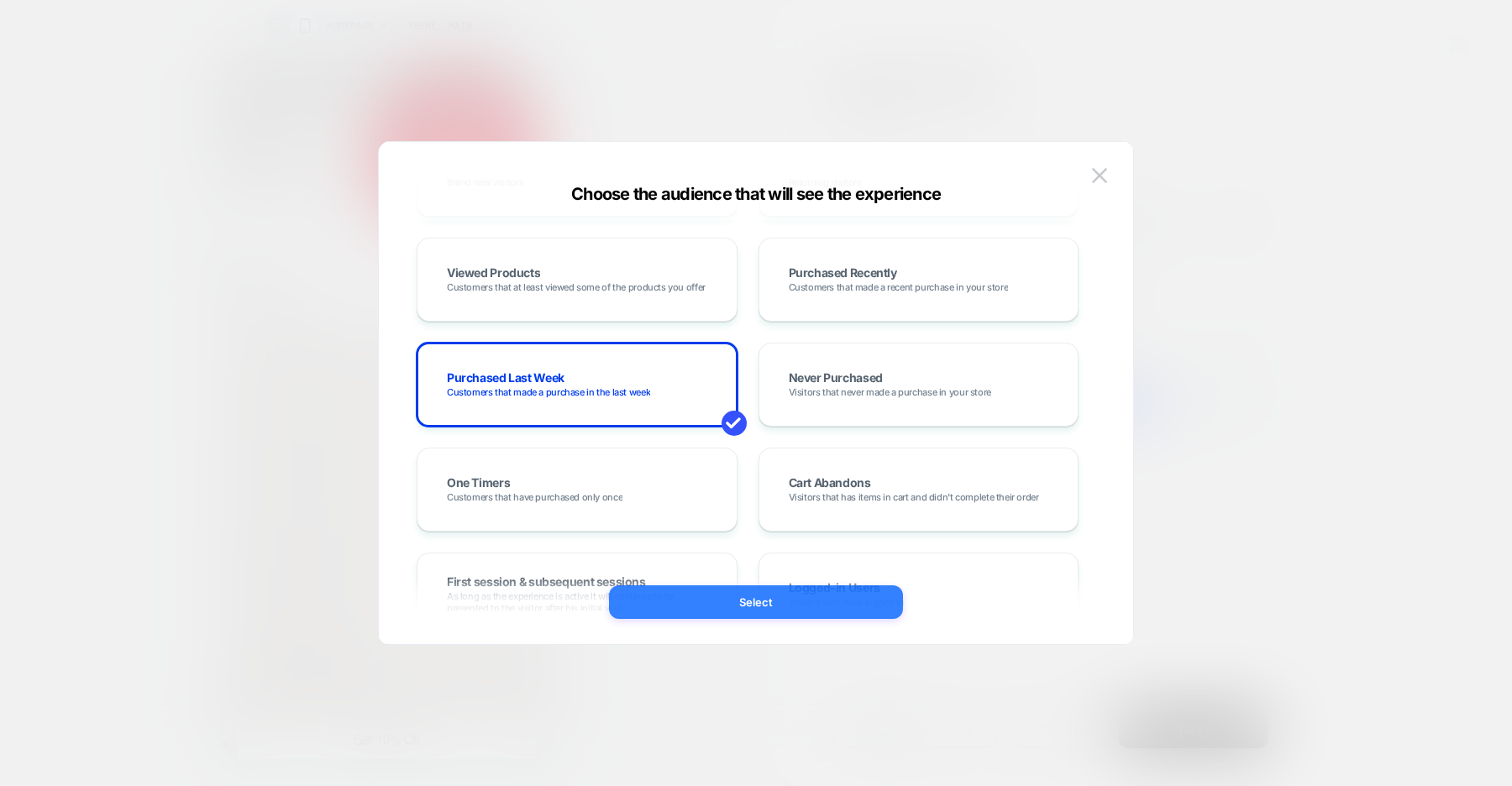
click at [801, 615] on button "Select" at bounding box center [756, 602] width 294 height 33
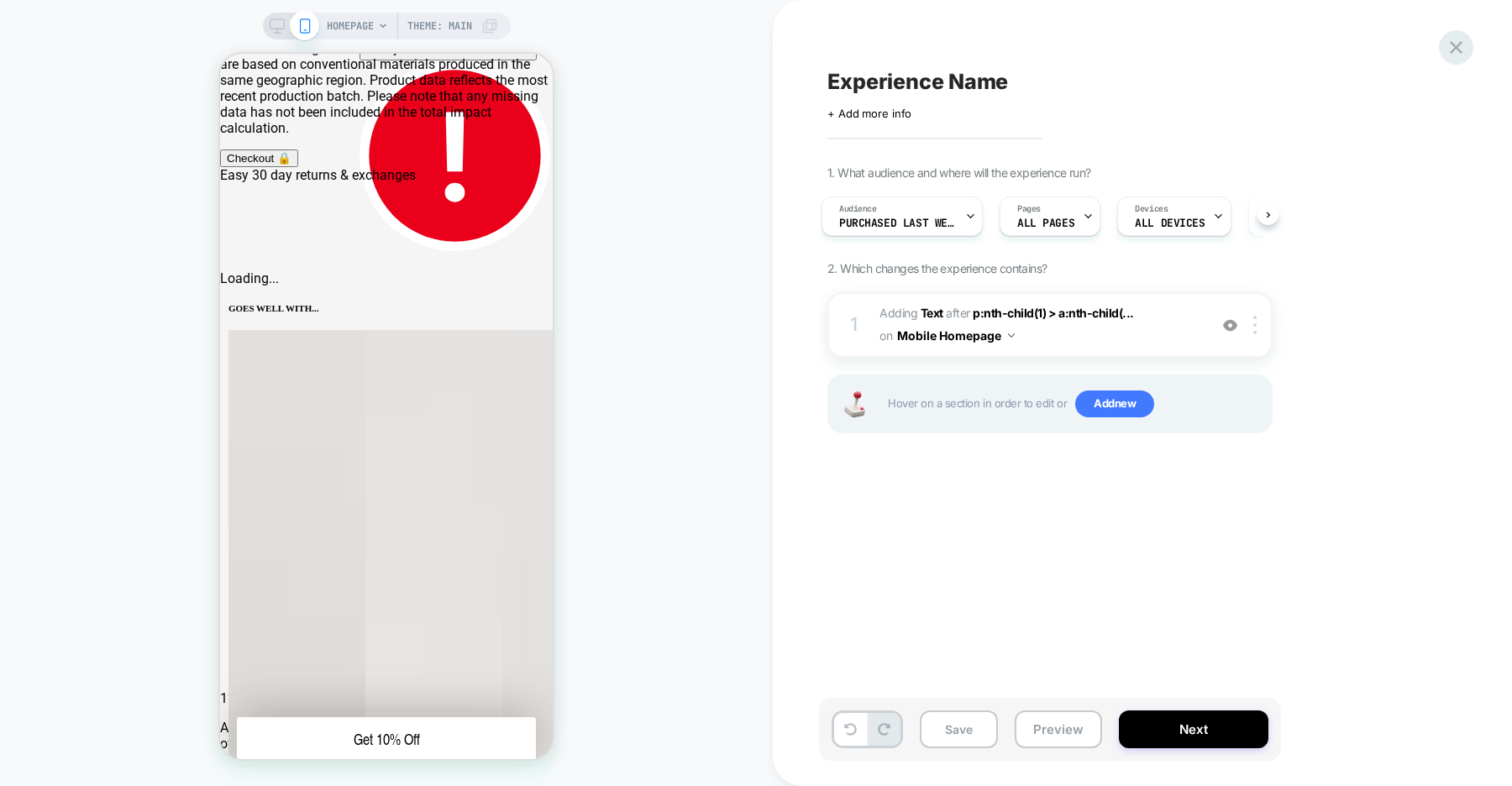
click at [0, 0] on icon at bounding box center [0, 0] width 0 height 0
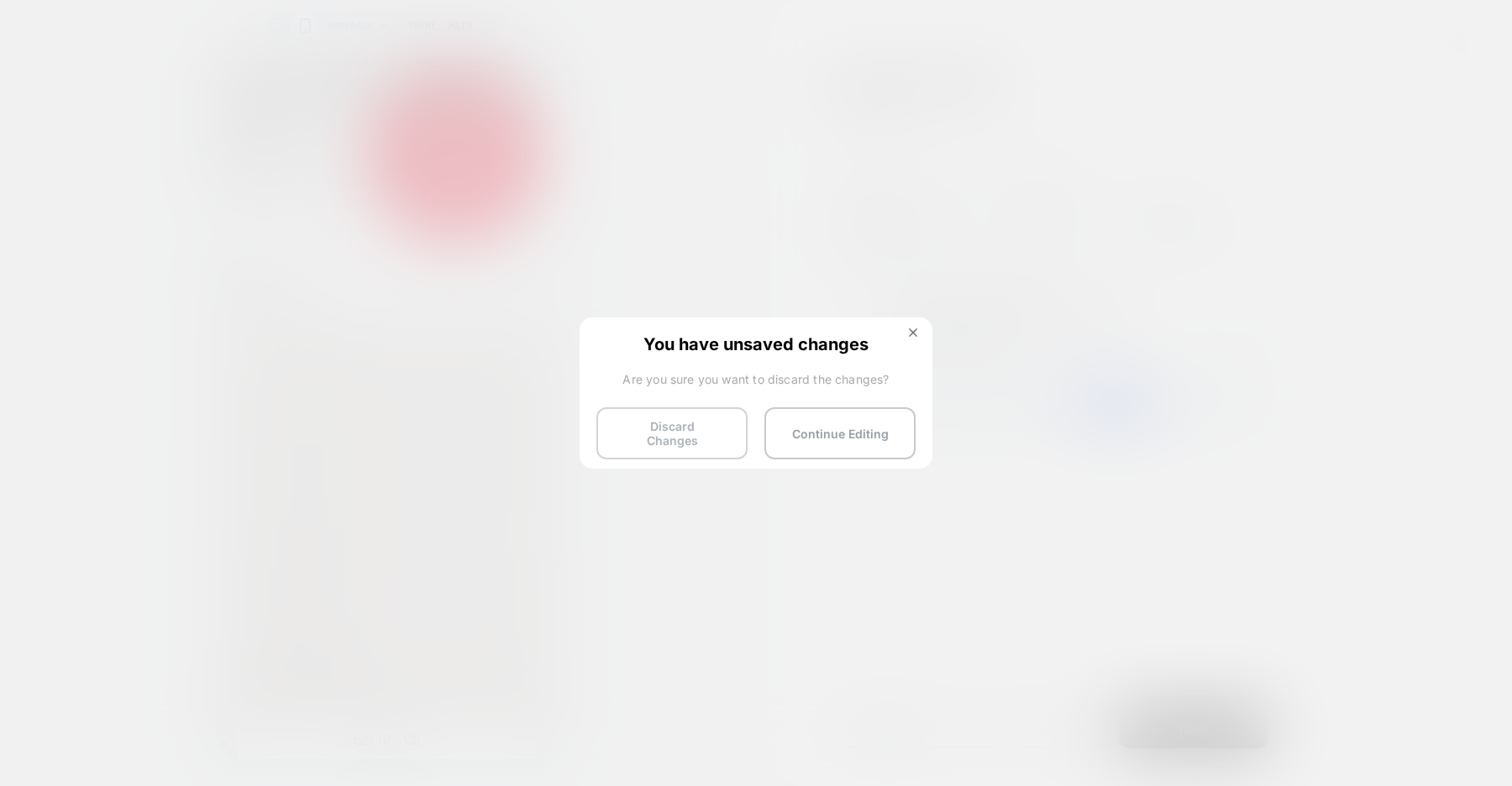
click at [665, 432] on button "Discard Changes" at bounding box center [672, 433] width 151 height 52
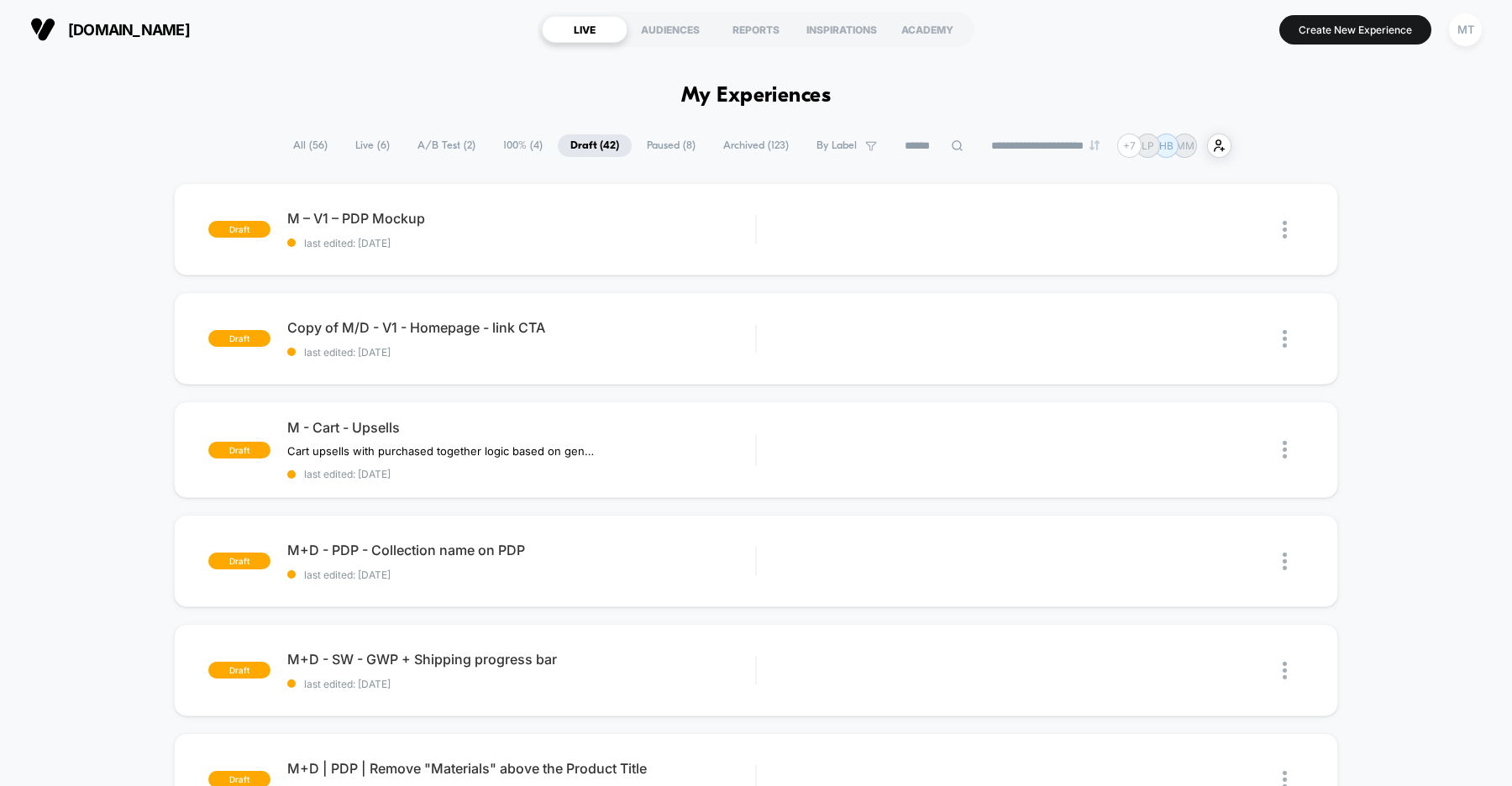
click at [447, 143] on span "A/B Test ( 2 )" at bounding box center [447, 146] width 84 height 23
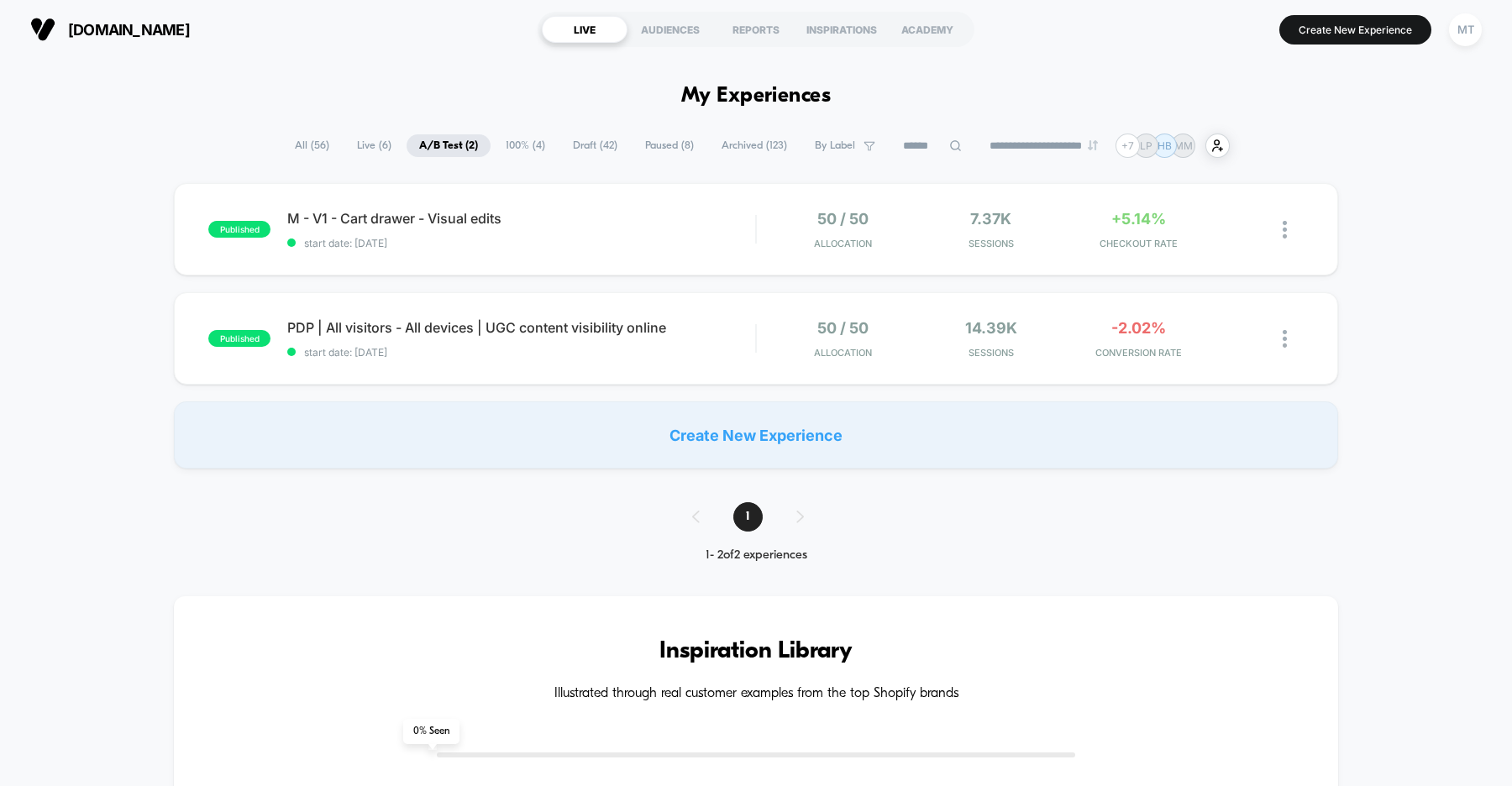
click at [569, 143] on span "Draft ( 42 )" at bounding box center [594, 146] width 69 height 23
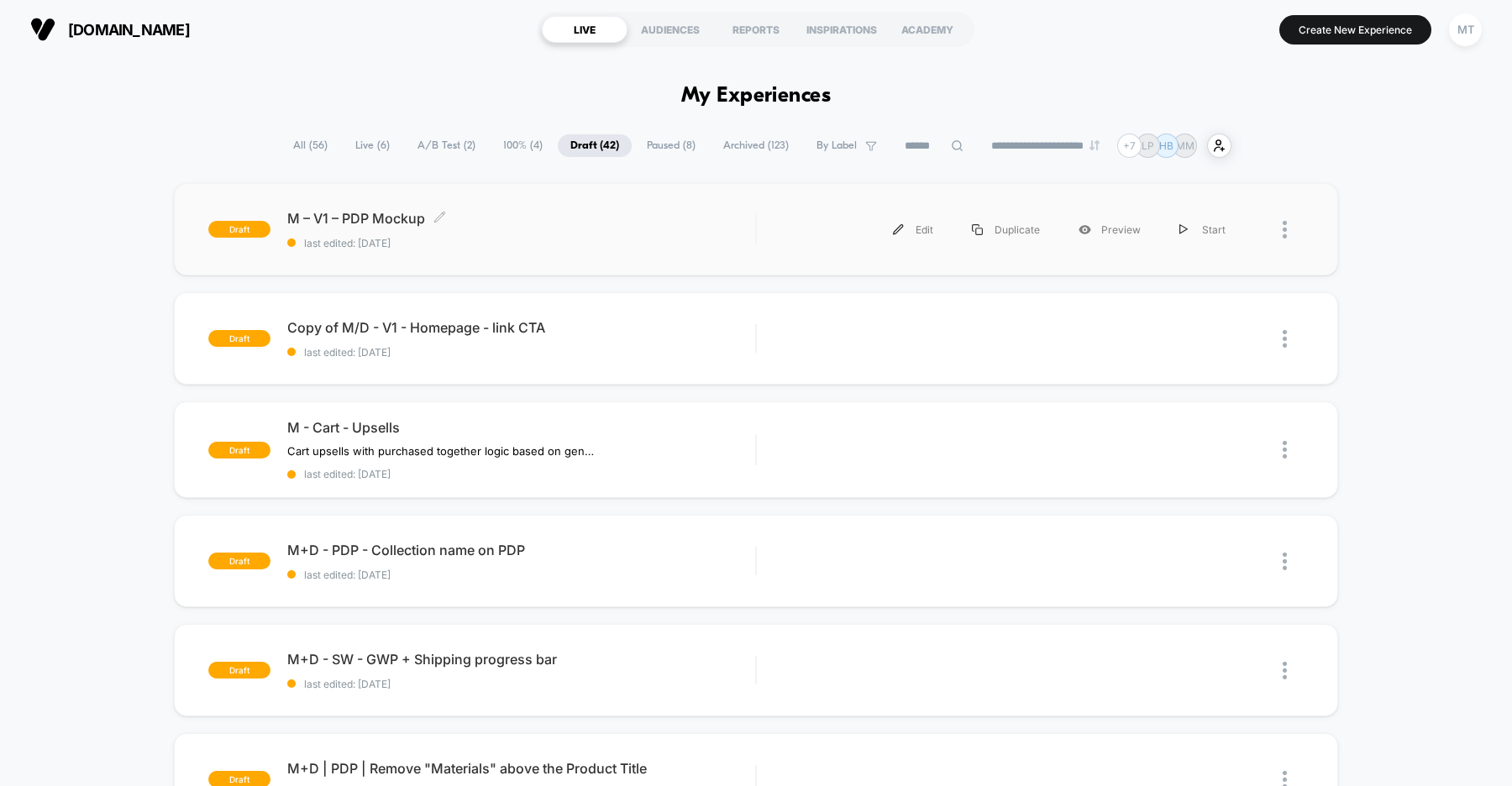
click at [571, 223] on span "M – V1 – PDP Mockup Click to edit experience details" at bounding box center [521, 218] width 468 height 17
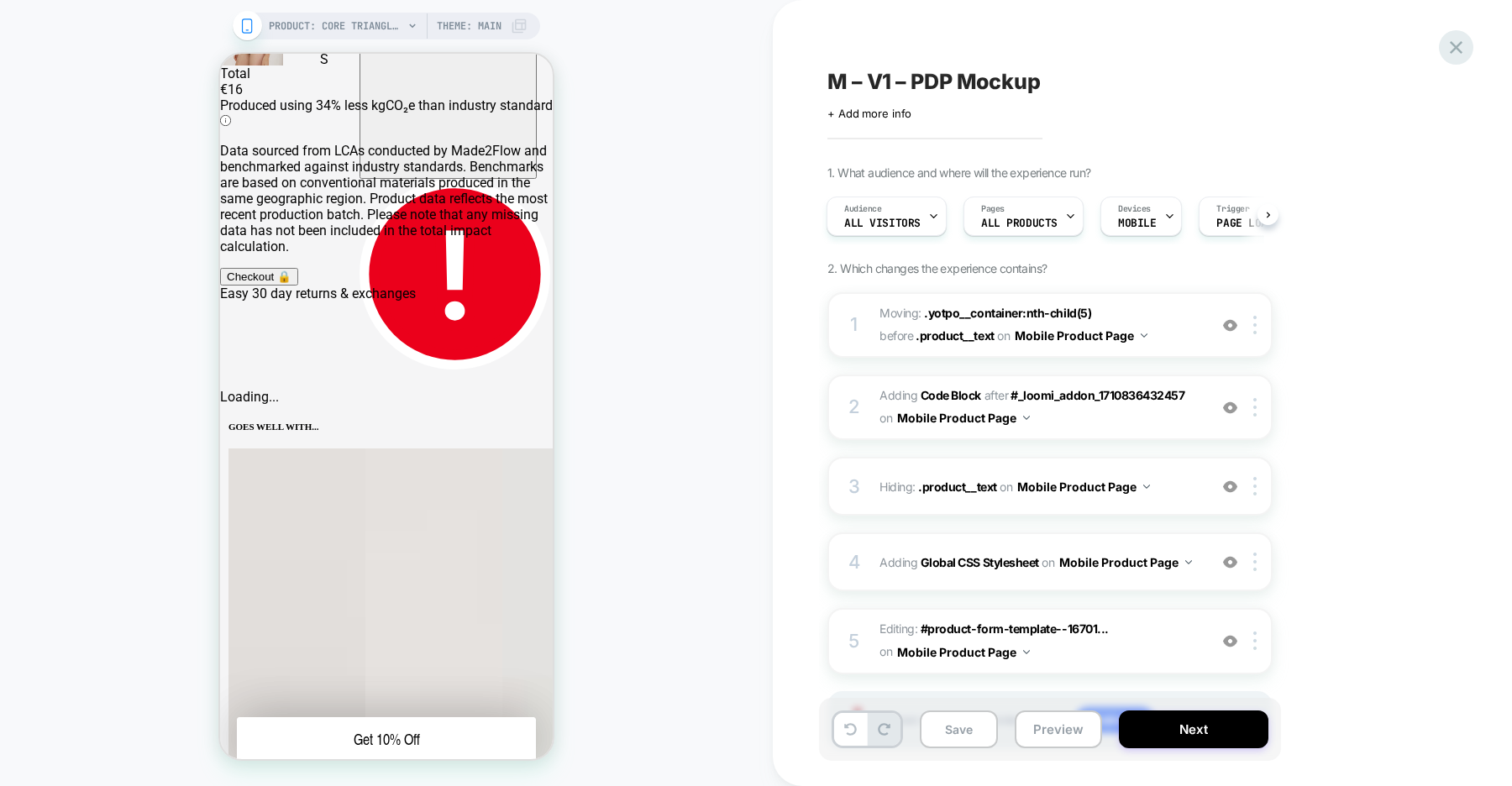
click at [0, 0] on icon at bounding box center [0, 0] width 0 height 0
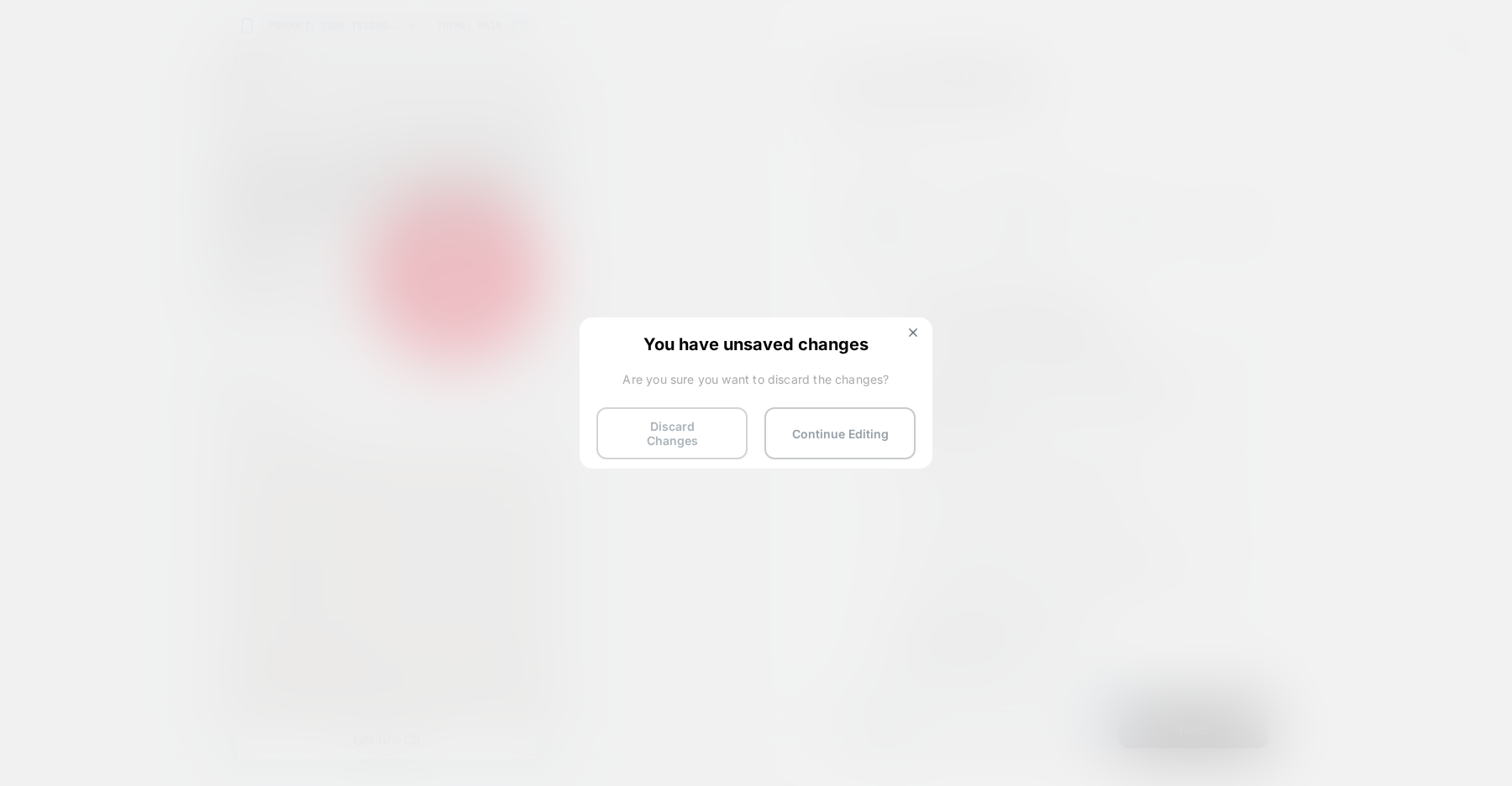
click at [665, 426] on button "Discard Changes" at bounding box center [672, 433] width 151 height 52
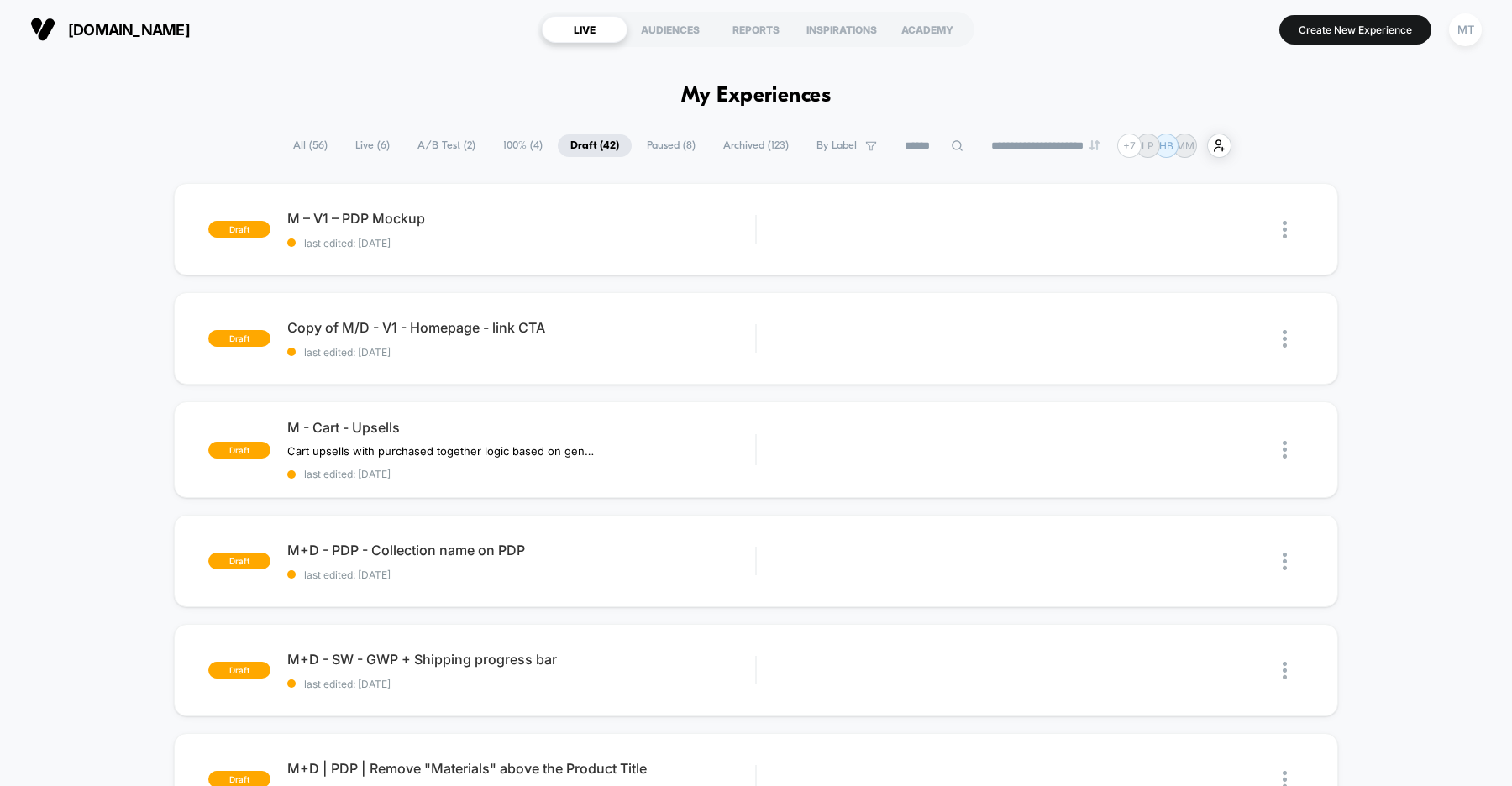
click at [301, 146] on span "All ( 56 )" at bounding box center [310, 146] width 60 height 23
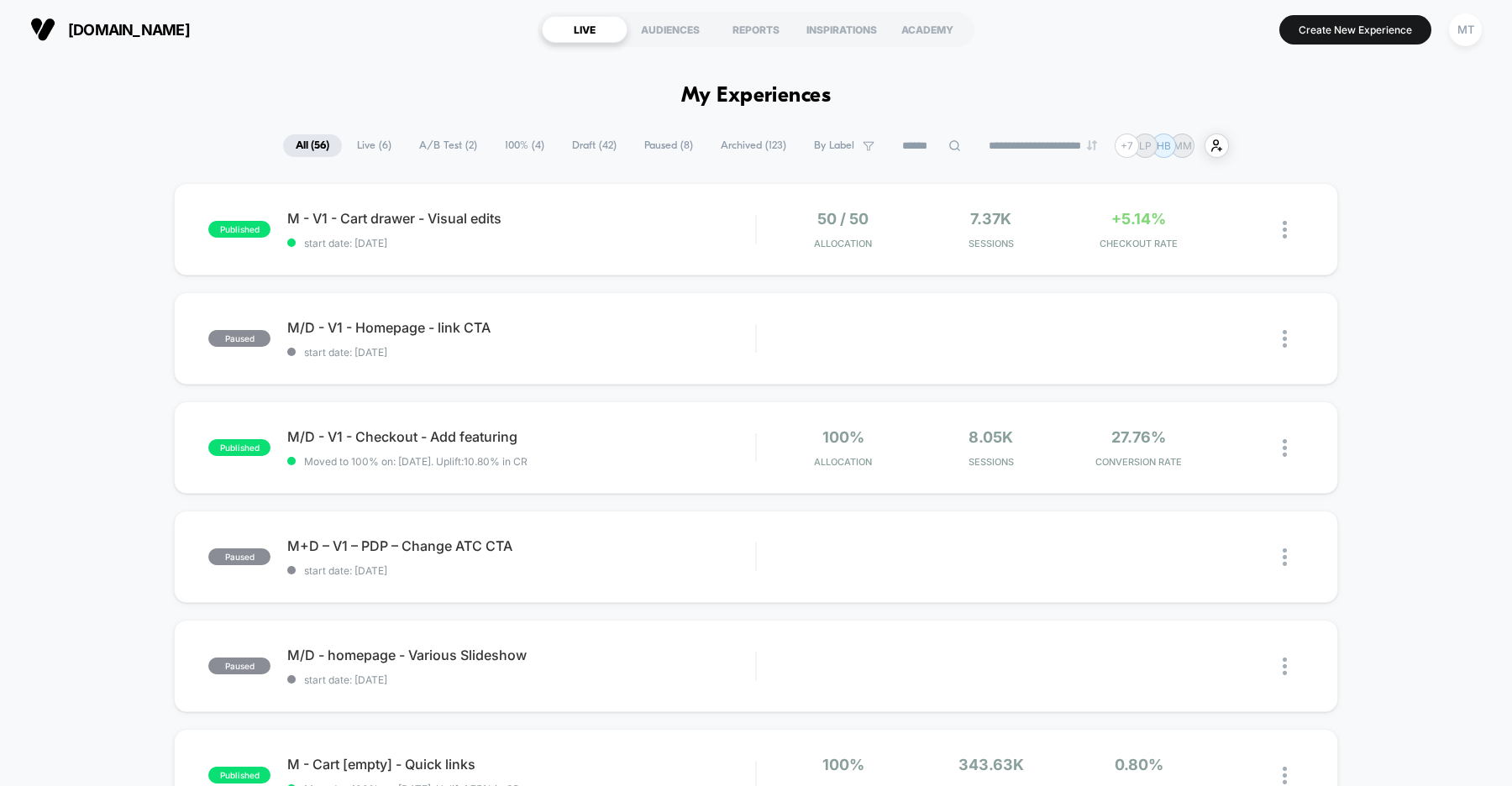
click at [907, 144] on input at bounding box center [932, 146] width 84 height 20
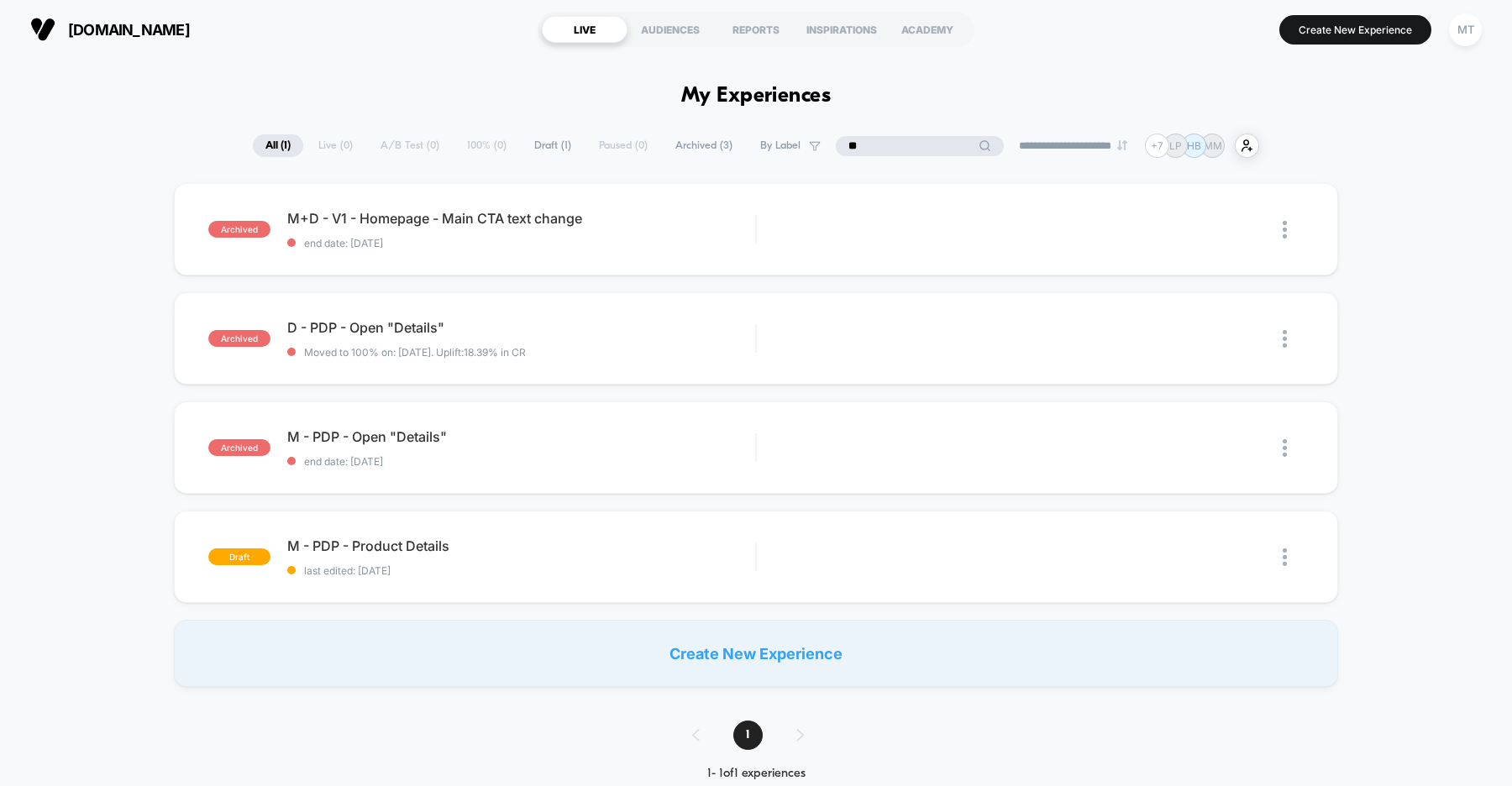
type input "*"
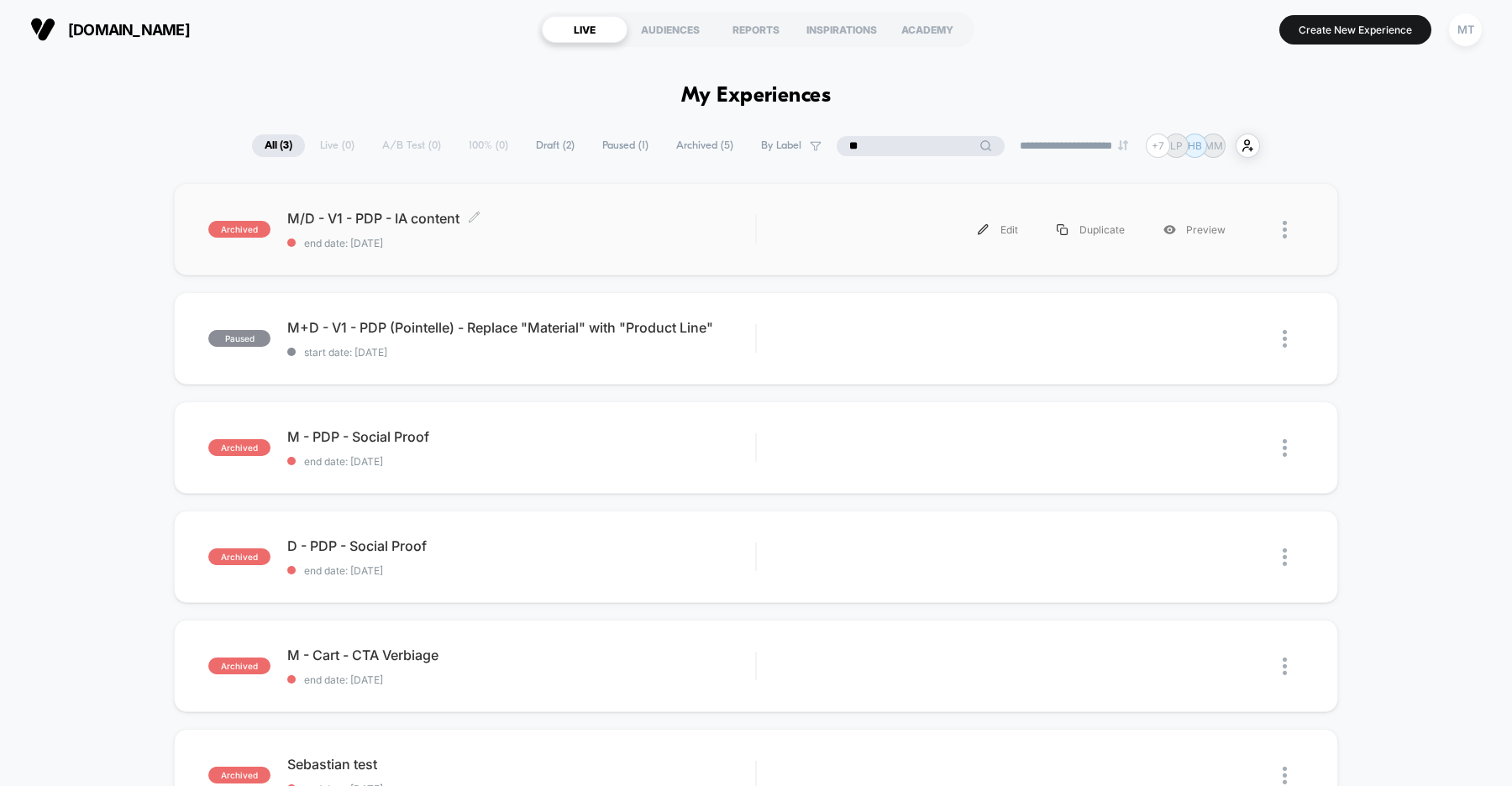
type input "**"
click at [643, 237] on span "end date: [DATE]" at bounding box center [521, 243] width 468 height 12
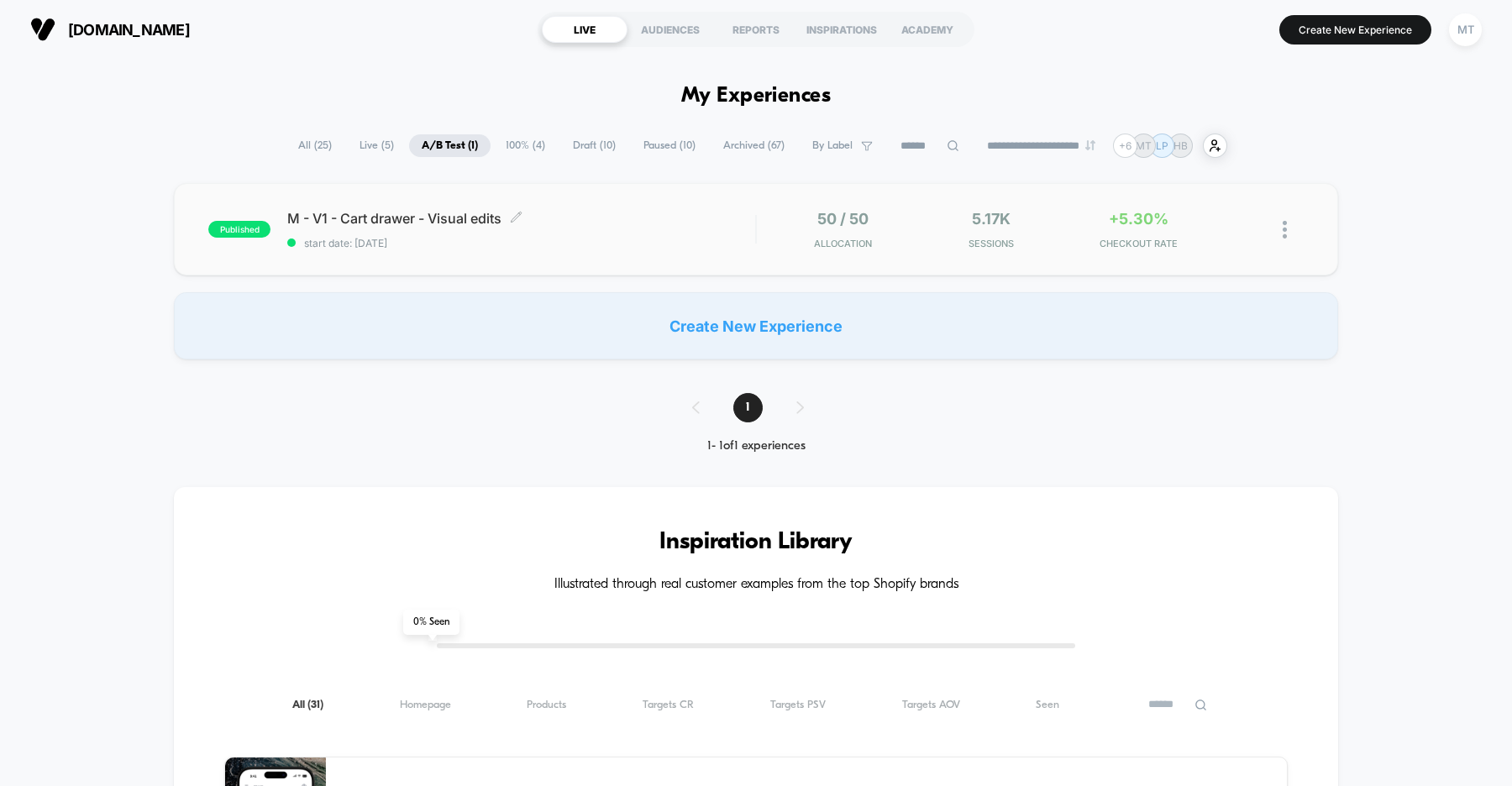
click at [578, 233] on div "M - V1 - Cart drawer - Visual edits Click to edit experience details Click to e…" at bounding box center [521, 229] width 468 height 40
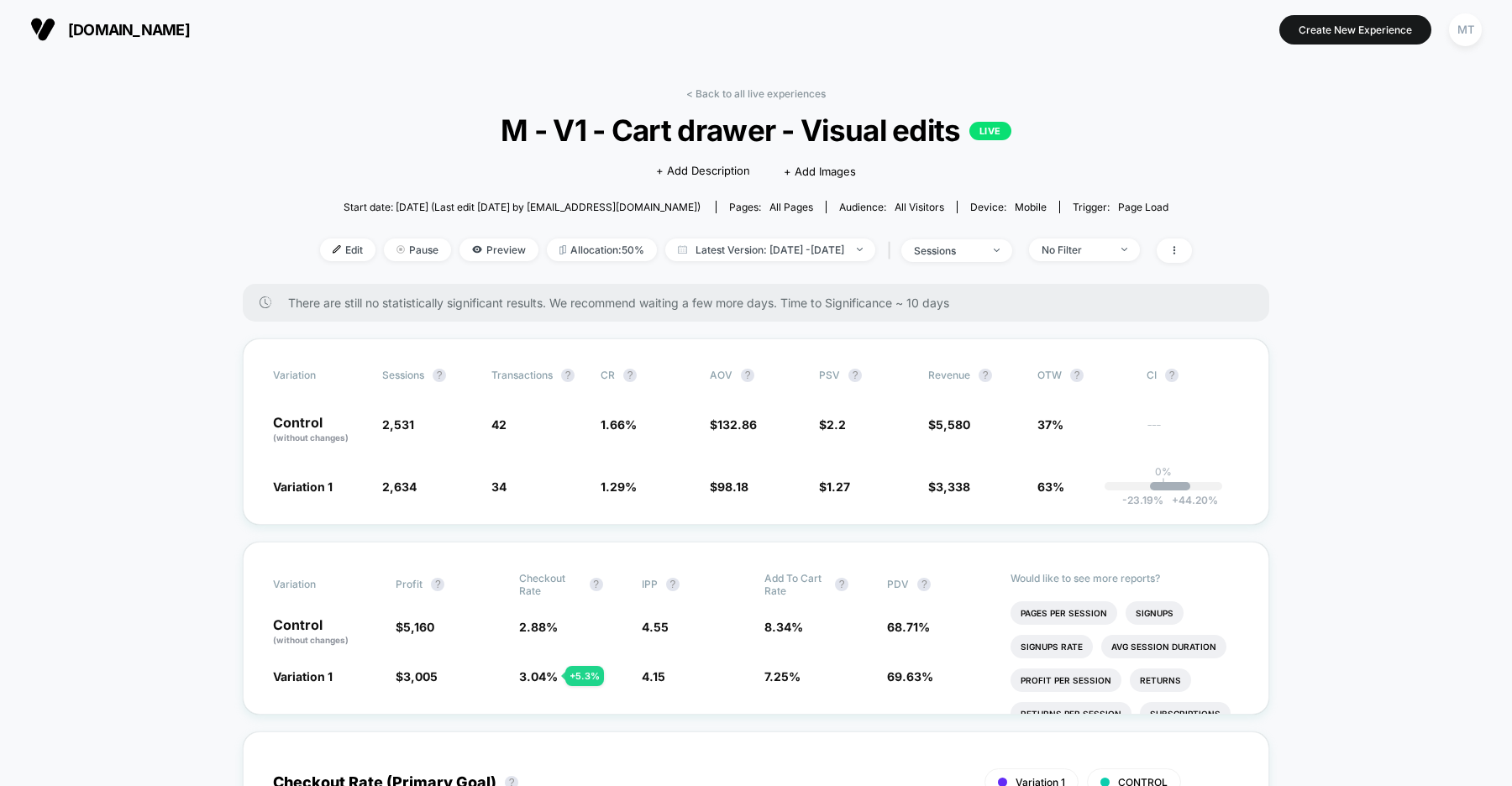
click at [155, 31] on span "us.organicbasics.com" at bounding box center [128, 30] width 122 height 18
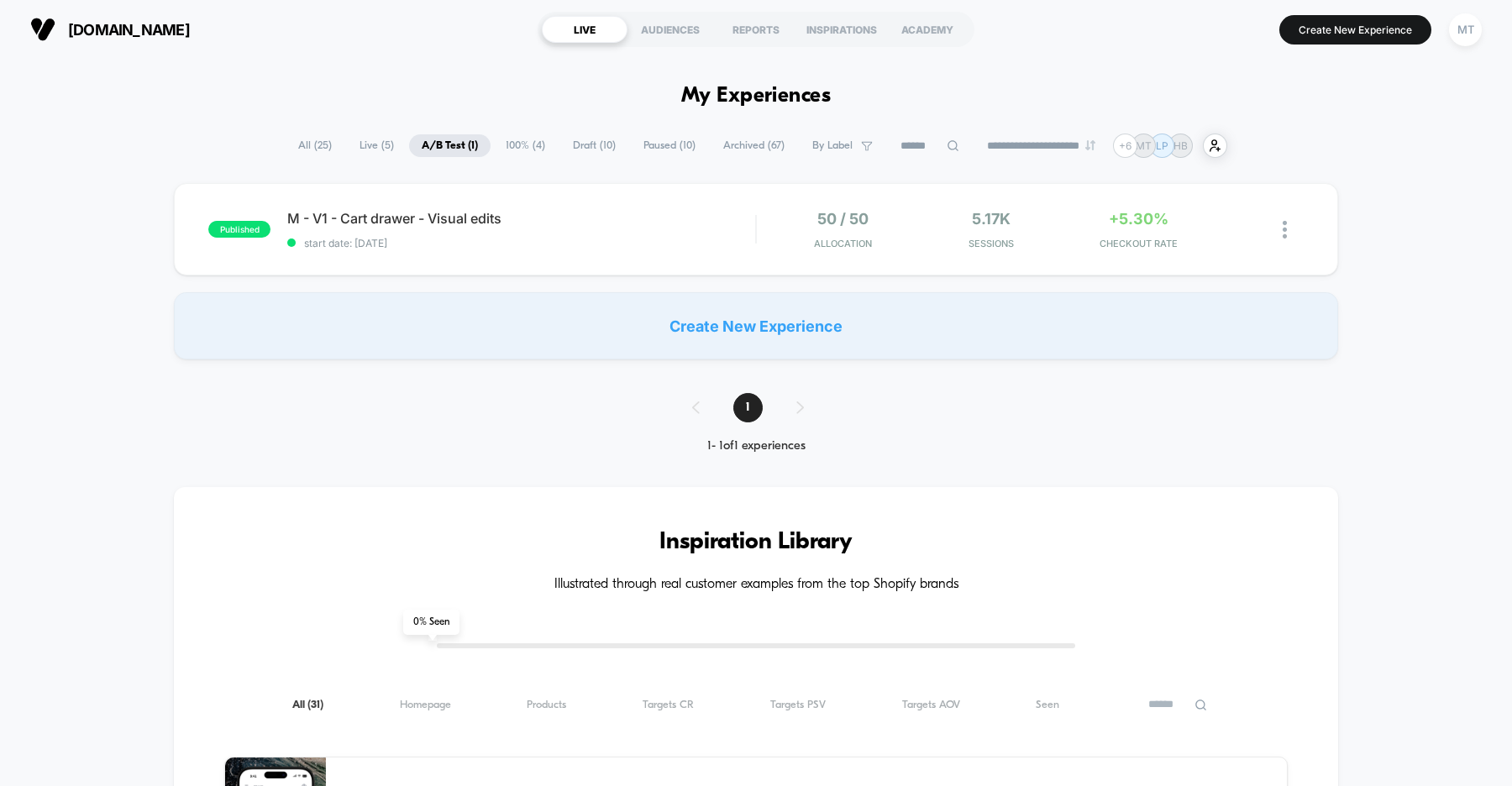
click at [570, 144] on span "Draft ( 10 )" at bounding box center [593, 146] width 68 height 23
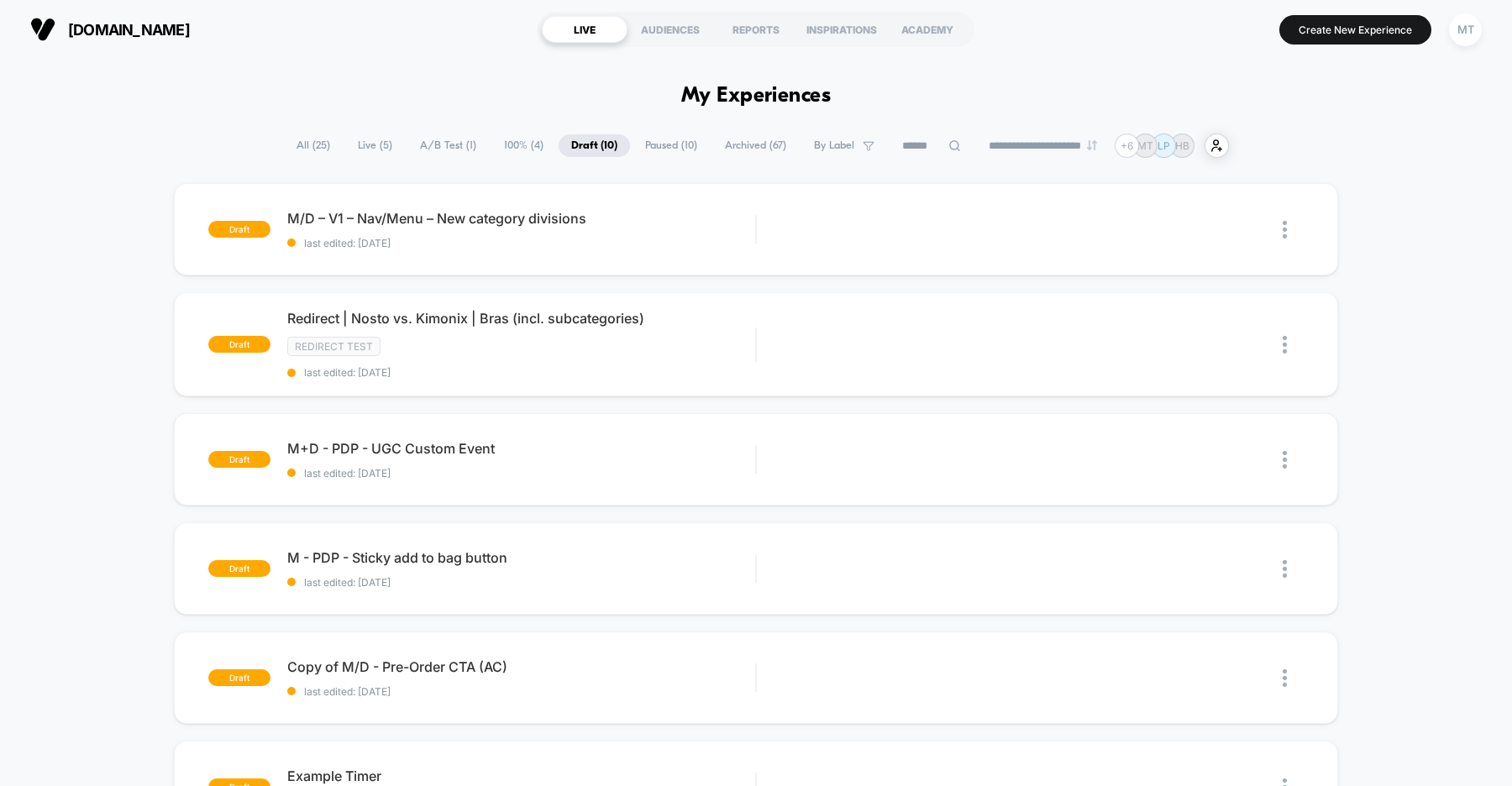
click at [666, 149] on span "Paused ( 10 )" at bounding box center [672, 146] width 77 height 23
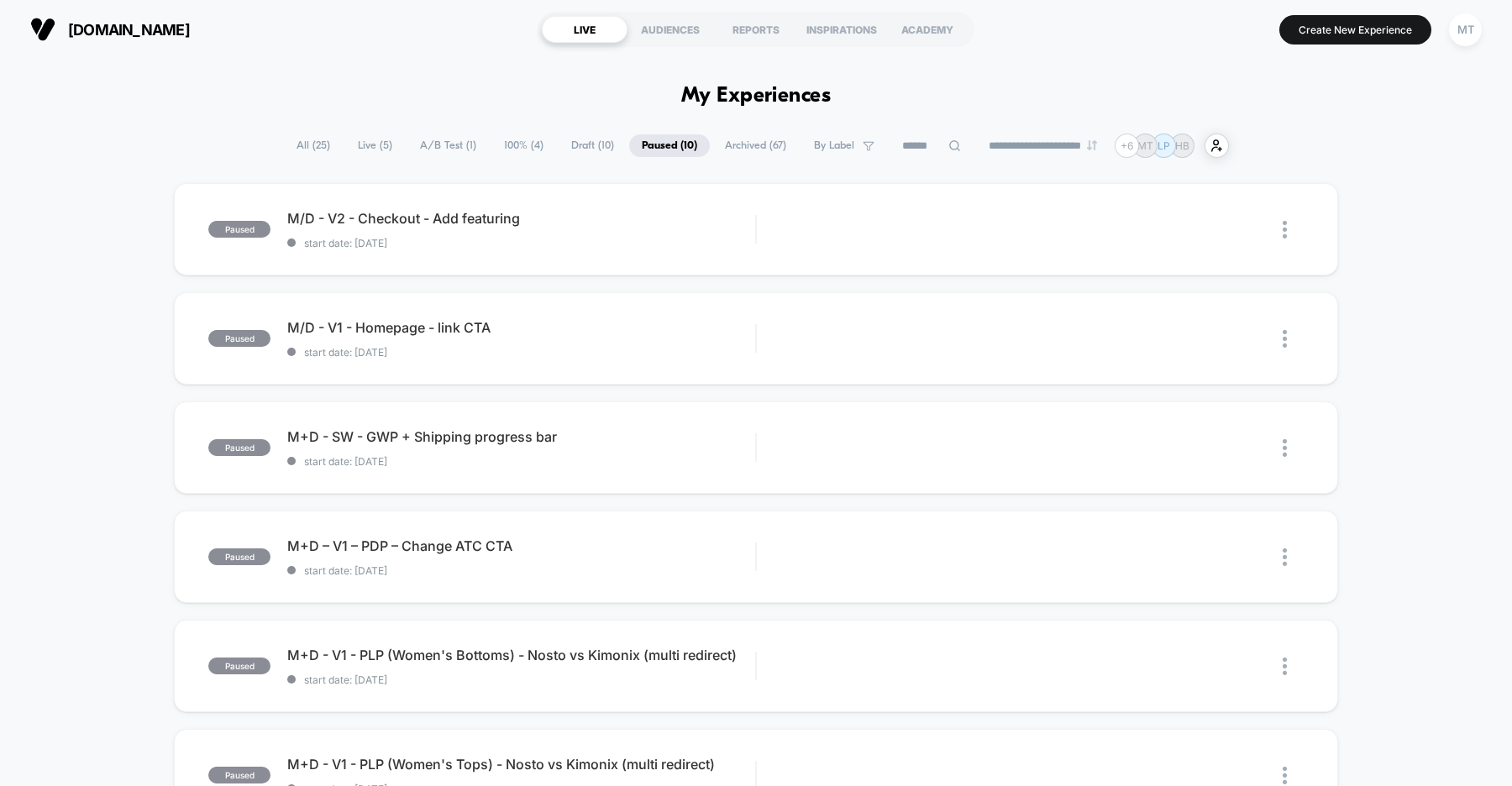
click at [949, 148] on icon at bounding box center [955, 146] width 11 height 11
type input "*****"
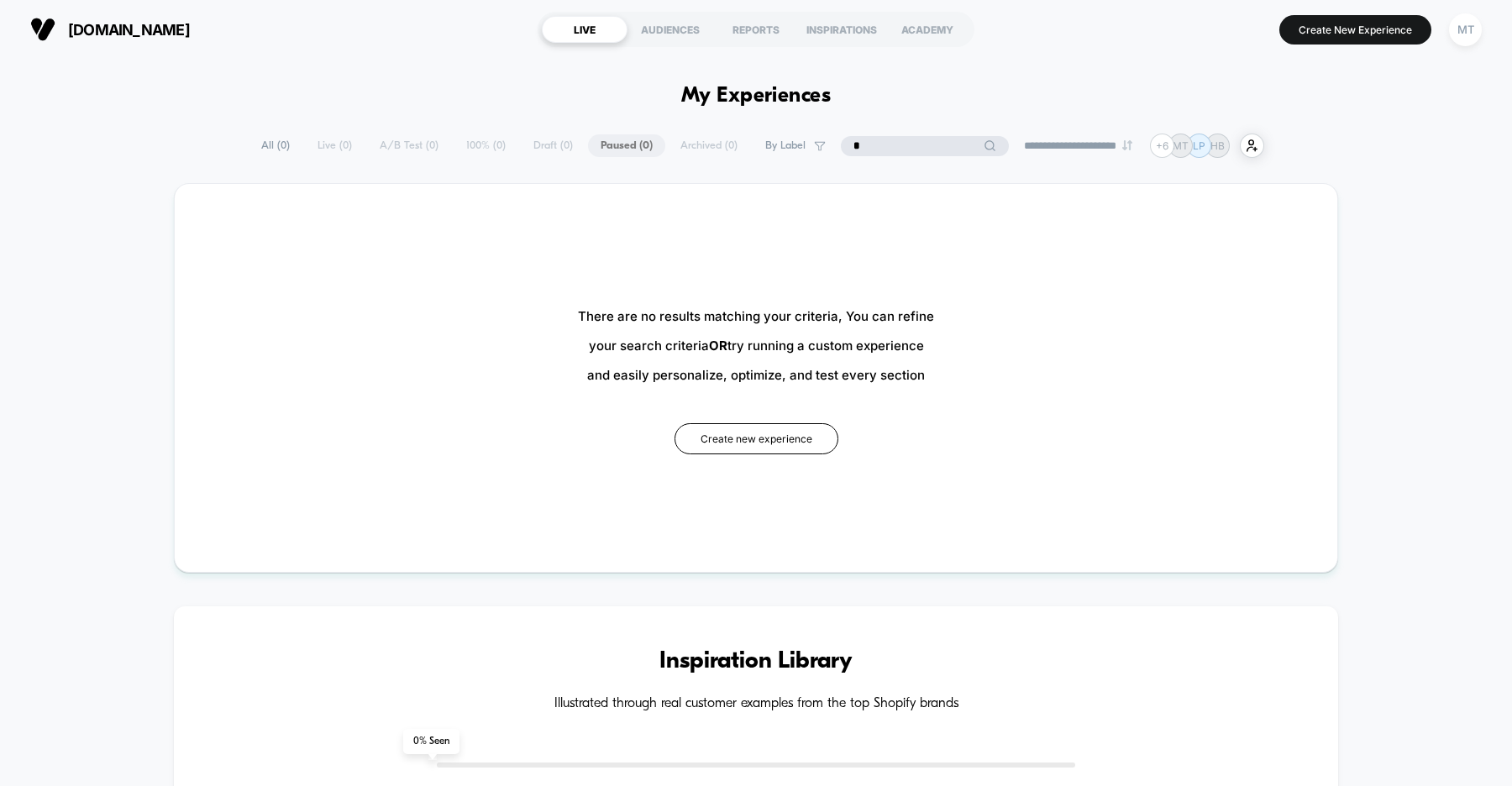
type input "**"
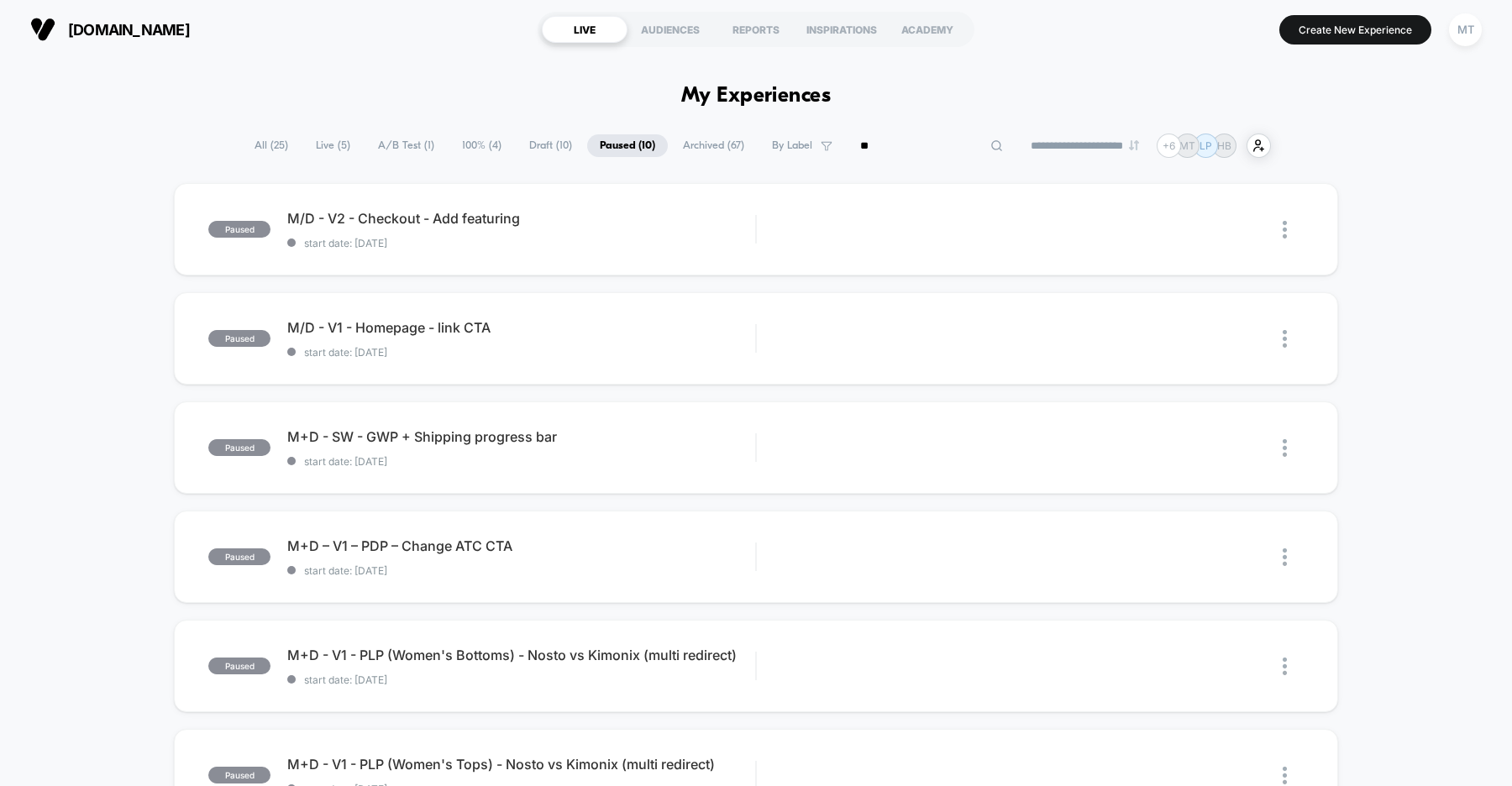
type input "***"
click at [676, 153] on span "Archived ( 67 )" at bounding box center [714, 146] width 86 height 23
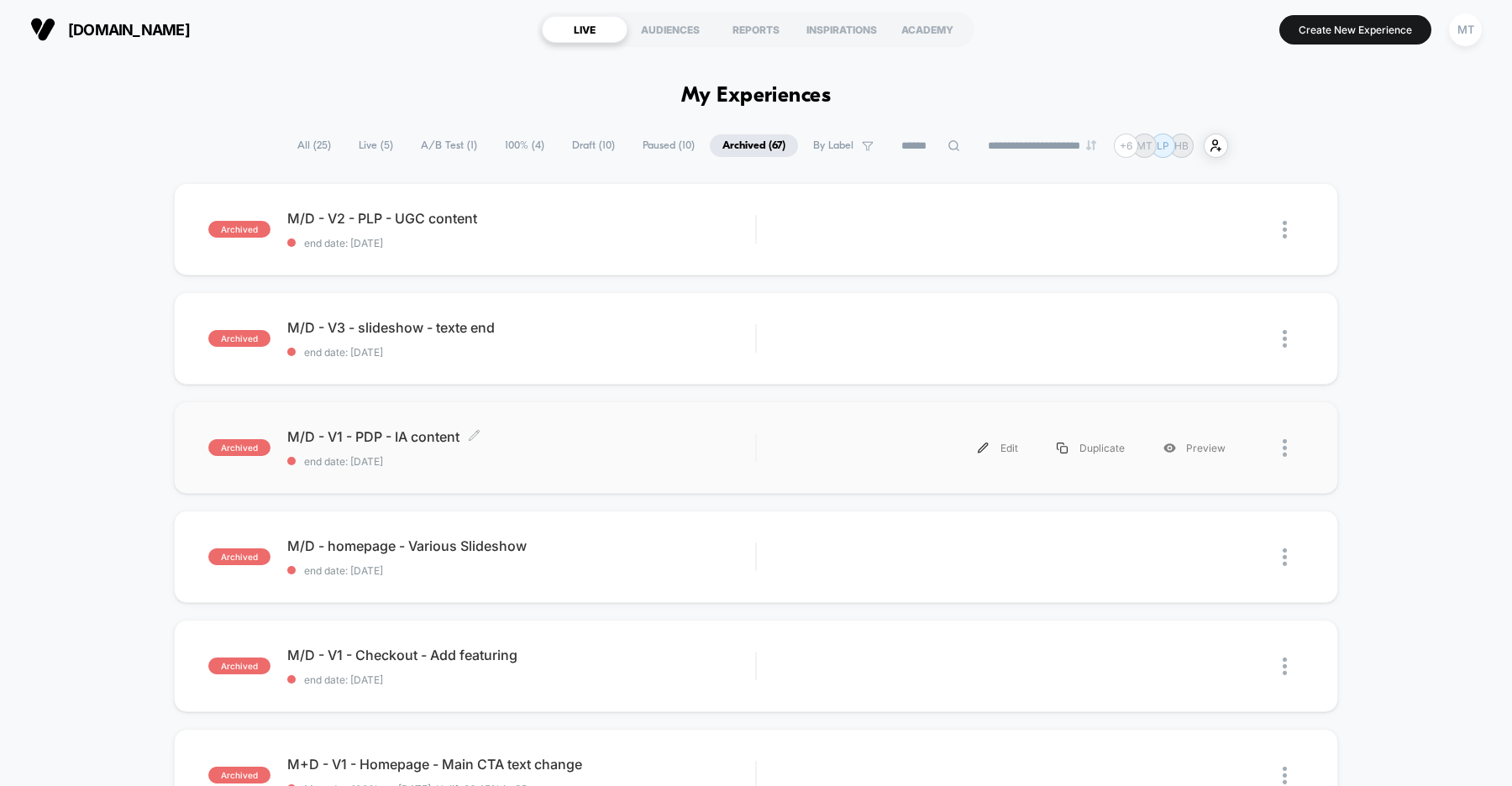
click at [749, 440] on span "M/D - V1 - PDP - IA content Click to edit experience details" at bounding box center [521, 436] width 468 height 17
click at [298, 152] on span "All ( 25 )" at bounding box center [314, 146] width 59 height 23
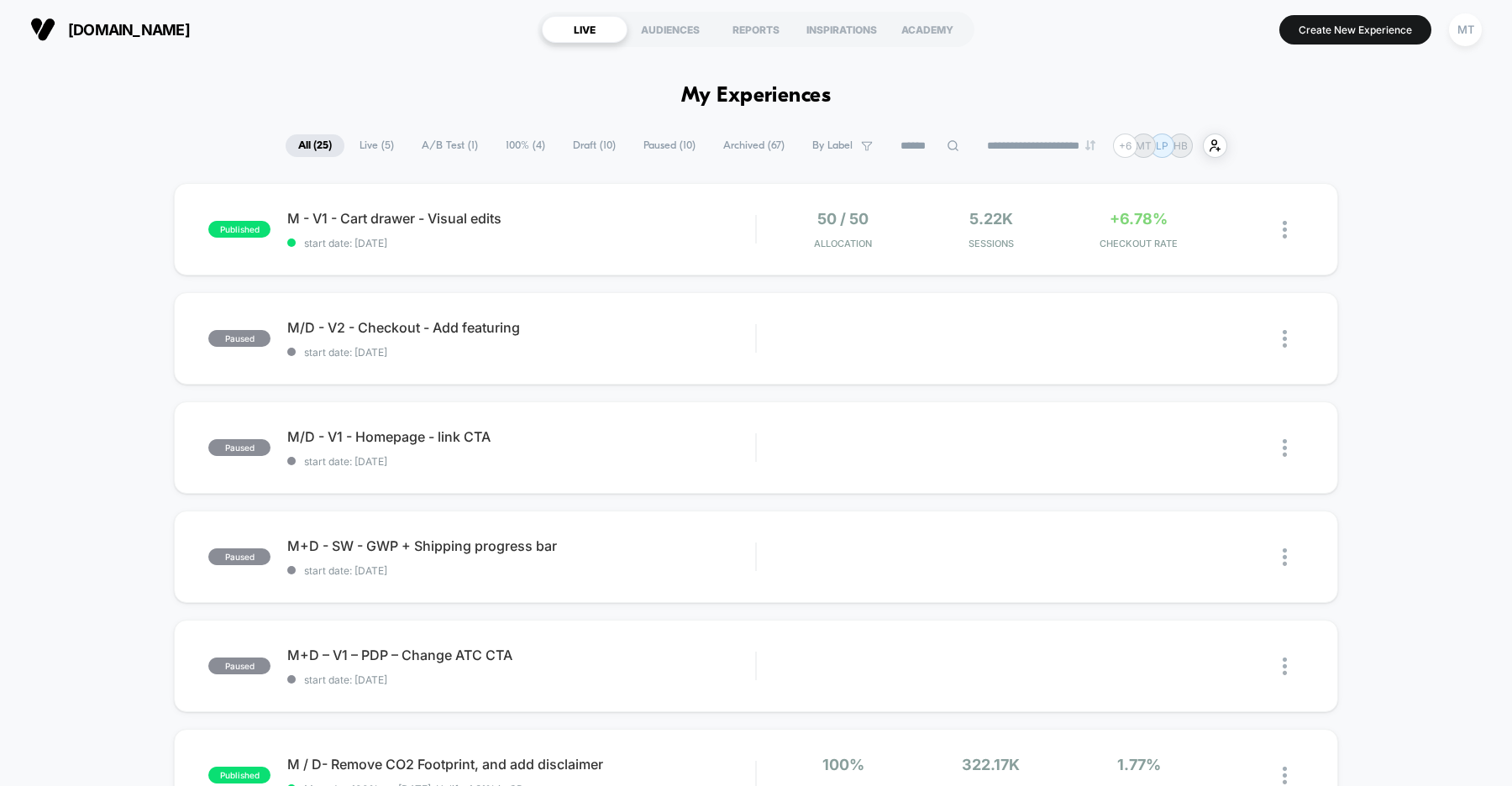
click at [756, 144] on span "Archived ( 67 )" at bounding box center [753, 146] width 86 height 23
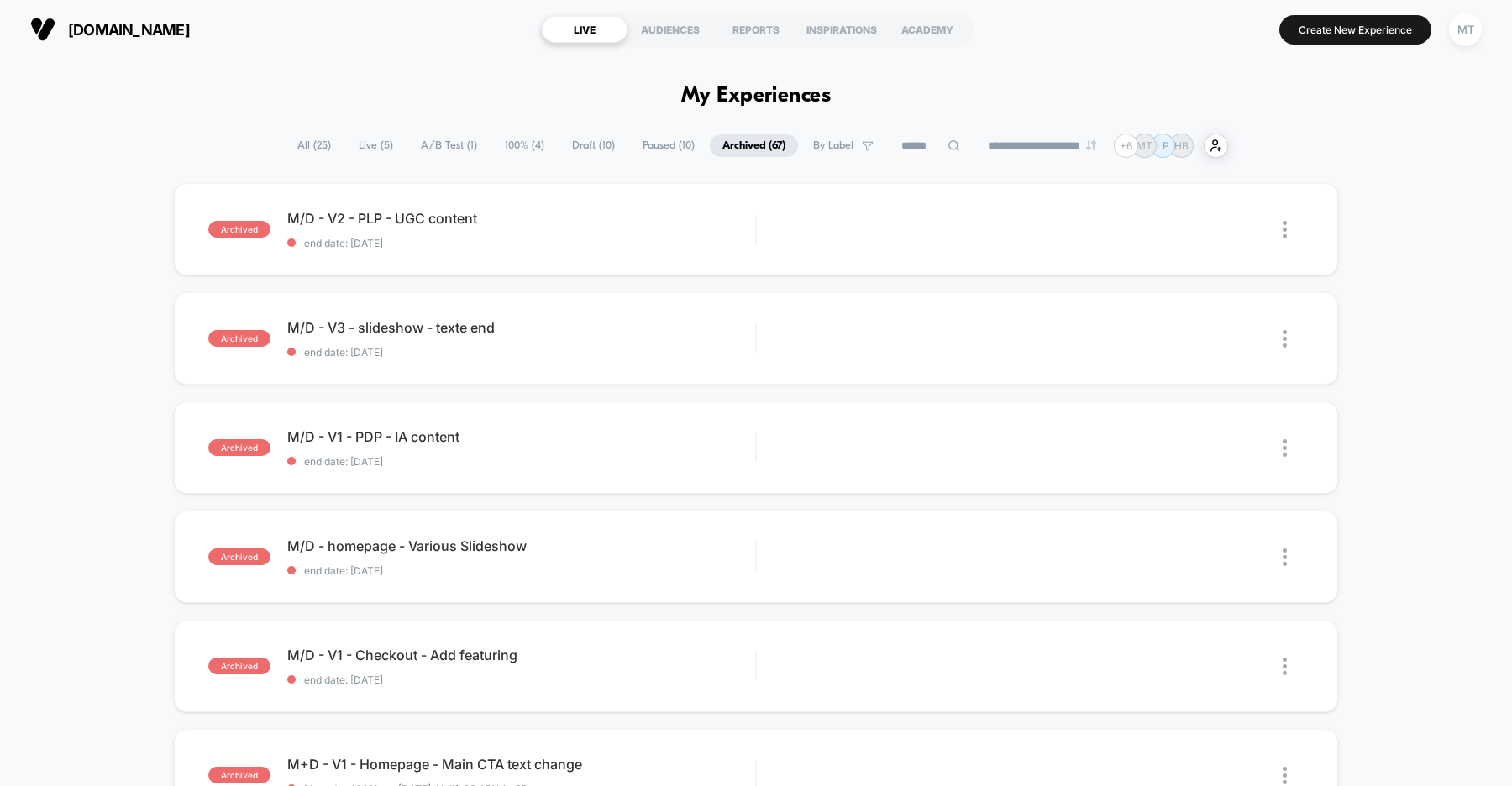
click at [911, 143] on input at bounding box center [931, 146] width 84 height 20
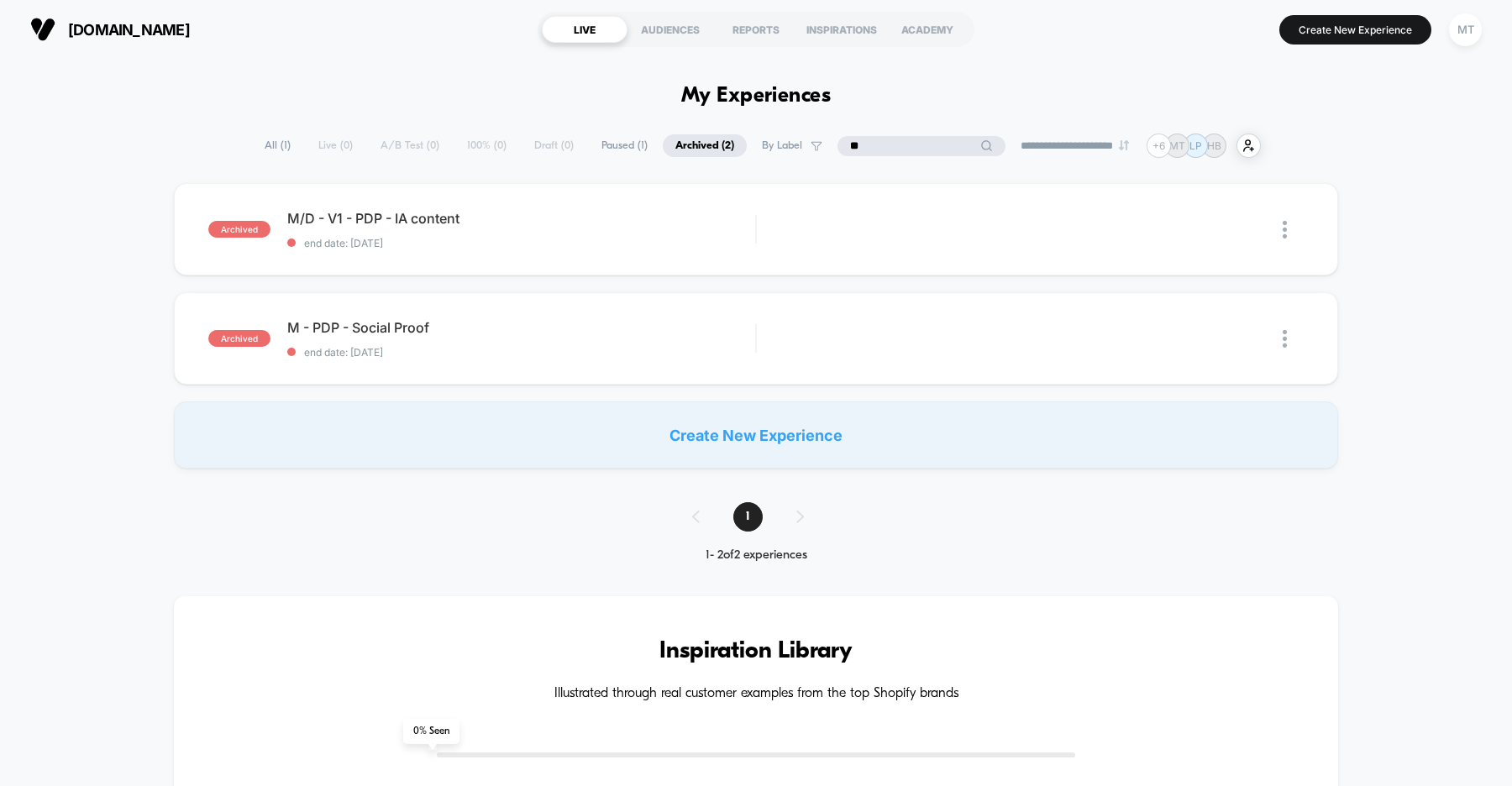
type input "**"
click at [124, 334] on div "archived M/D - V1 - PDP - IA content end date: [DATE] Edit Duplicate Preview ar…" at bounding box center [756, 325] width 1512 height 286
click at [620, 226] on div "M/D - V1 - PDP - IA content Click to edit experience details Click to edit expe…" at bounding box center [521, 229] width 468 height 40
